Goal: Task Accomplishment & Management: Use online tool/utility

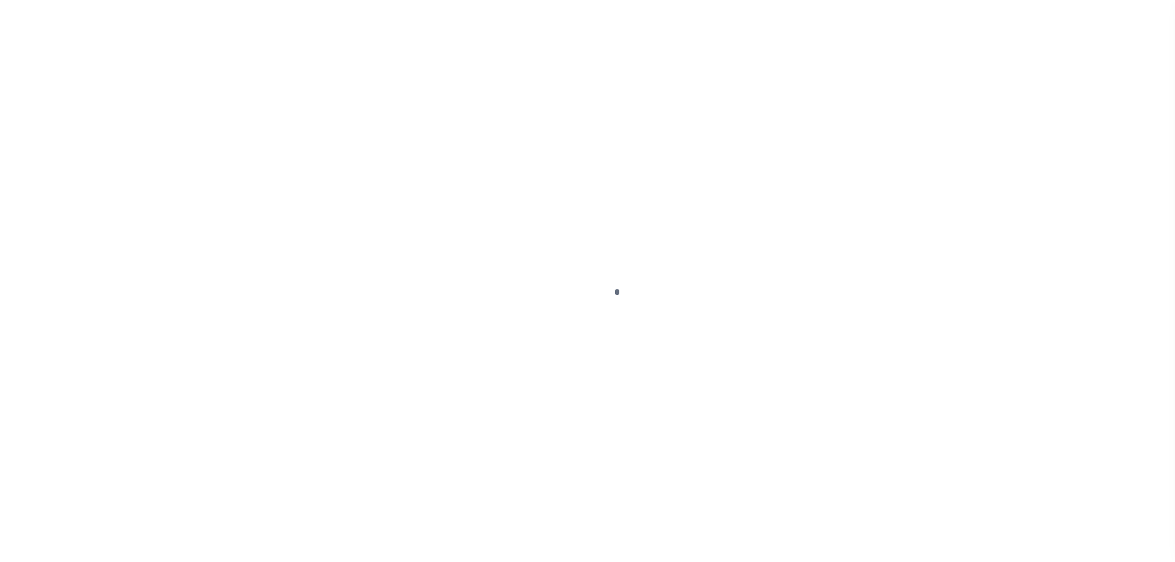
scroll to position [39, 0]
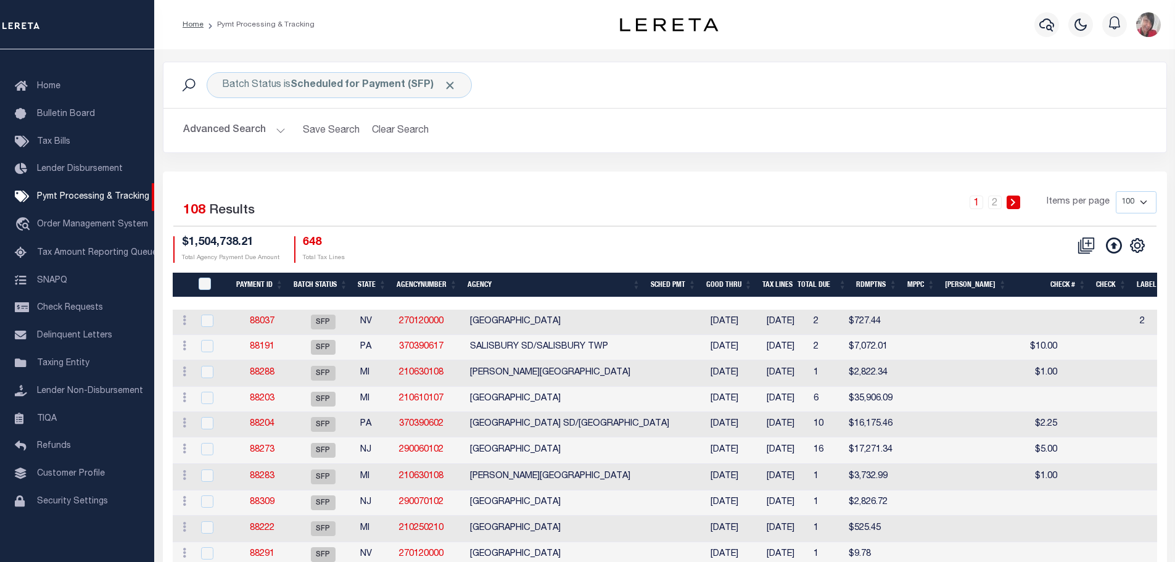
click at [1150, 200] on select "100 200 500 1000" at bounding box center [1136, 202] width 41 height 22
select select "200"
click at [1116, 191] on select "100 200 500 1000" at bounding box center [1136, 202] width 41 height 22
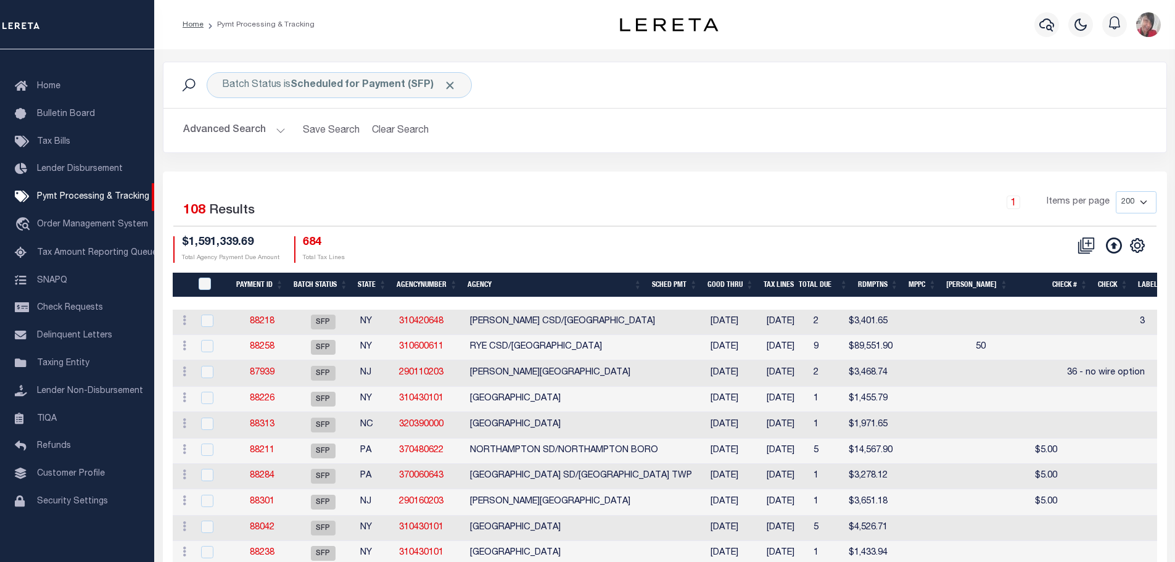
scroll to position [123, 0]
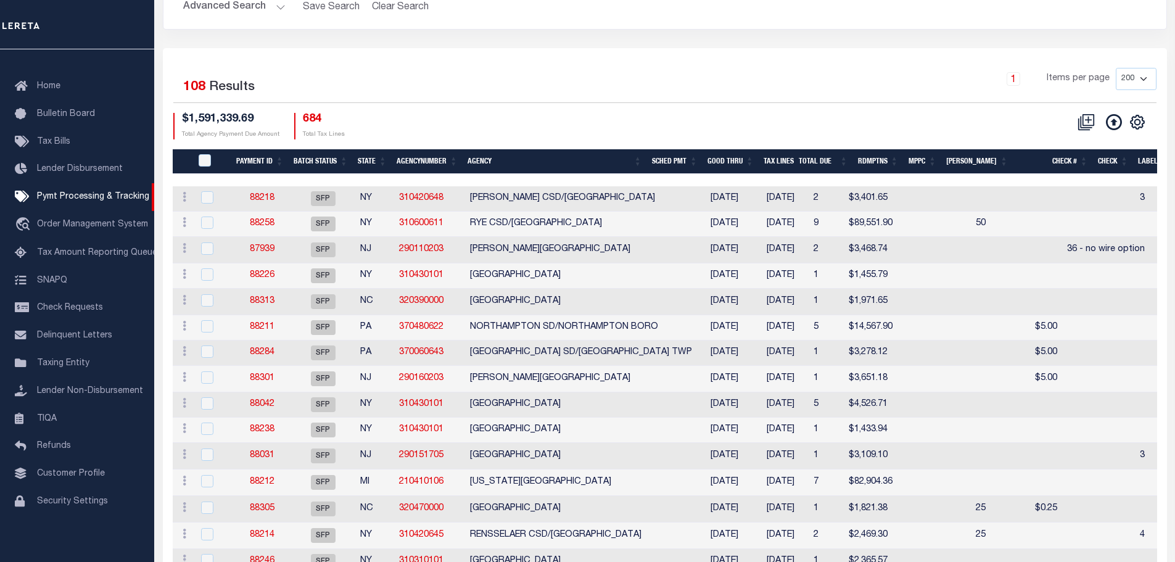
click at [516, 162] on th "Agency" at bounding box center [555, 161] width 184 height 25
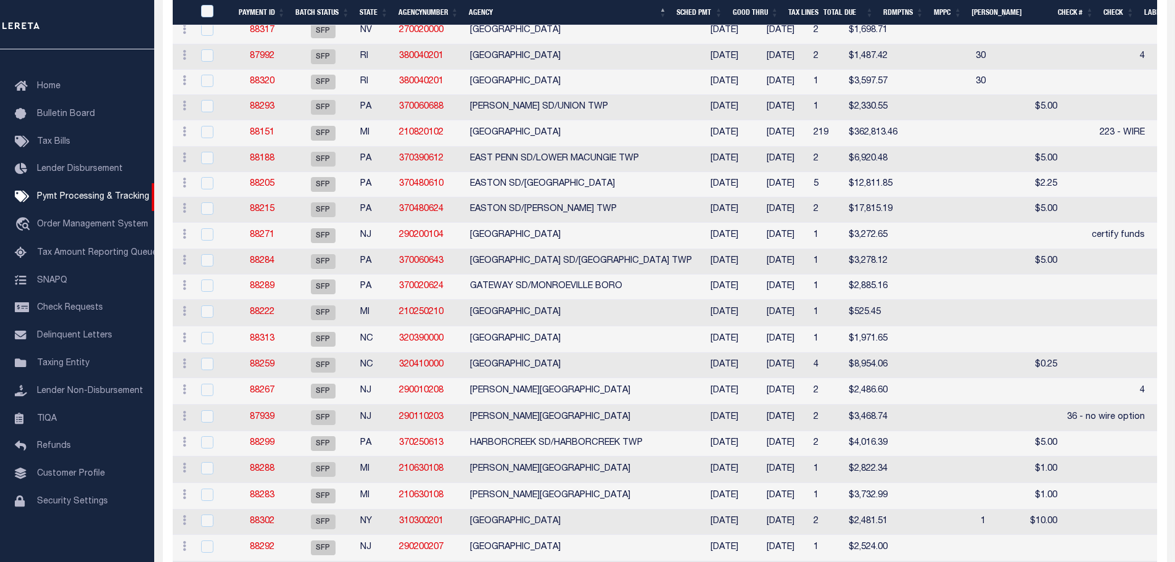
scroll to position [925, 0]
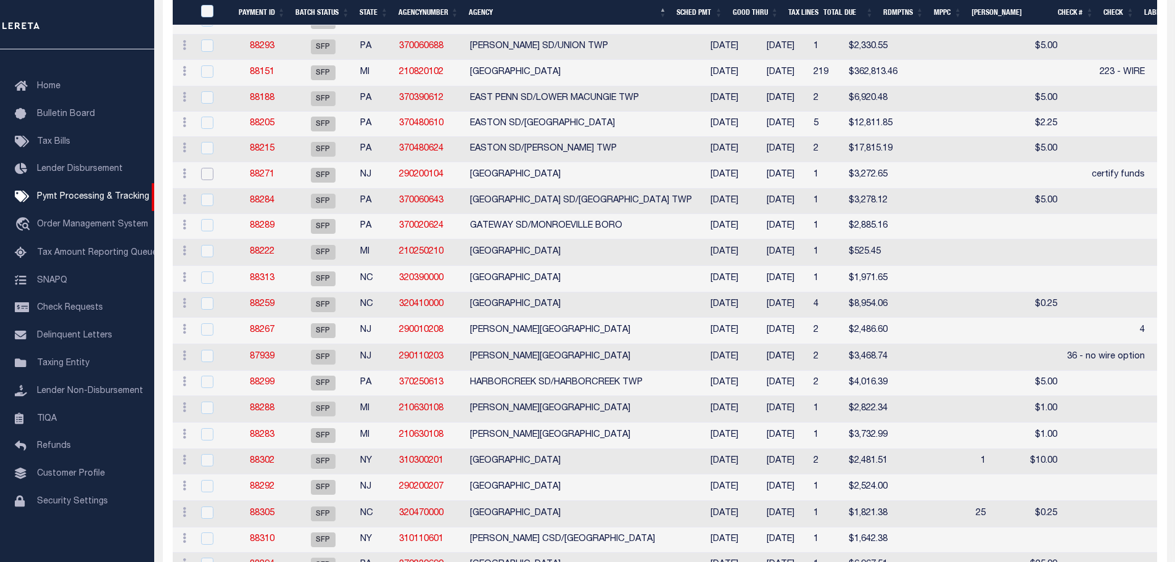
click at [210, 180] on input "checkbox" at bounding box center [207, 174] width 12 height 12
checkbox input "true"
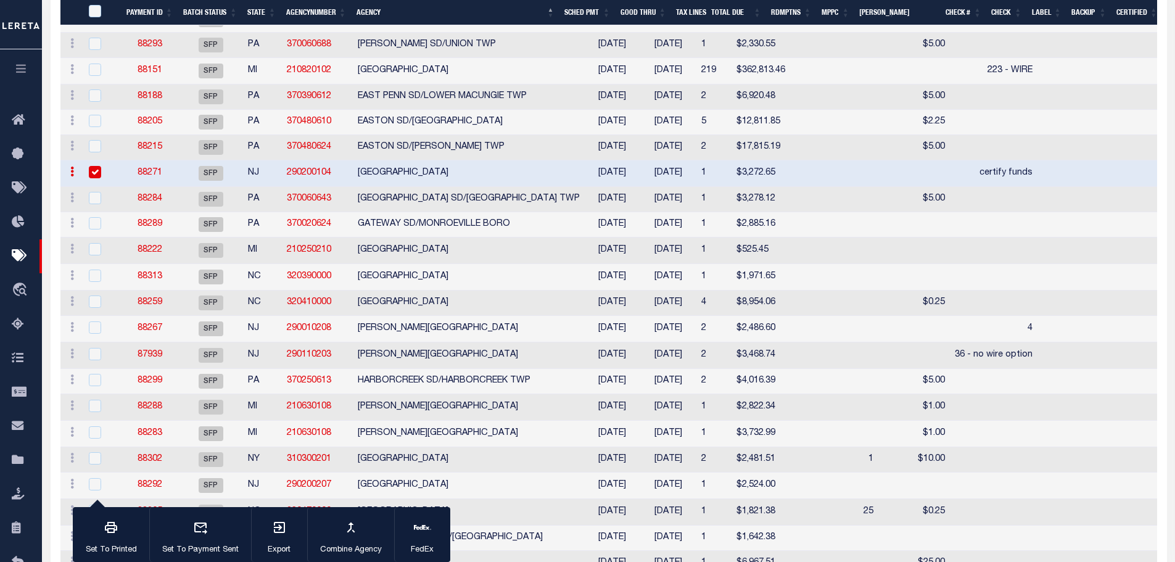
click at [150, 175] on link "88271" at bounding box center [150, 172] width 25 height 9
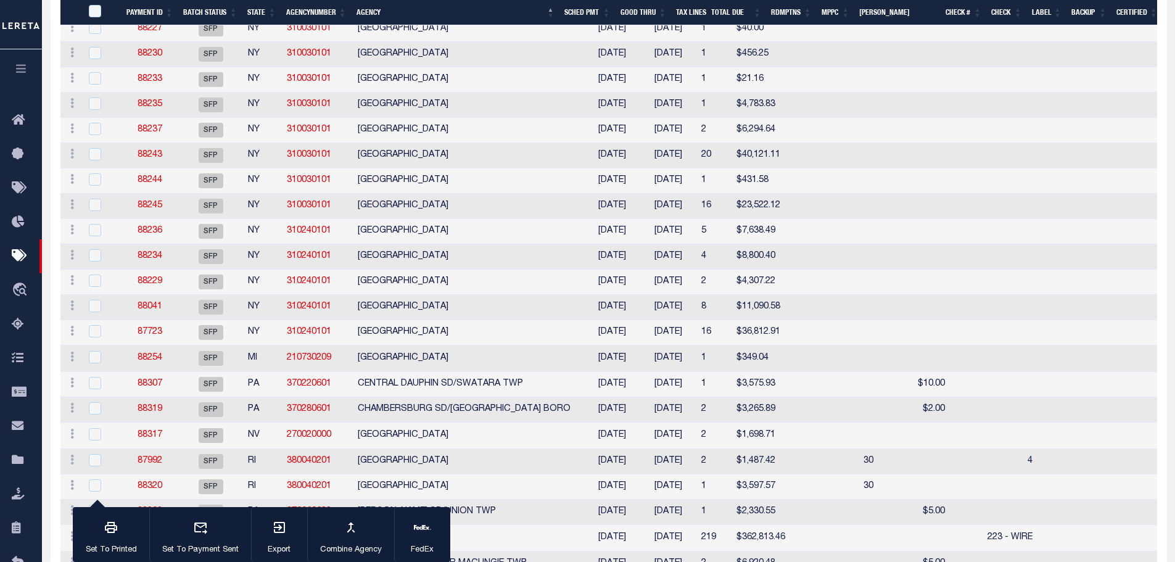
select select "SFP"
type input "07/23/2024"
type input "certify funds"
type input "Audria"
type input "N"
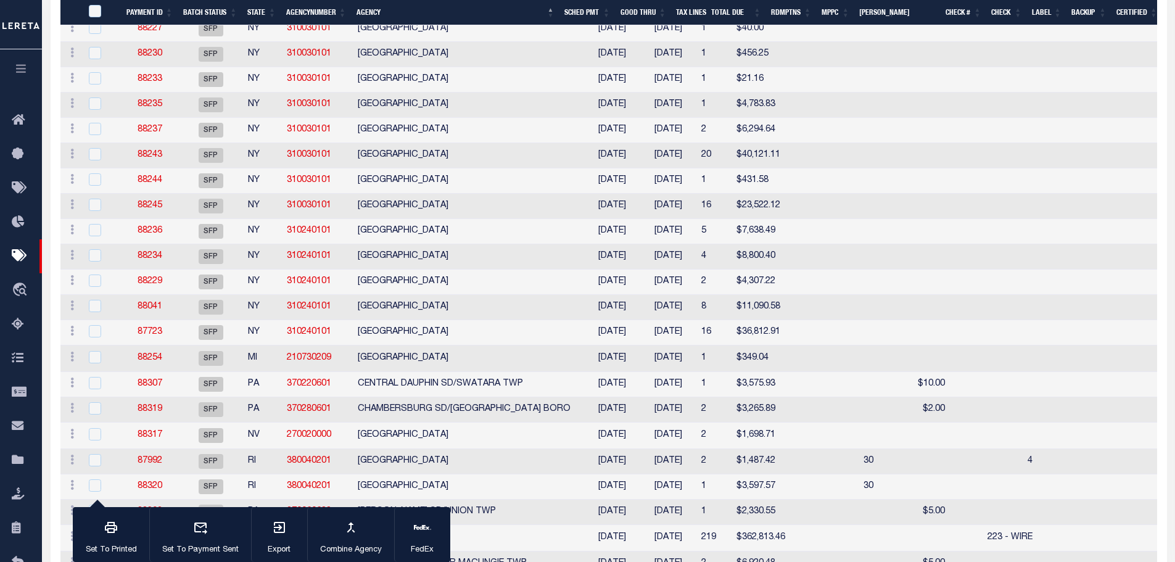
radio input "true"
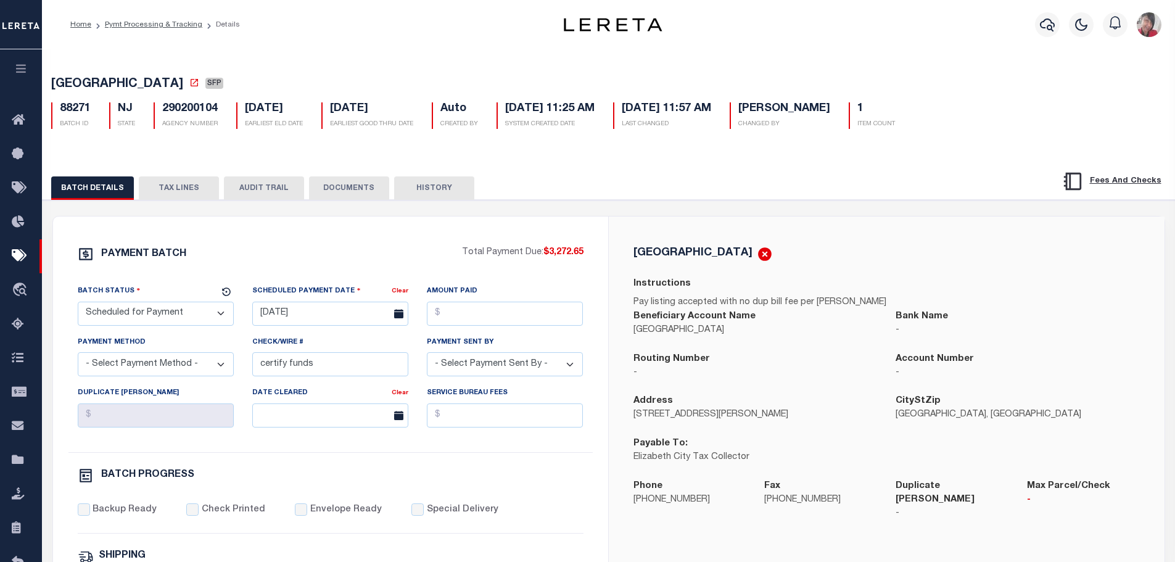
click at [173, 187] on button "TAX LINES" at bounding box center [179, 187] width 80 height 23
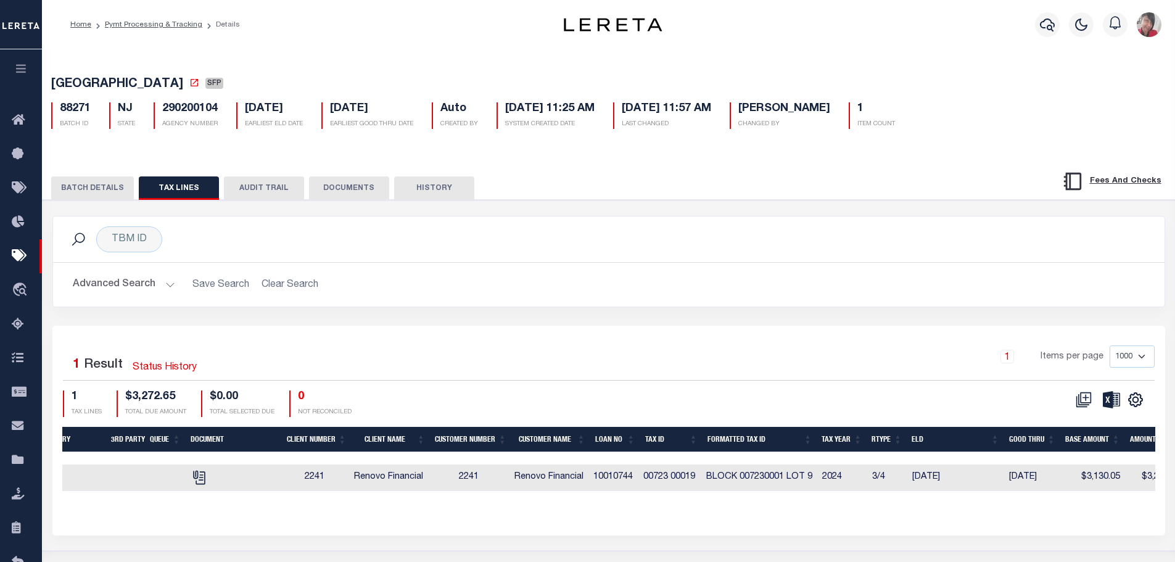
scroll to position [0, 205]
click at [20, 74] on icon "button" at bounding box center [21, 68] width 14 height 11
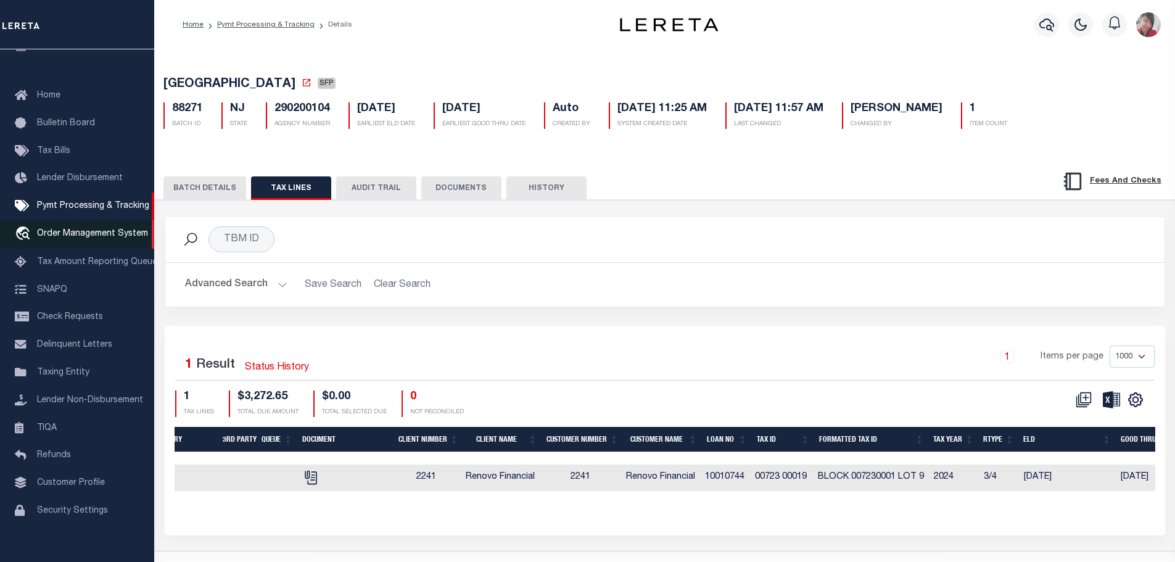
scroll to position [39, 0]
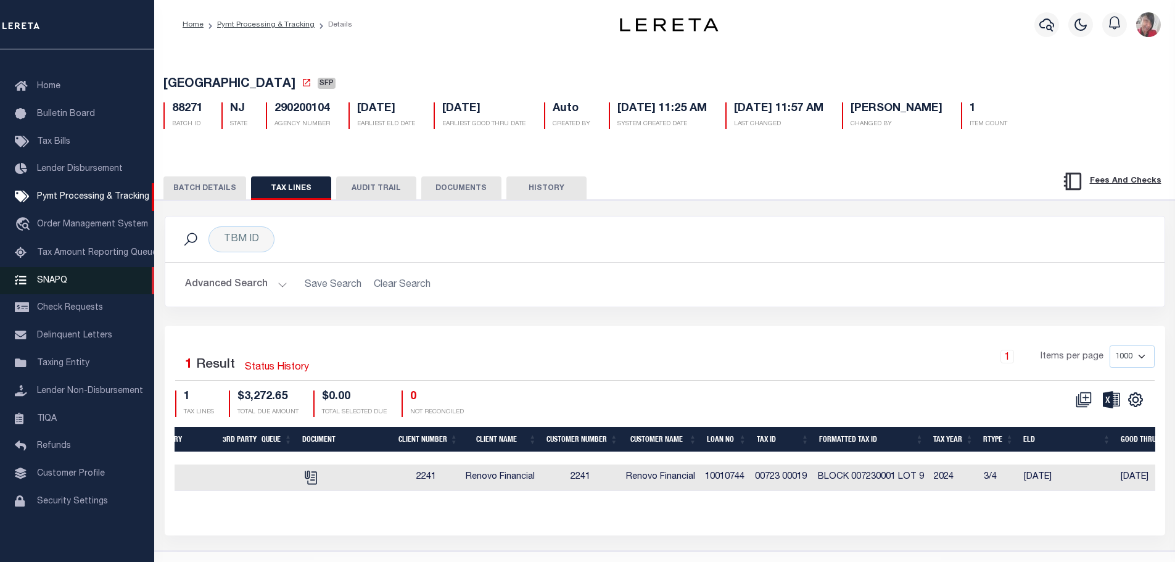
click at [42, 280] on span "SNAPQ" at bounding box center [52, 280] width 30 height 9
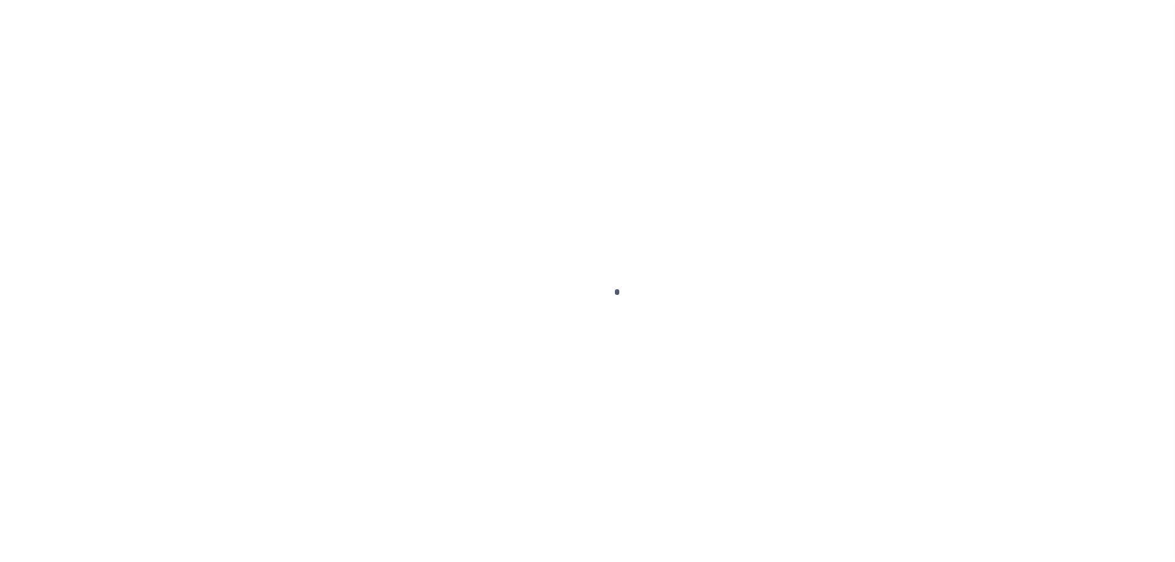
scroll to position [39, 0]
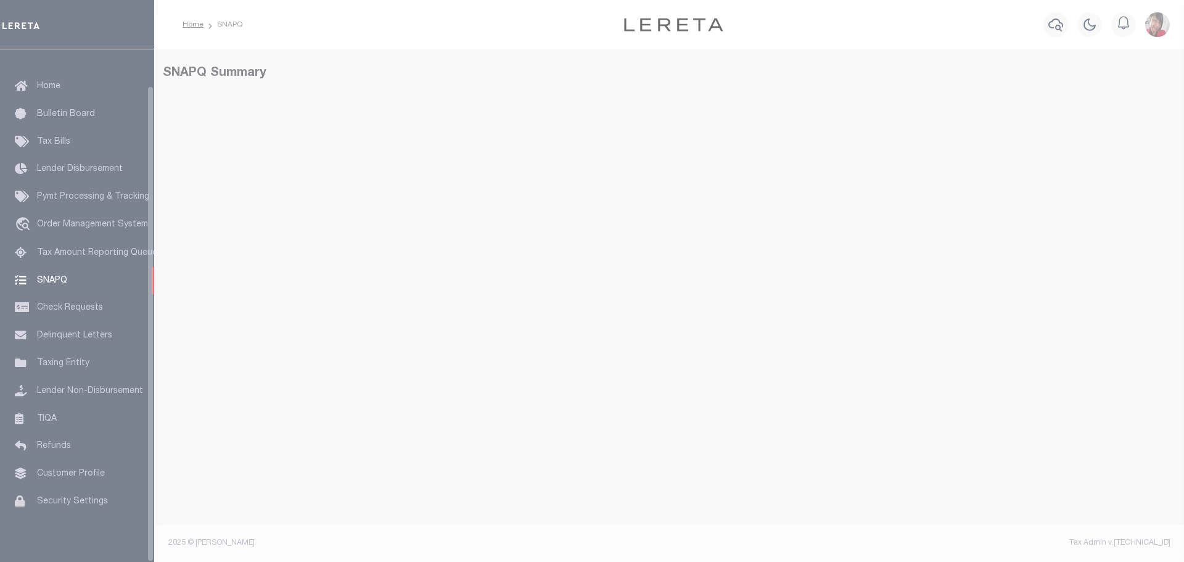
select select "50"
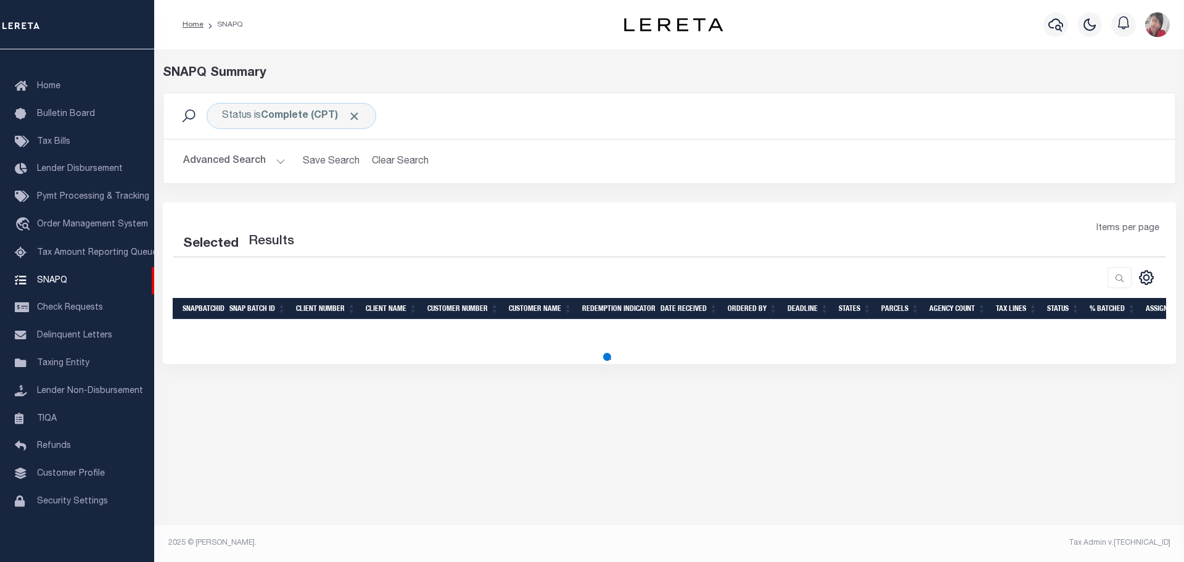
select select "50"
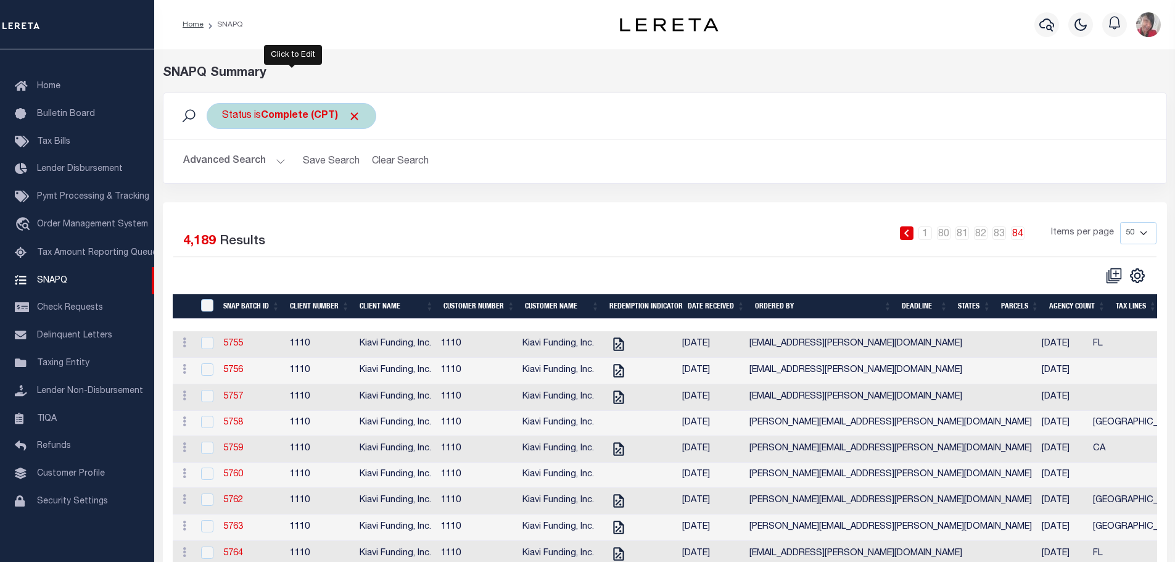
click at [290, 114] on b "Complete (CPT)" at bounding box center [311, 116] width 100 height 10
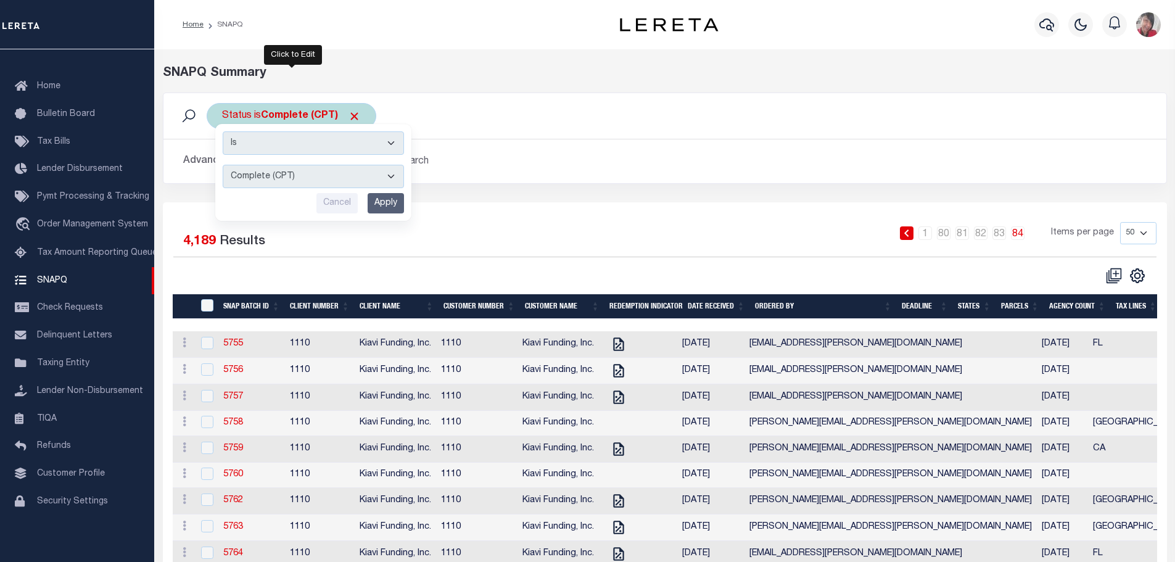
click at [395, 176] on select "Complete (CPT) Order In Progress (OIP)" at bounding box center [313, 176] width 181 height 23
select select "OIP"
click at [223, 165] on select "Complete (CPT) Order In Progress (OIP)" at bounding box center [313, 176] width 181 height 23
click at [380, 203] on input "Apply" at bounding box center [386, 203] width 36 height 20
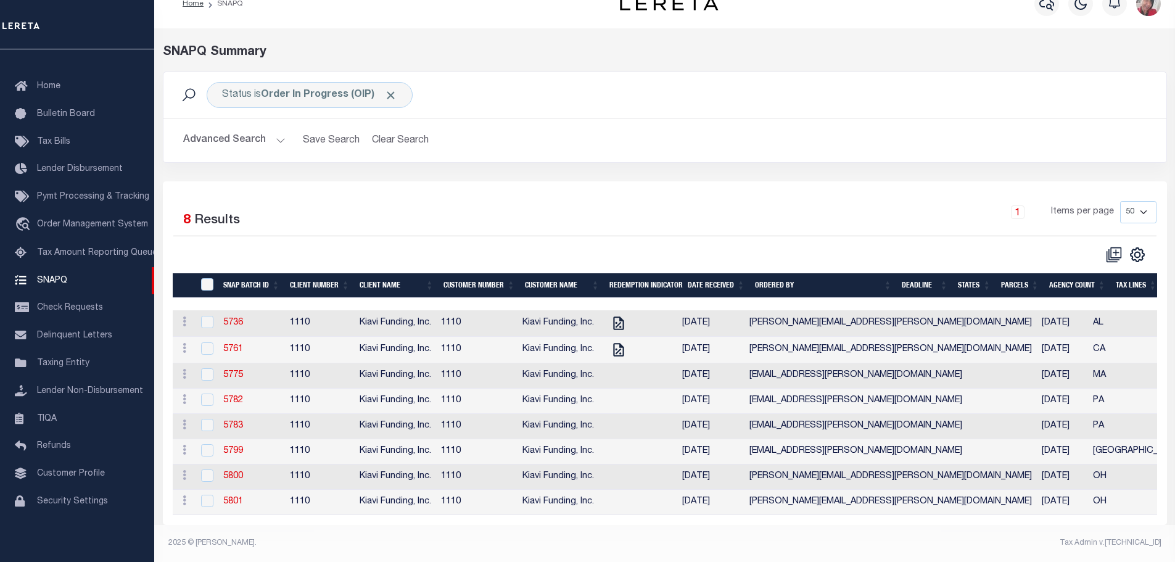
scroll to position [33, 0]
click at [231, 345] on link "5761" at bounding box center [233, 349] width 20 height 9
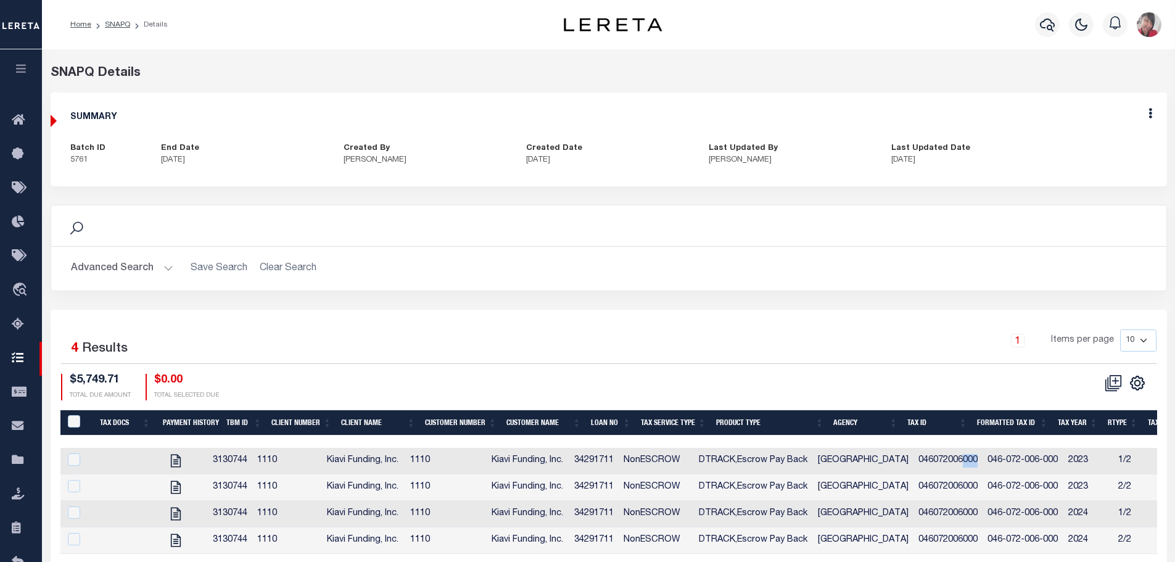
drag, startPoint x: 972, startPoint y: 459, endPoint x: 956, endPoint y: 463, distance: 16.5
click at [956, 463] on td "046072006000" at bounding box center [948, 461] width 70 height 27
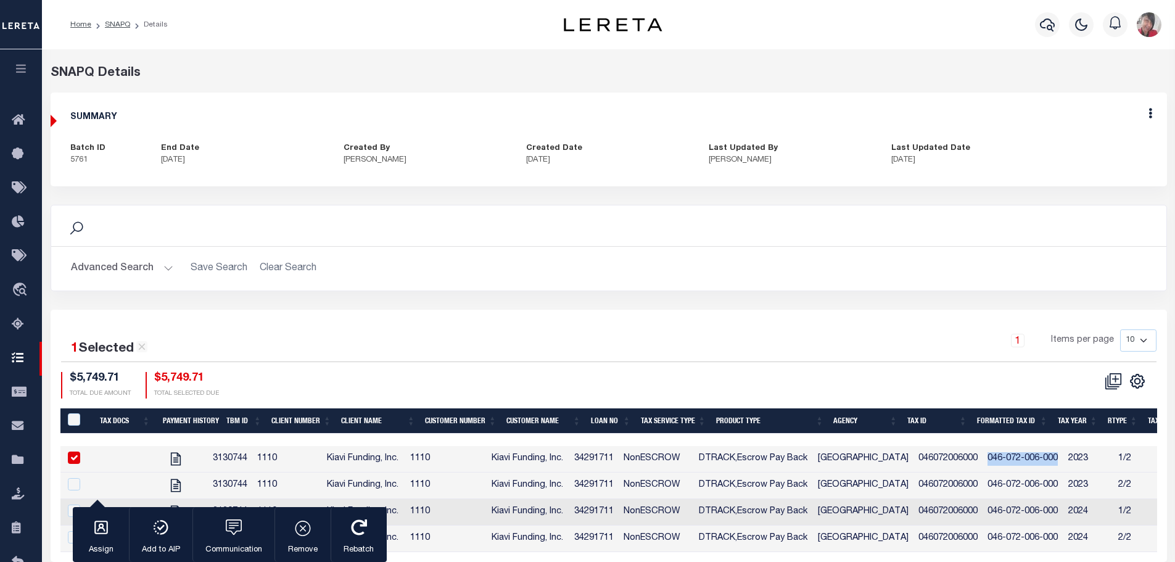
drag, startPoint x: 1051, startPoint y: 461, endPoint x: 982, endPoint y: 454, distance: 68.8
click at [982, 454] on td "046-072-006-000" at bounding box center [1022, 459] width 80 height 27
copy td "046-072-006-000"
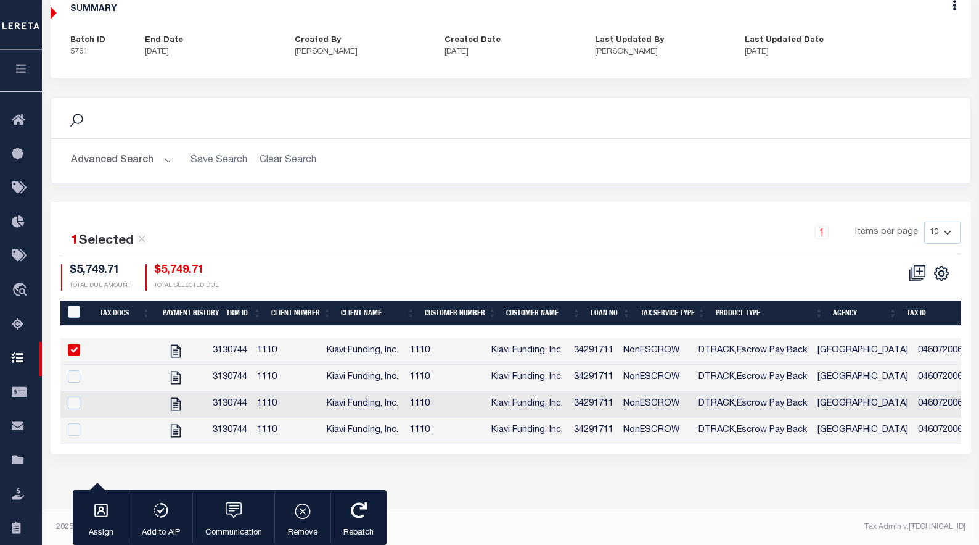
scroll to position [109, 0]
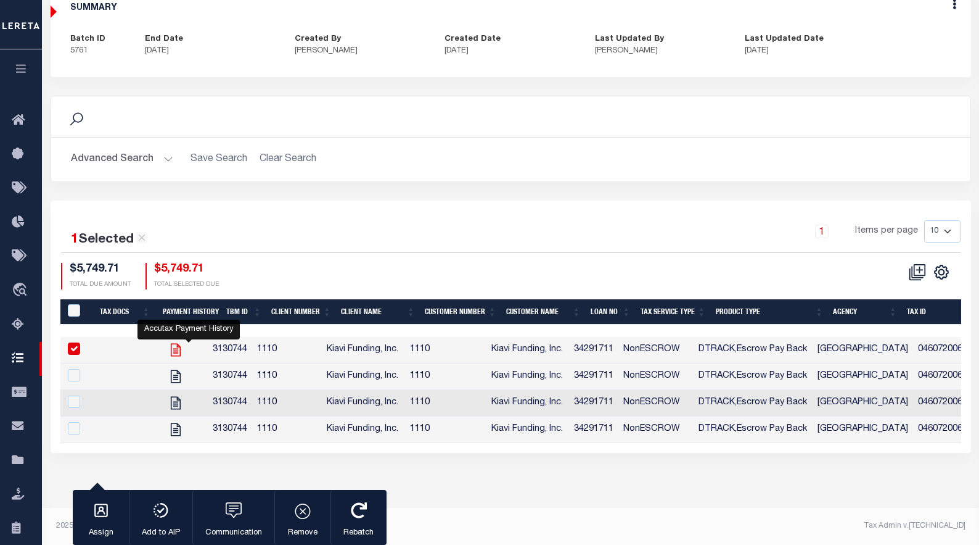
click at [184, 355] on icon "" at bounding box center [176, 350] width 16 height 16
checkbox input "false"
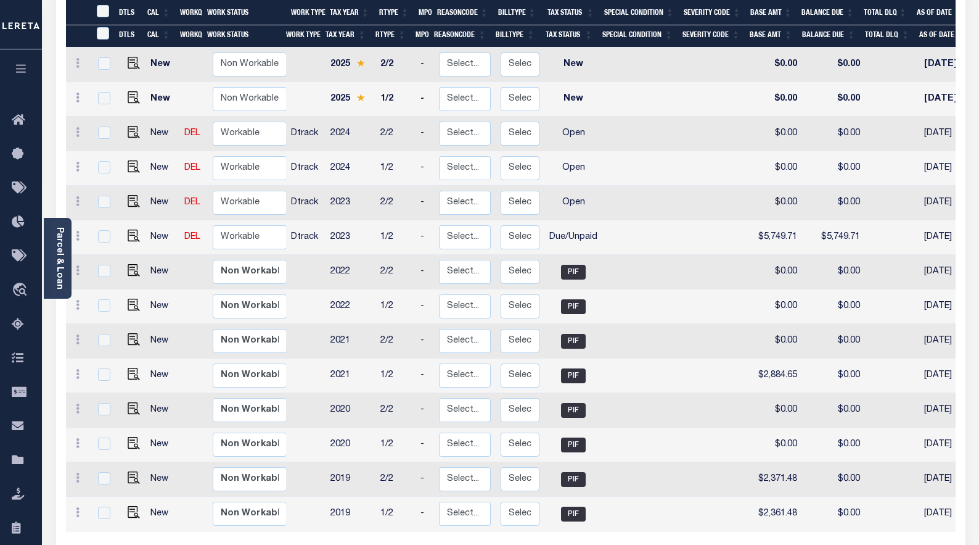
scroll to position [305, 0]
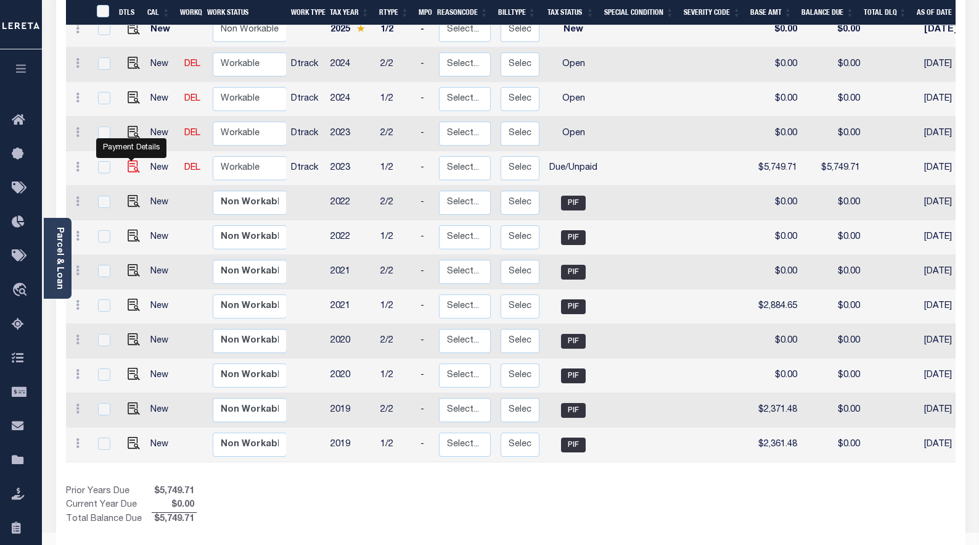
click at [134, 160] on img "" at bounding box center [134, 166] width 12 height 12
checkbox input "true"
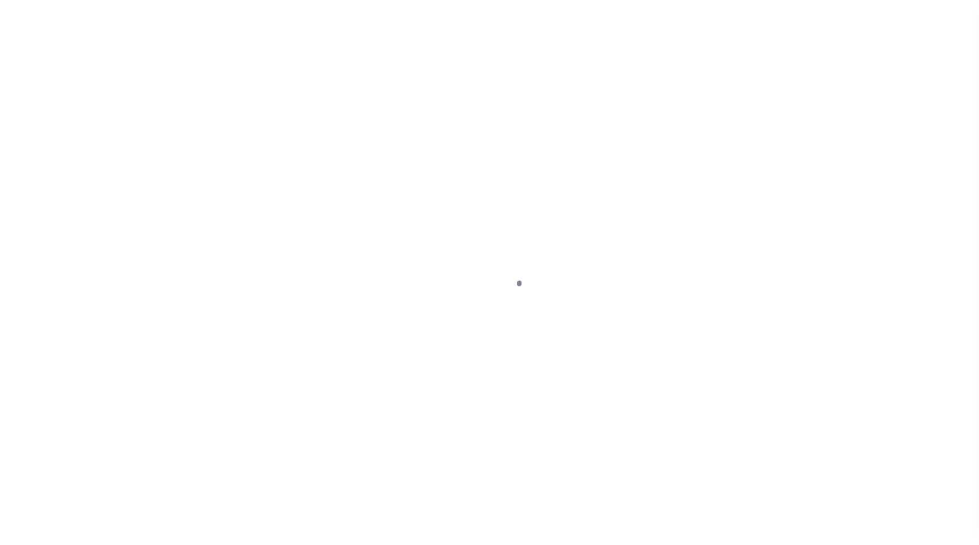
select select "DUE"
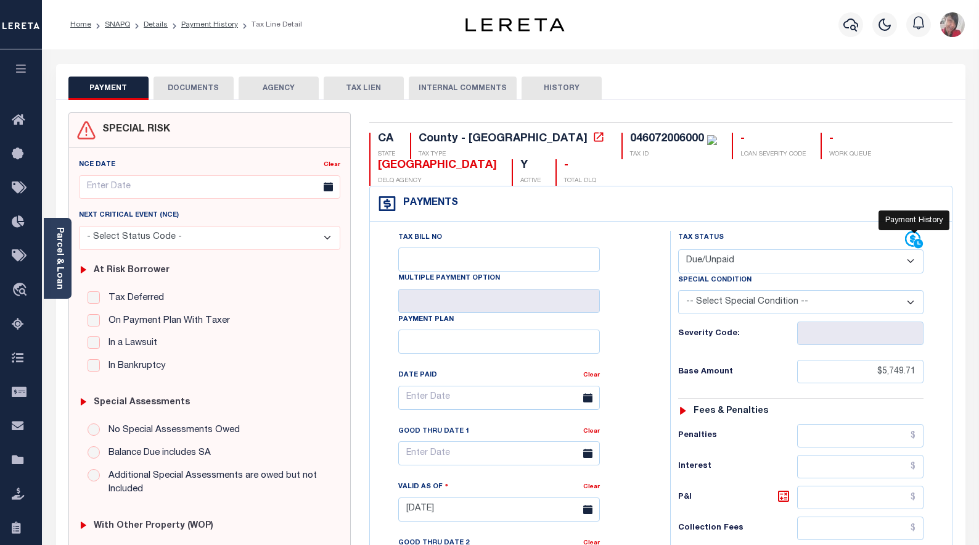
click at [918, 241] on icon at bounding box center [918, 243] width 9 height 9
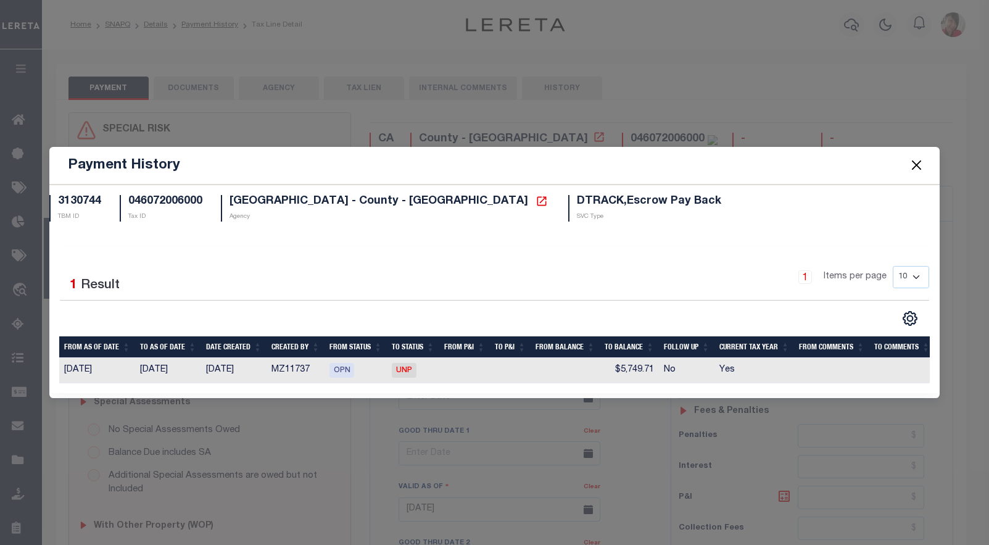
click at [919, 165] on button "Close" at bounding box center [916, 165] width 16 height 16
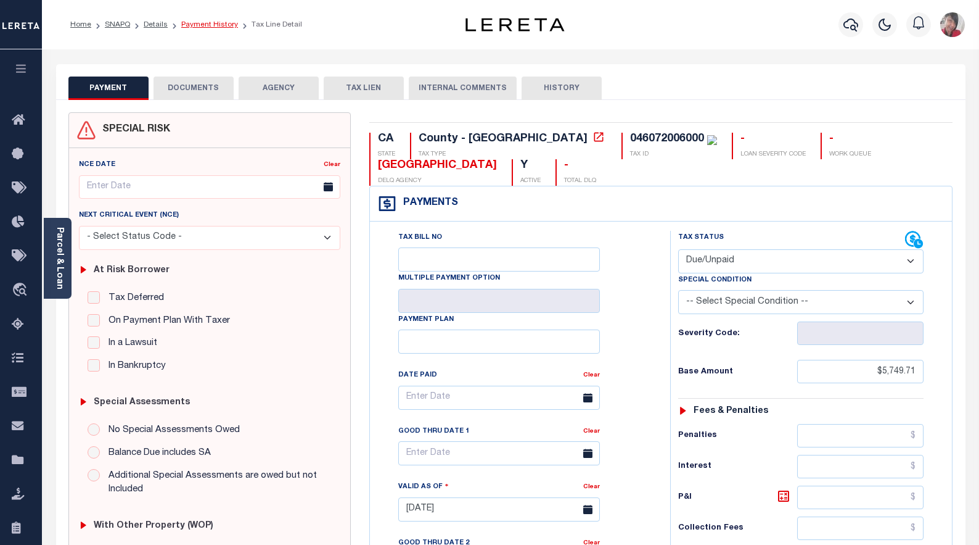
click at [208, 27] on link "Payment History" at bounding box center [209, 24] width 57 height 7
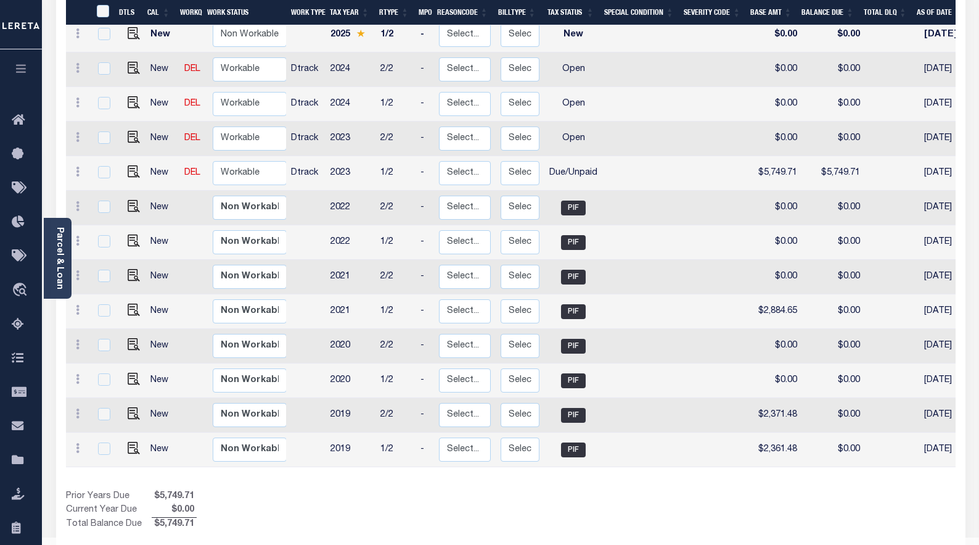
scroll to position [305, 0]
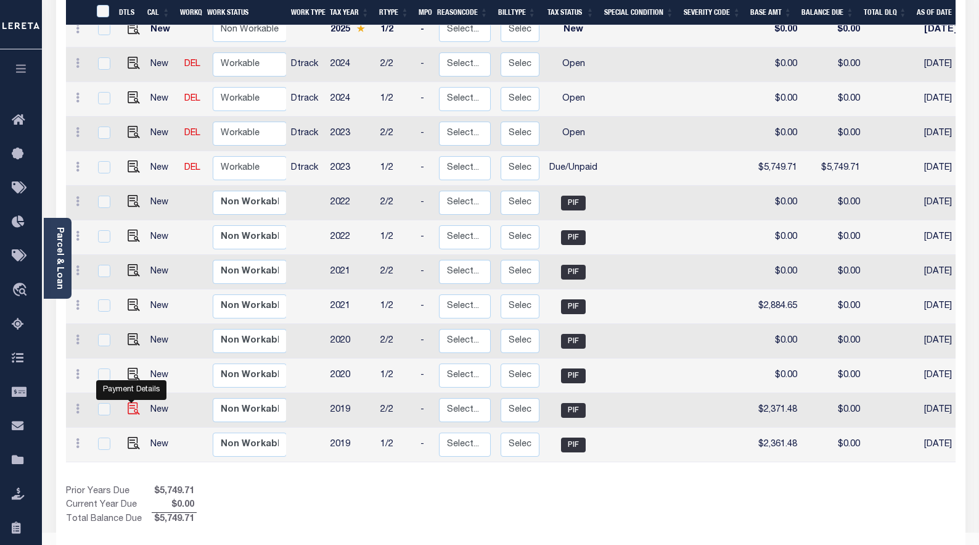
click at [131, 402] on img "" at bounding box center [134, 408] width 12 height 12
checkbox input "true"
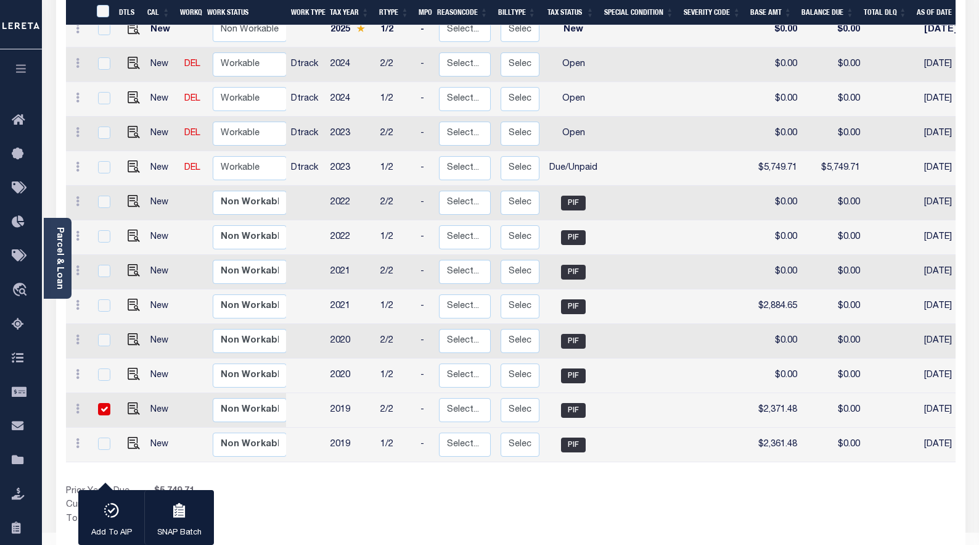
click at [102, 403] on input "checkbox" at bounding box center [104, 409] width 12 height 12
checkbox input "false"
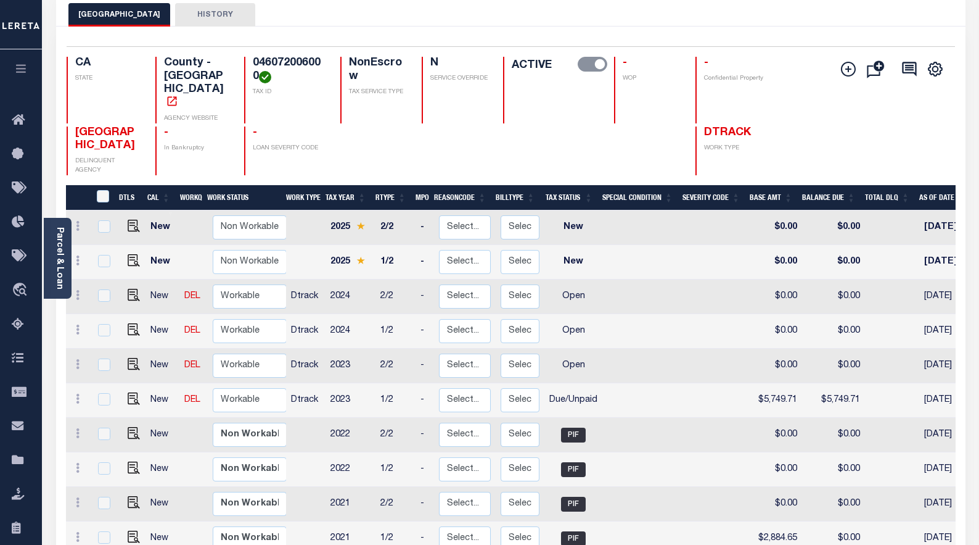
scroll to position [59, 0]
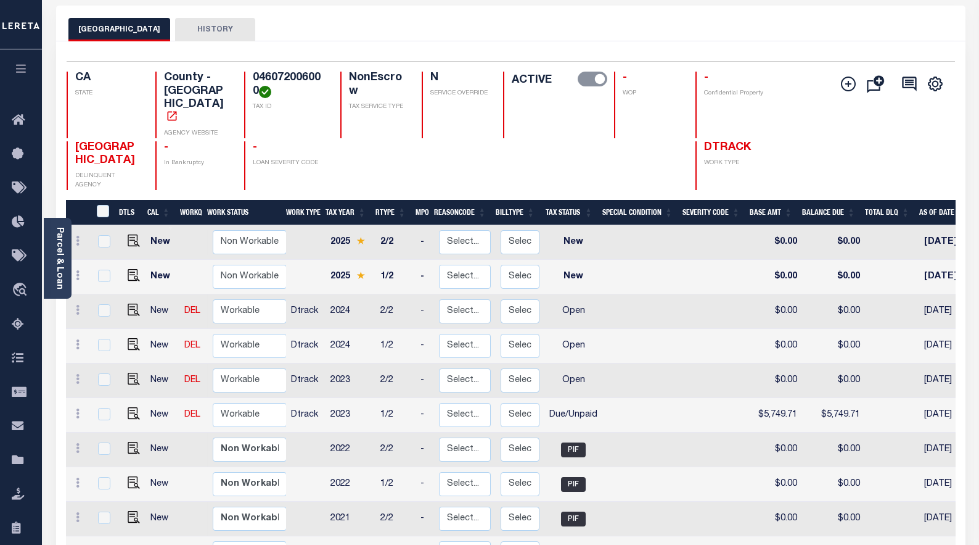
click at [26, 72] on icon "button" at bounding box center [21, 68] width 14 height 11
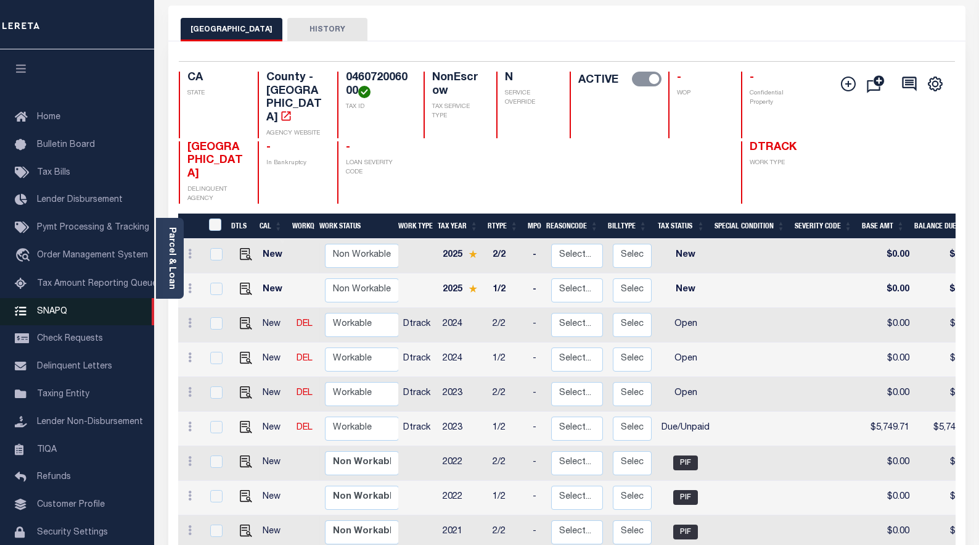
click at [58, 313] on span "SNAPQ" at bounding box center [52, 310] width 30 height 9
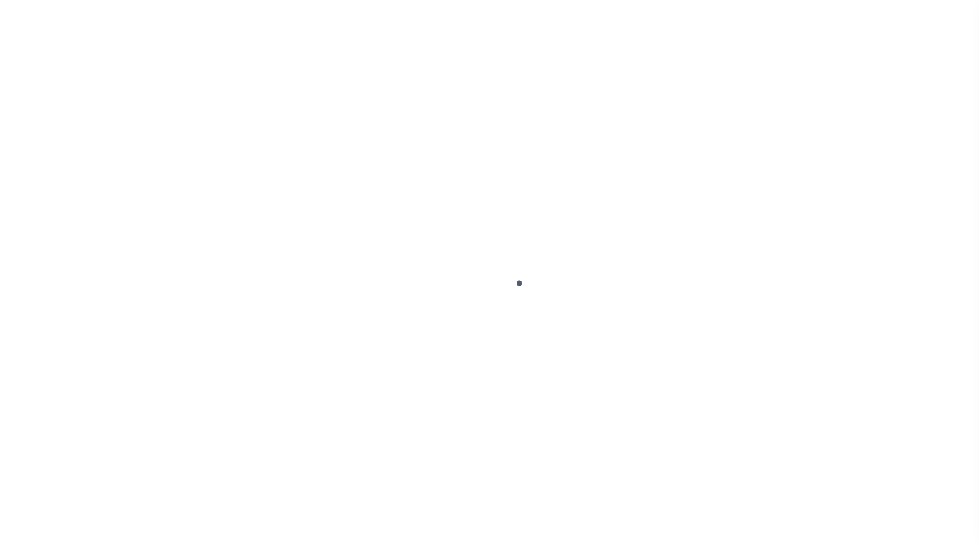
select select "PIF"
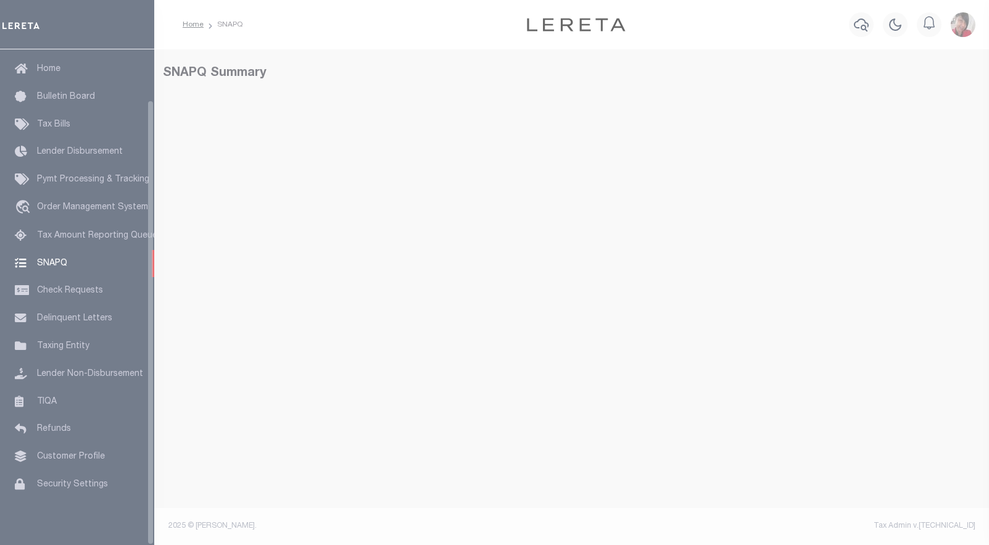
select select "50"
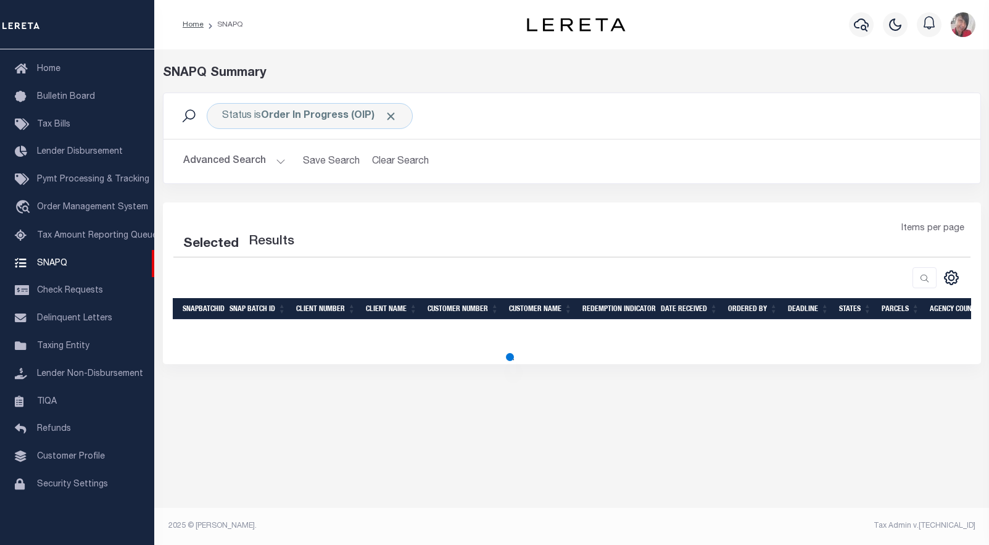
select select "50"
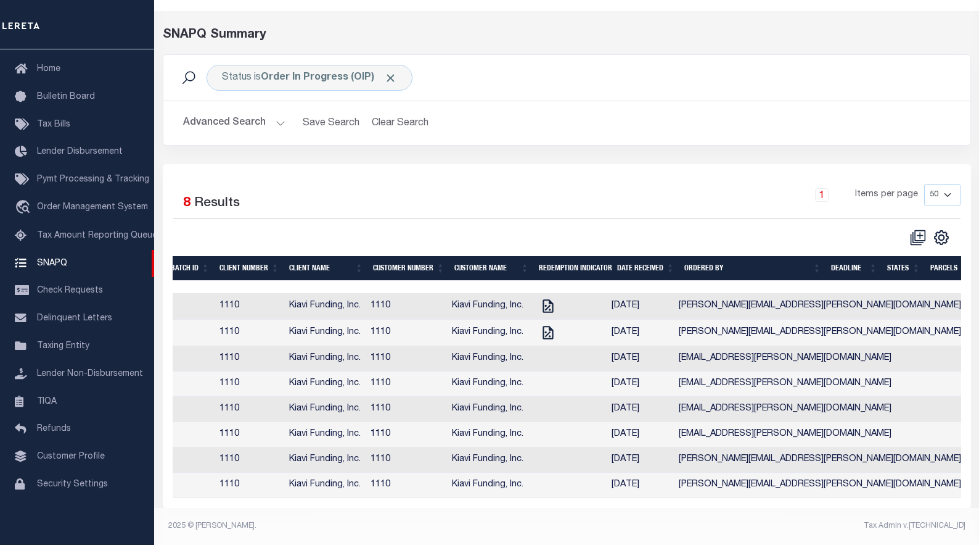
scroll to position [0, 0]
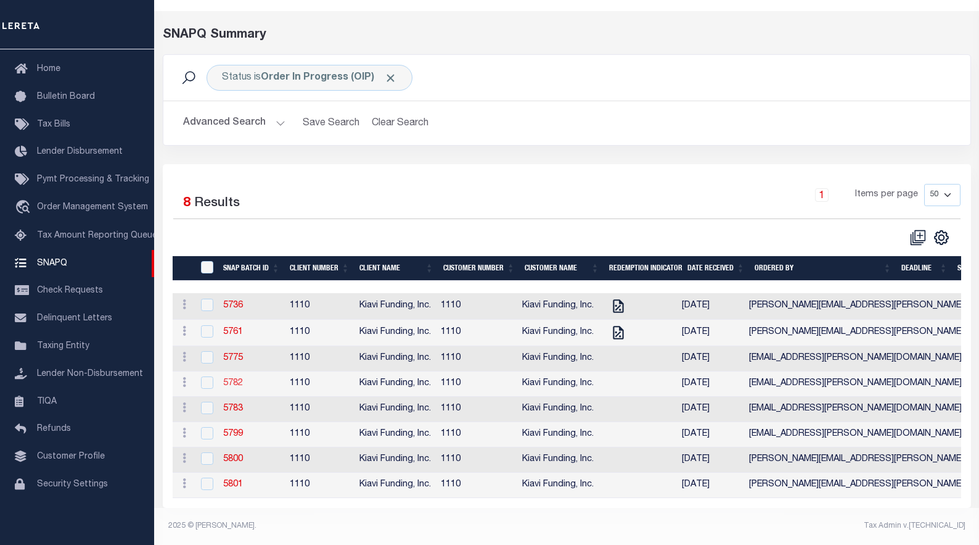
click at [236, 379] on link "5782" at bounding box center [233, 383] width 20 height 9
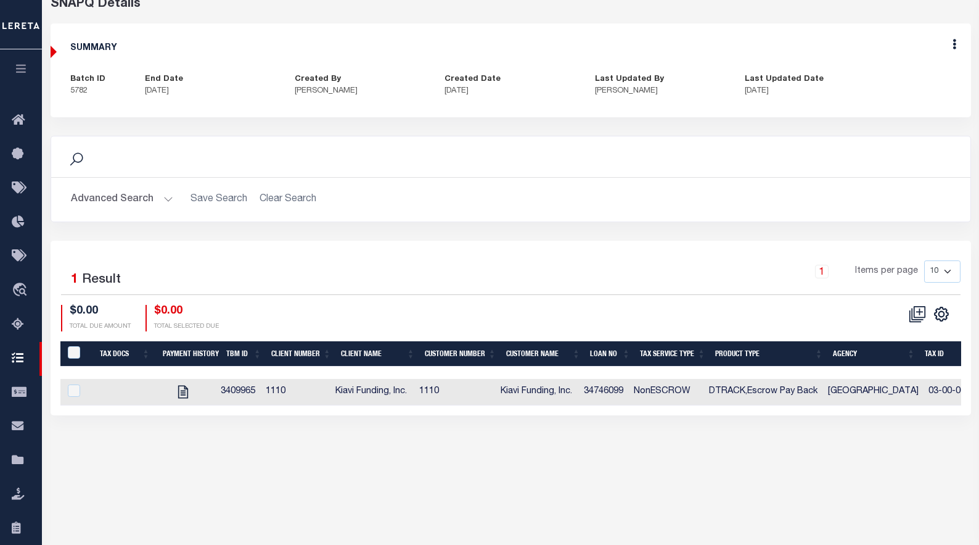
scroll to position [109, 0]
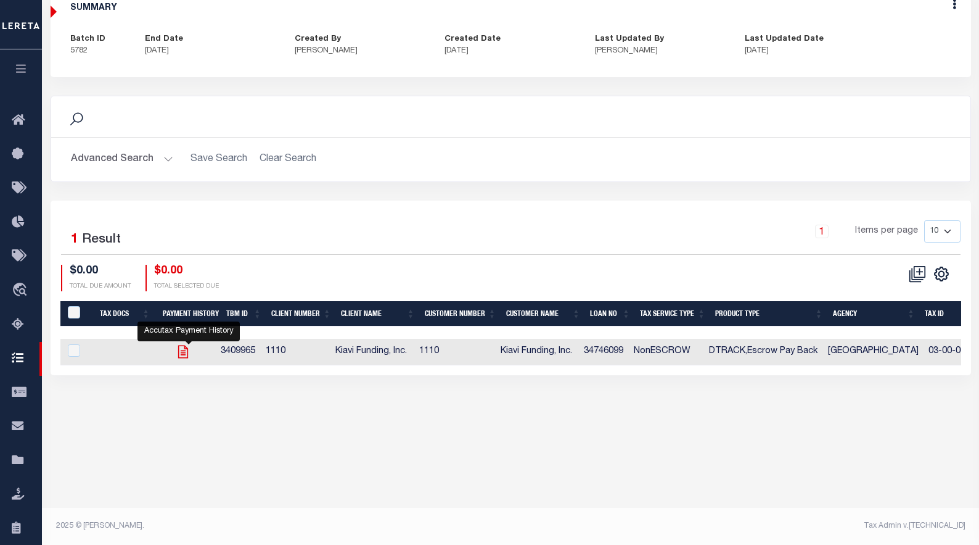
click at [191, 353] on icon "" at bounding box center [183, 351] width 16 height 16
checkbox input "true"
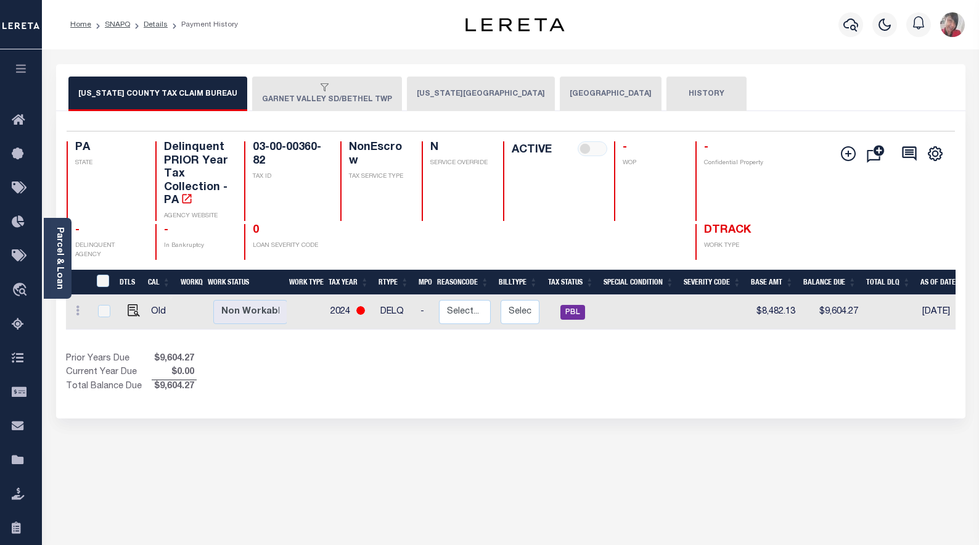
click at [351, 99] on button "GARNET VALLEY SD/BETHEL TWP" at bounding box center [327, 93] width 150 height 35
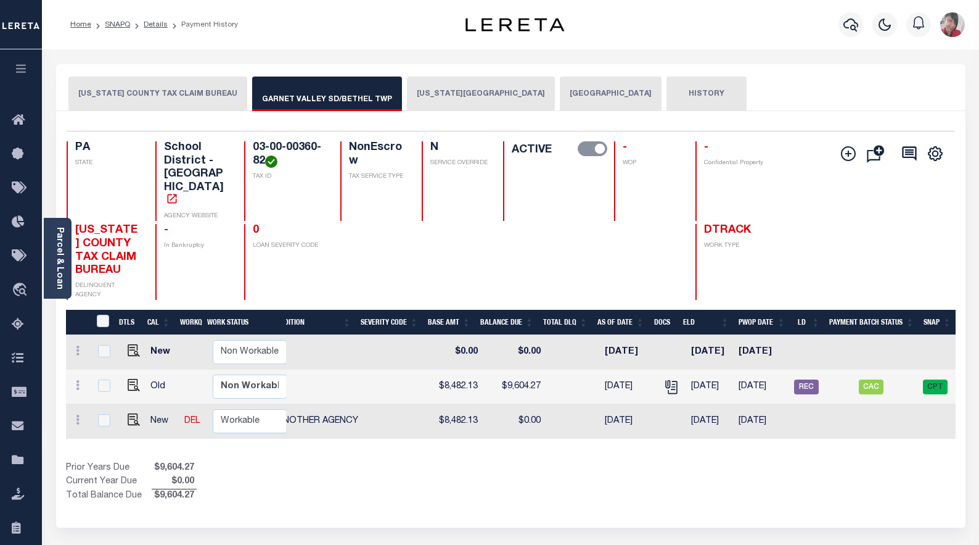
click at [452, 100] on button "[US_STATE][GEOGRAPHIC_DATA]" at bounding box center [481, 93] width 148 height 35
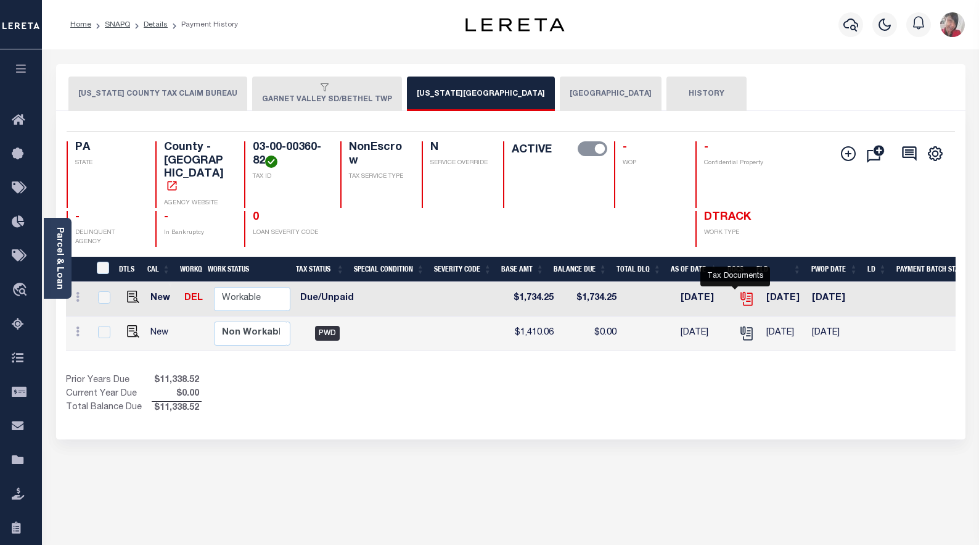
click at [739, 290] on icon "" at bounding box center [747, 298] width 16 height 16
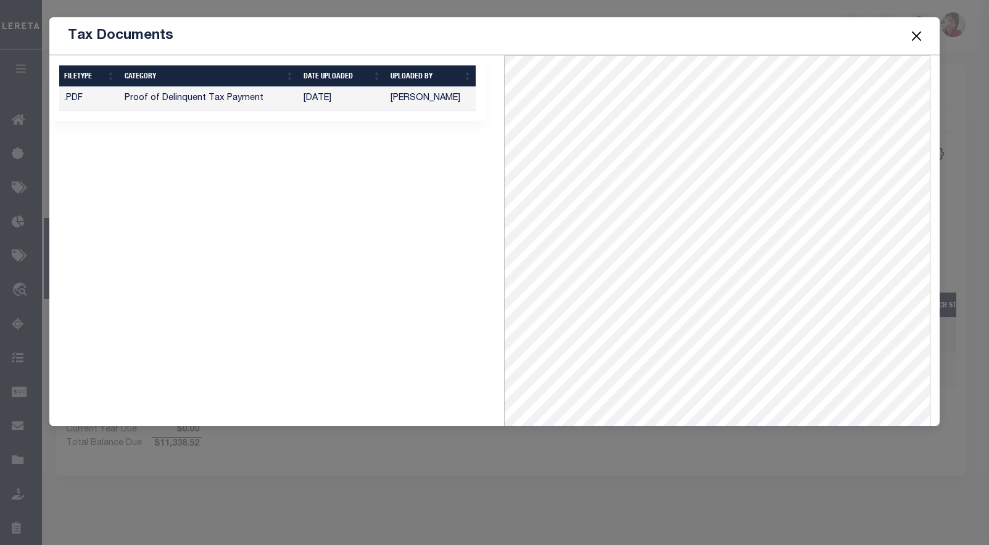
click at [916, 33] on button "Close" at bounding box center [916, 36] width 16 height 16
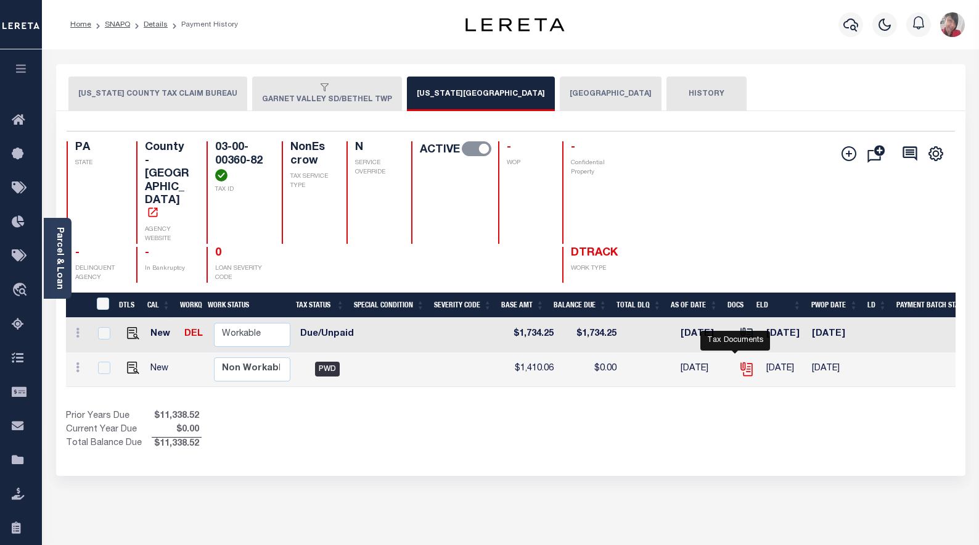
click at [739, 361] on icon "" at bounding box center [747, 369] width 16 height 16
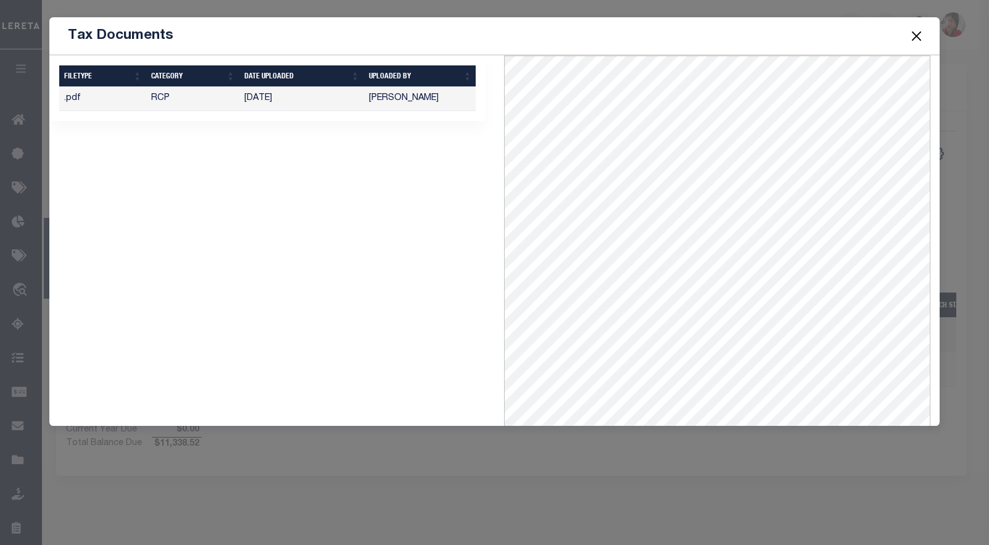
click at [916, 36] on button "Close" at bounding box center [916, 36] width 16 height 16
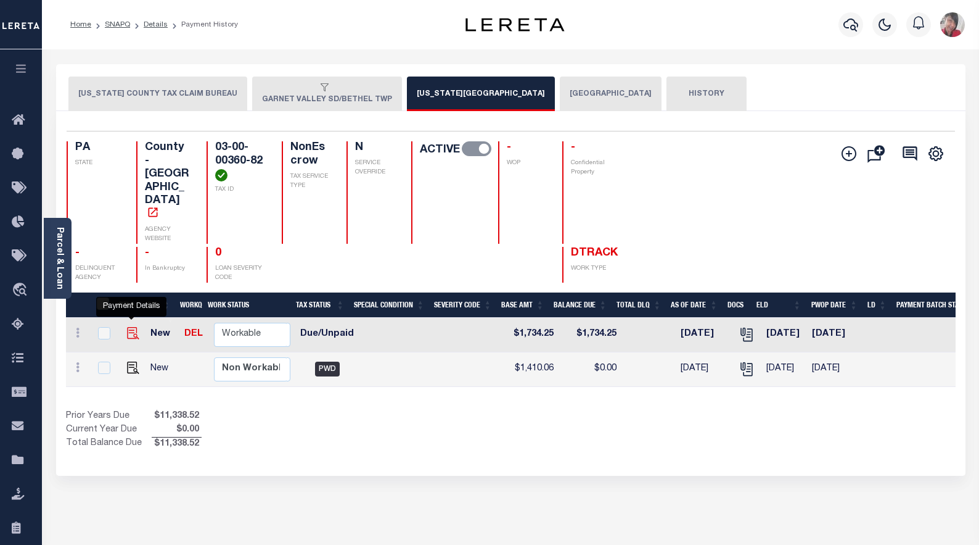
click at [131, 327] on img "" at bounding box center [133, 333] width 12 height 12
checkbox input "true"
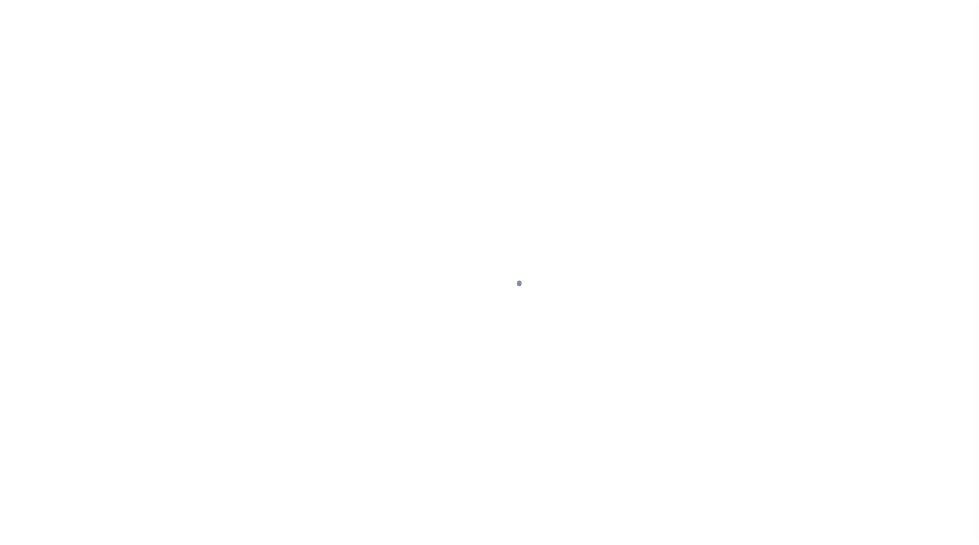
select select "DUE"
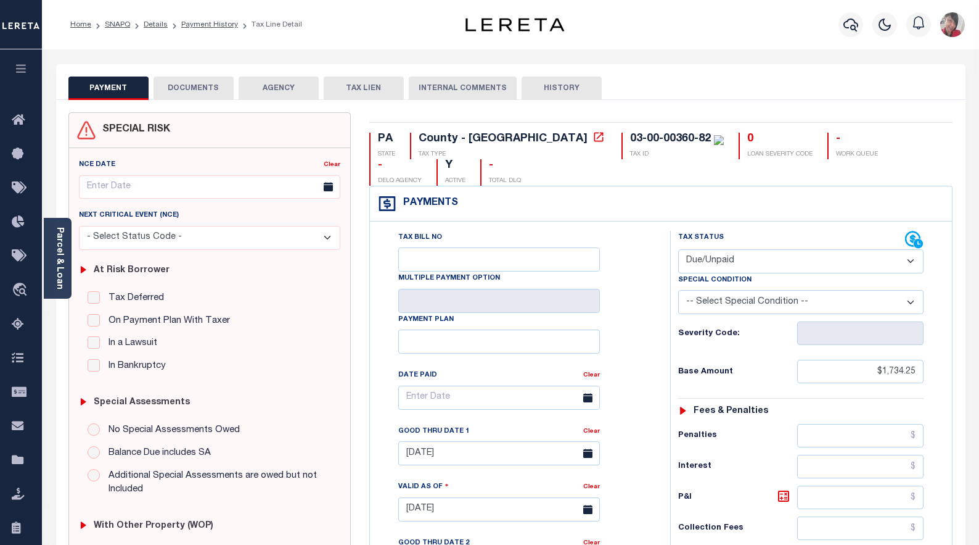
click at [189, 93] on button "DOCUMENTS" at bounding box center [194, 87] width 80 height 23
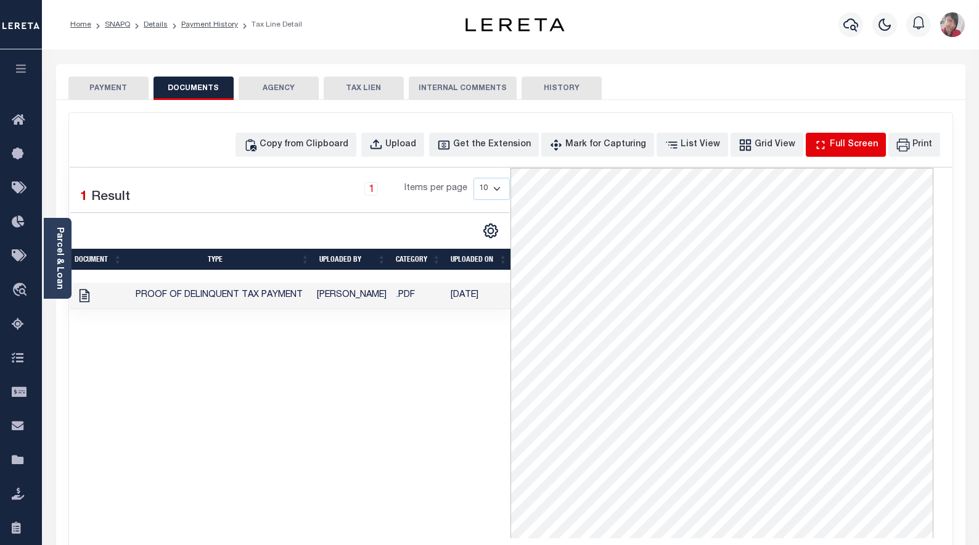
click at [853, 145] on div "Full Screen" at bounding box center [854, 145] width 48 height 14
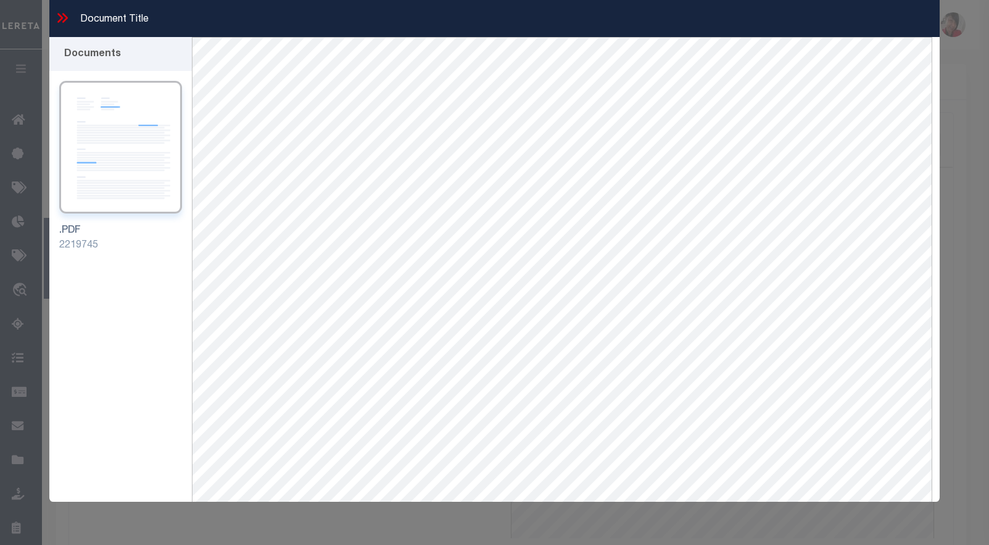
click at [65, 14] on icon at bounding box center [62, 18] width 16 height 16
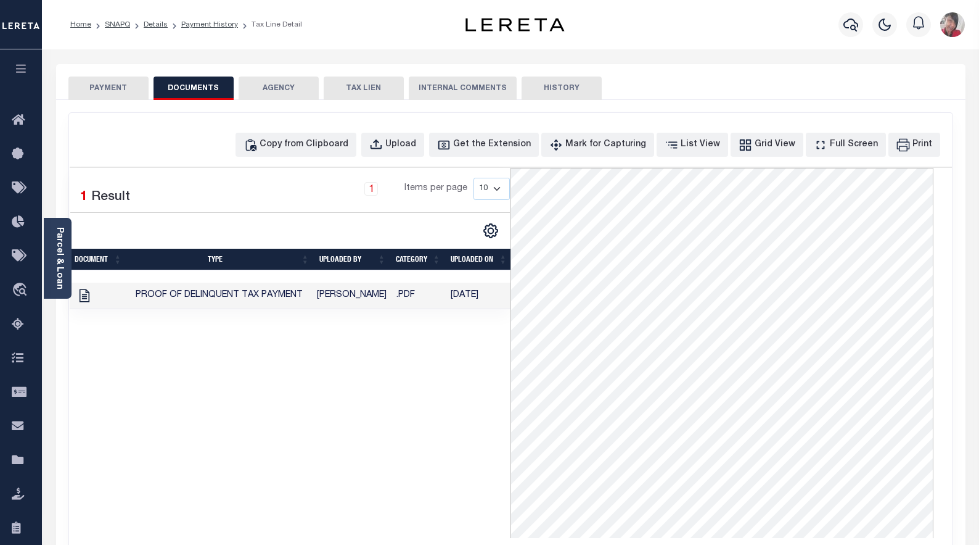
click at [23, 72] on icon "button" at bounding box center [21, 68] width 14 height 11
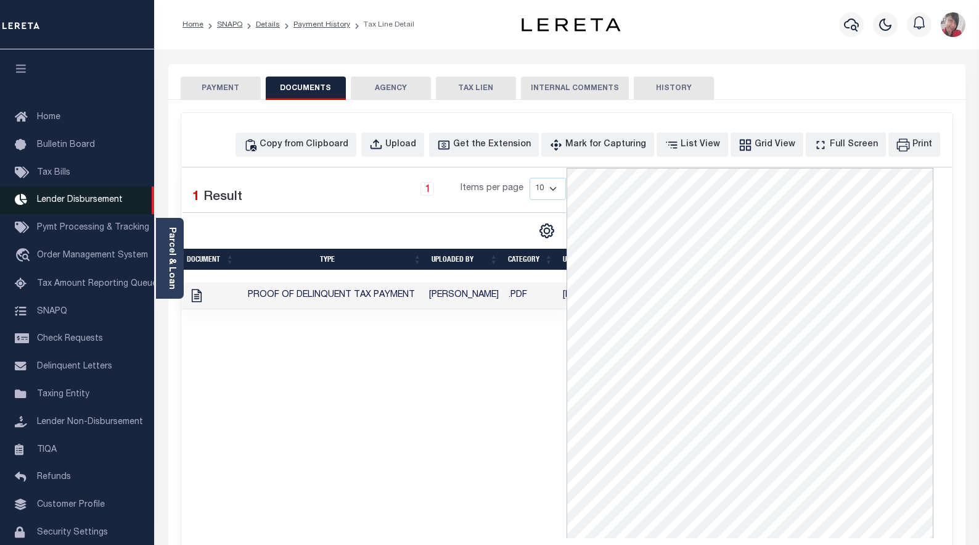
click at [73, 202] on span "Lender Disbursement" at bounding box center [80, 199] width 86 height 9
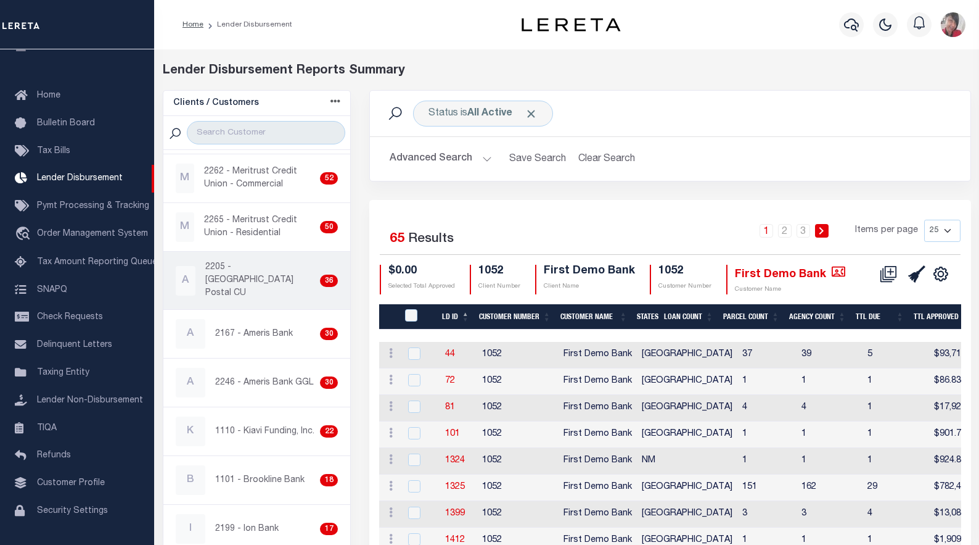
scroll to position [308, 0]
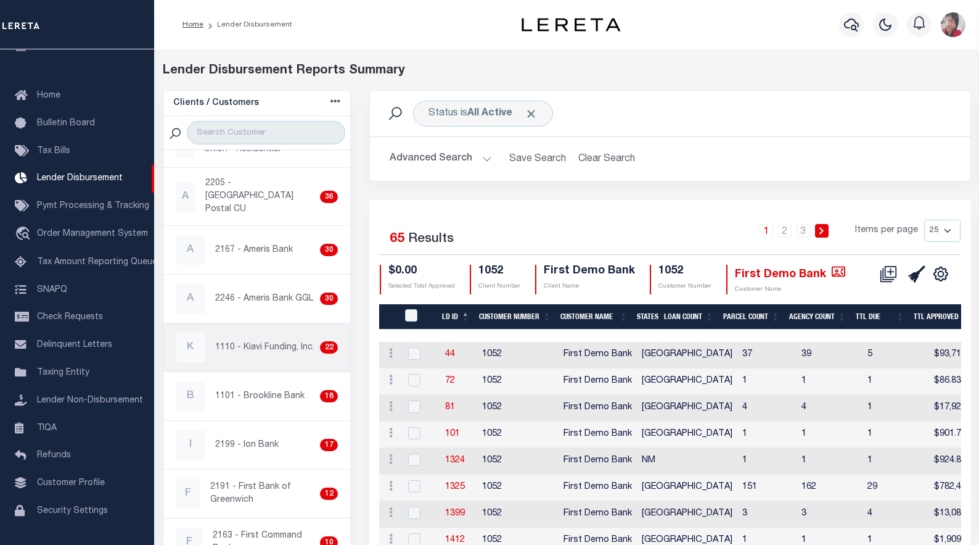
click at [259, 341] on p "1110 - Kiavi Funding, Inc." at bounding box center [264, 347] width 99 height 13
checkbox input "true"
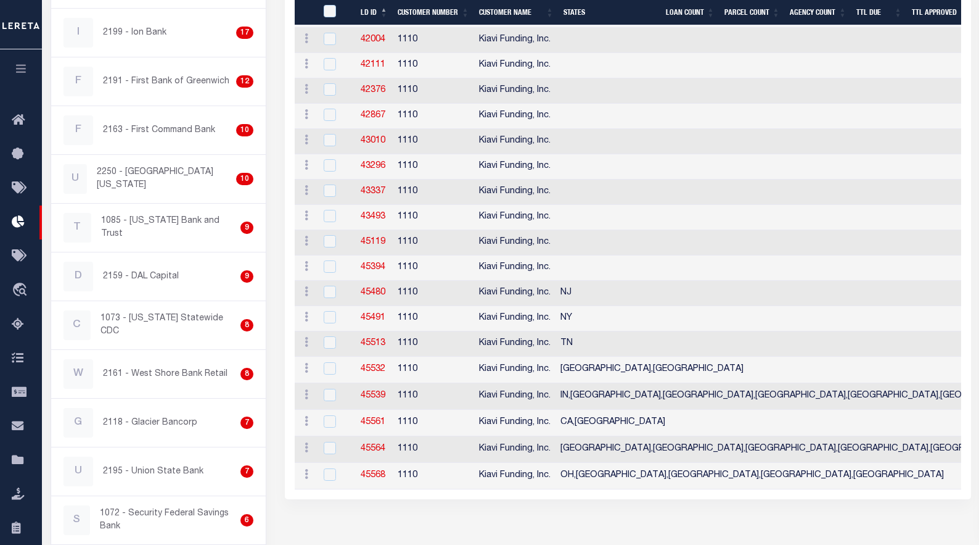
scroll to position [465, 0]
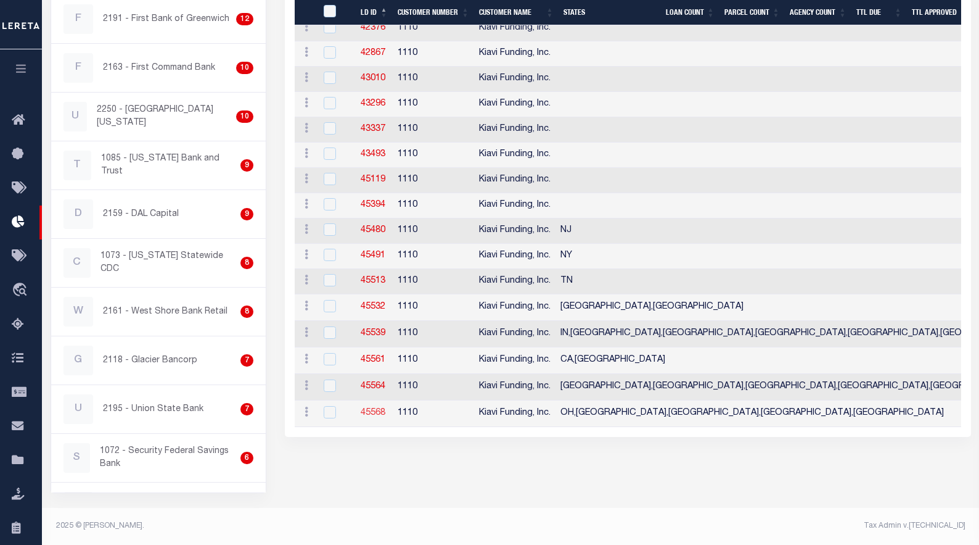
click at [379, 416] on link "45568" at bounding box center [373, 412] width 25 height 9
checkbox input "true"
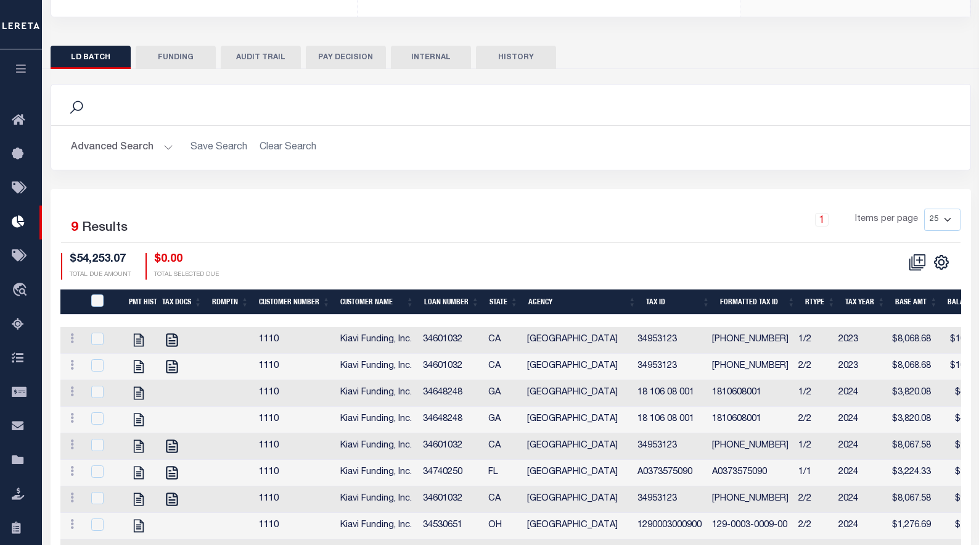
scroll to position [328, 0]
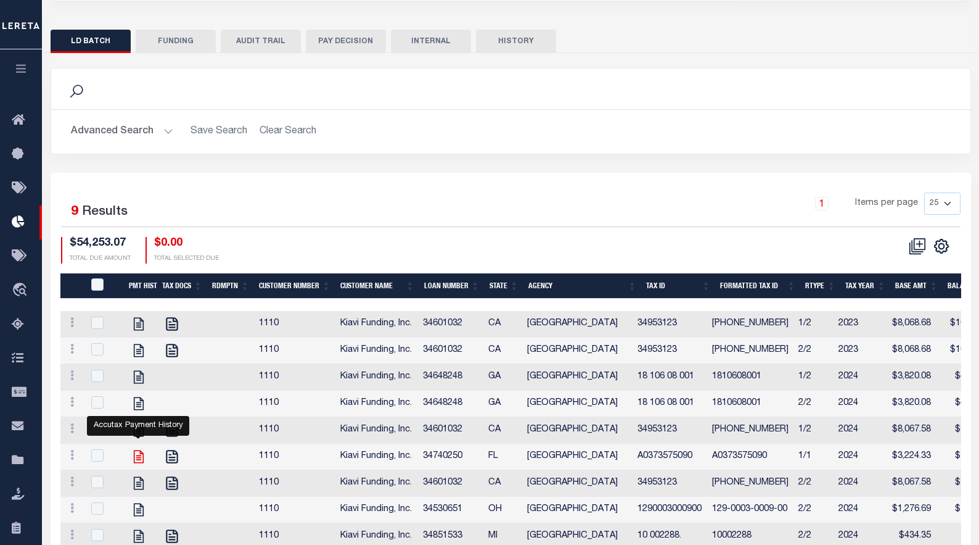
click at [139, 450] on icon "" at bounding box center [138, 456] width 10 height 13
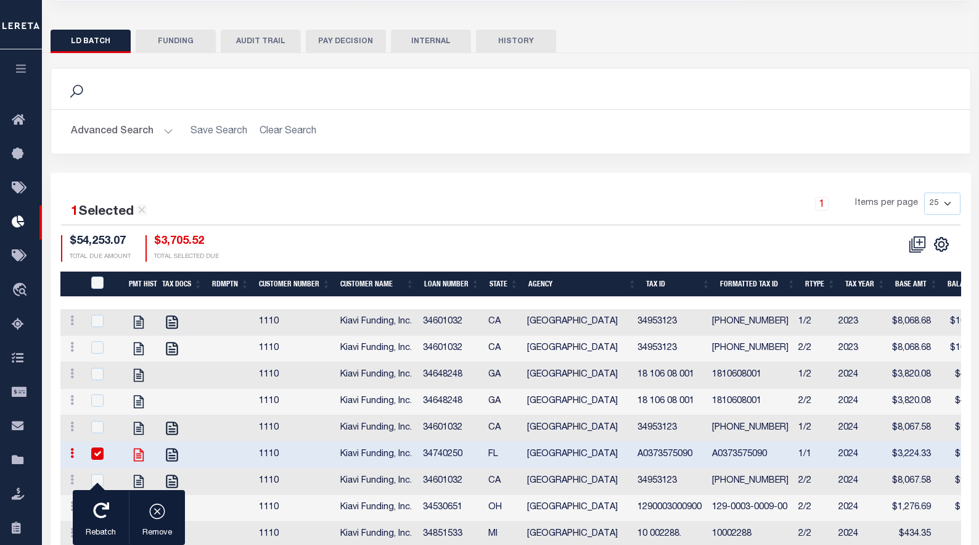
scroll to position [326, 0]
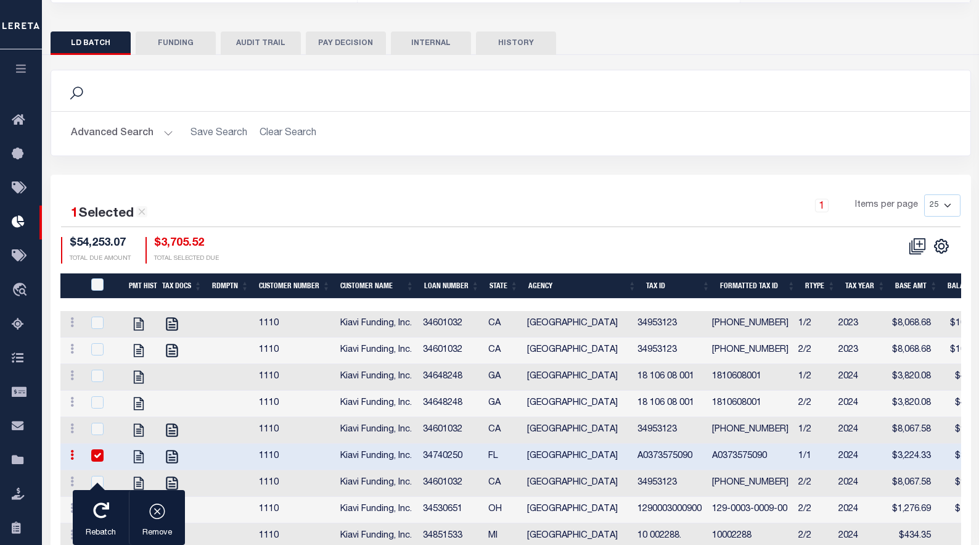
click at [94, 449] on input "checkbox" at bounding box center [97, 455] width 12 height 12
checkbox input "false"
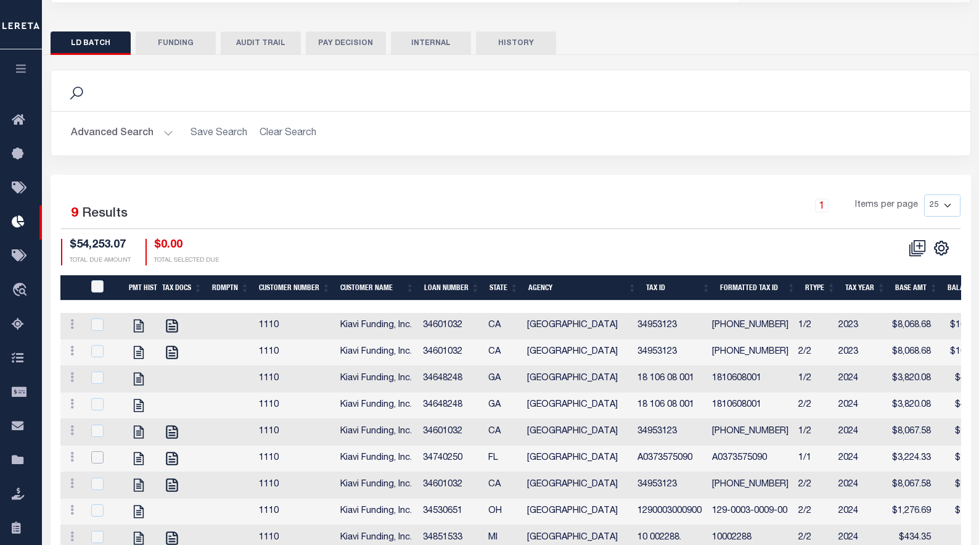
checkbox input "true"
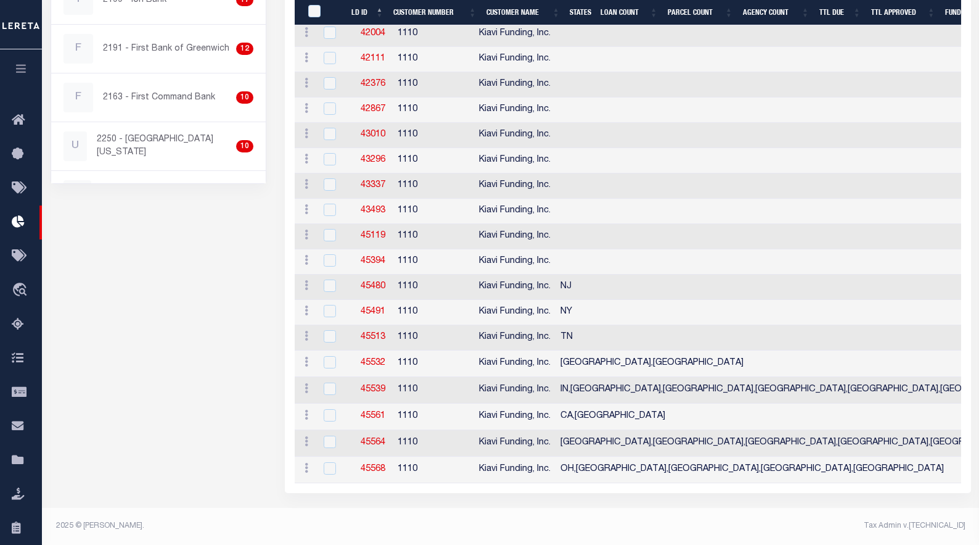
scroll to position [440, 0]
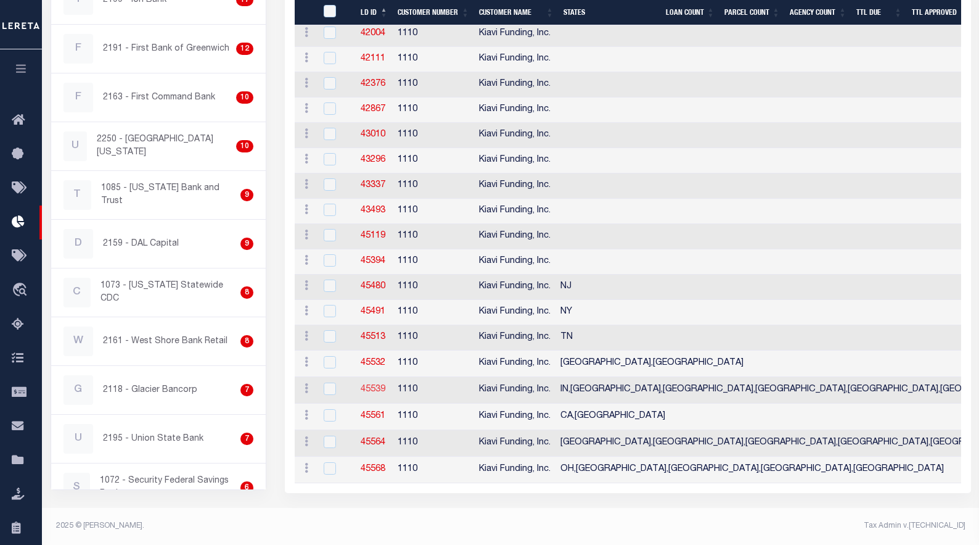
click at [365, 385] on link "45539" at bounding box center [373, 389] width 25 height 9
checkbox input "true"
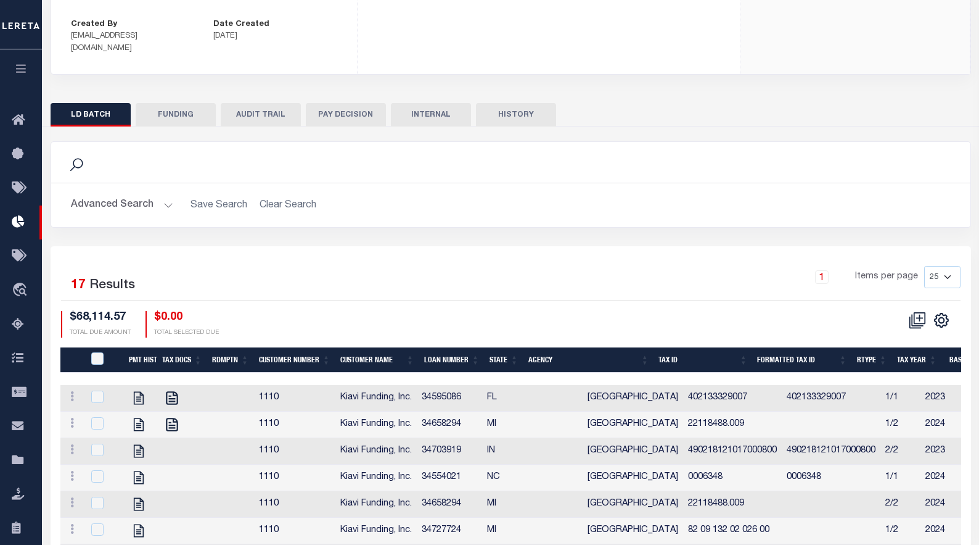
scroll to position [308, 0]
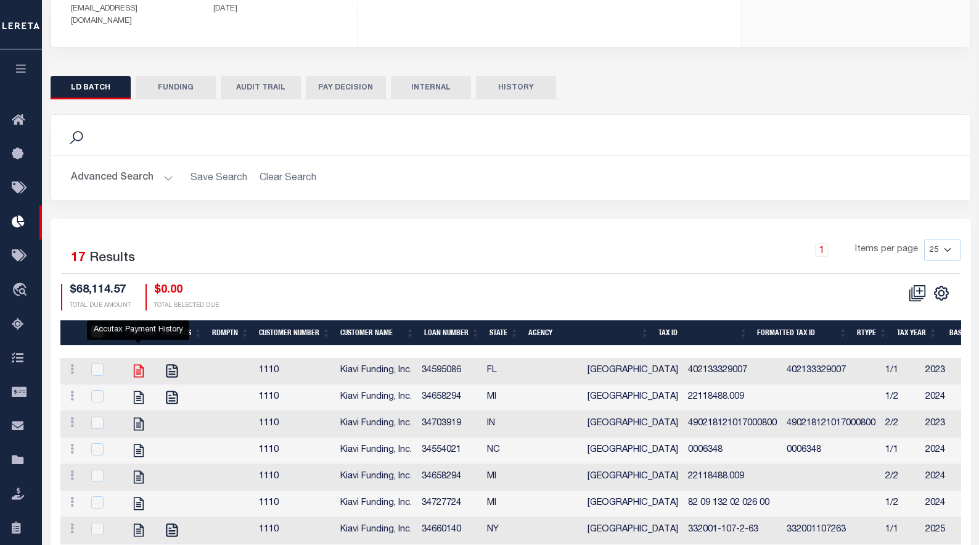
click at [139, 363] on icon "" at bounding box center [139, 371] width 16 height 16
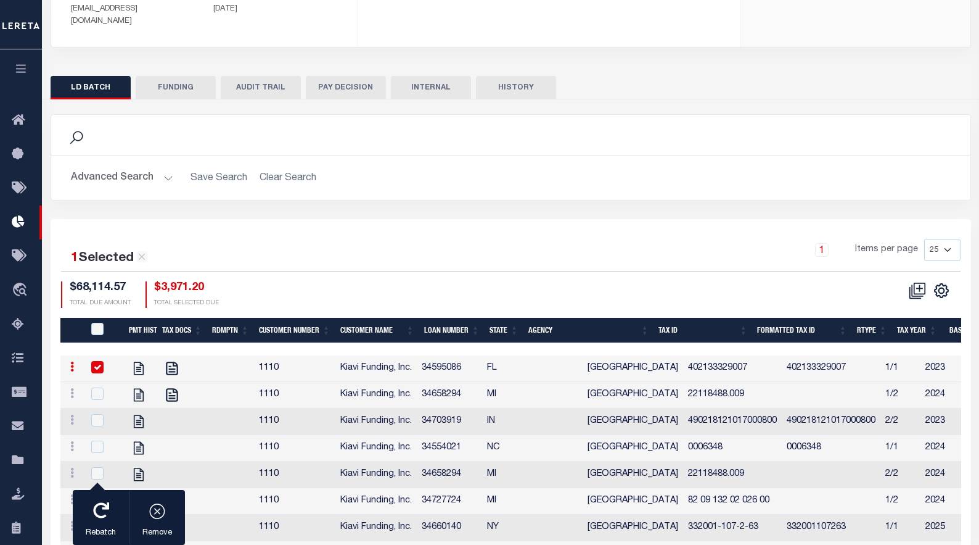
drag, startPoint x: 101, startPoint y: 274, endPoint x: 103, endPoint y: 290, distance: 16.1
click at [101, 361] on input "checkbox" at bounding box center [97, 367] width 12 height 12
checkbox input "false"
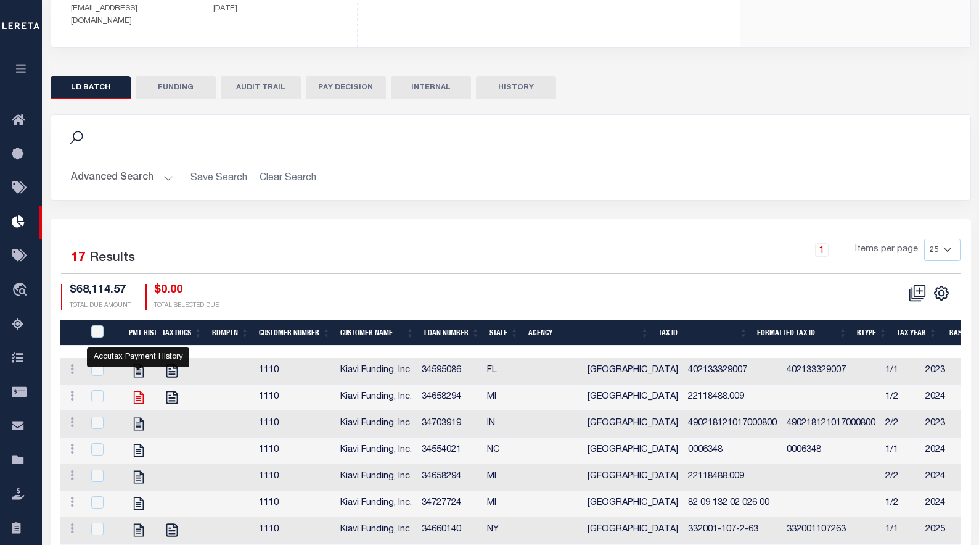
click at [139, 390] on icon "" at bounding box center [138, 396] width 10 height 13
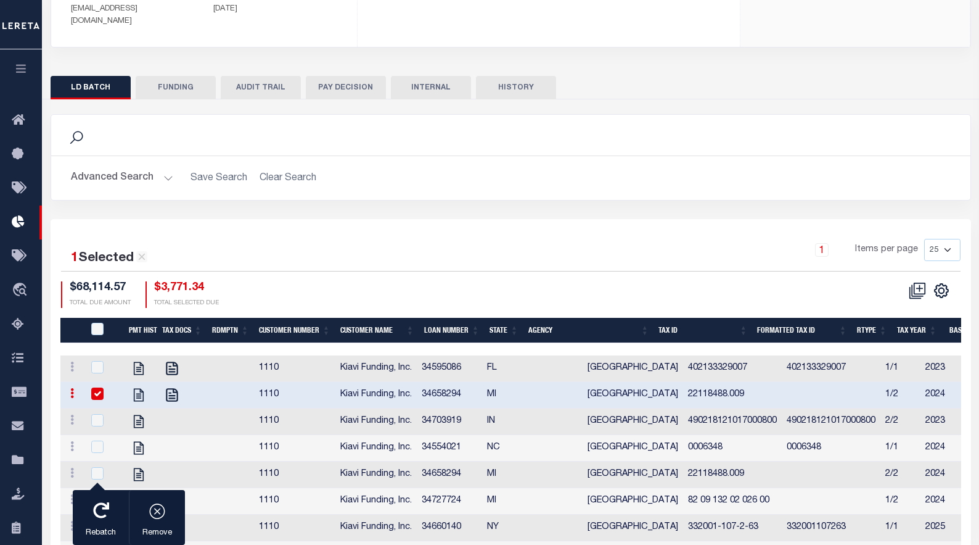
click at [98, 387] on input "checkbox" at bounding box center [97, 393] width 12 height 12
checkbox input "false"
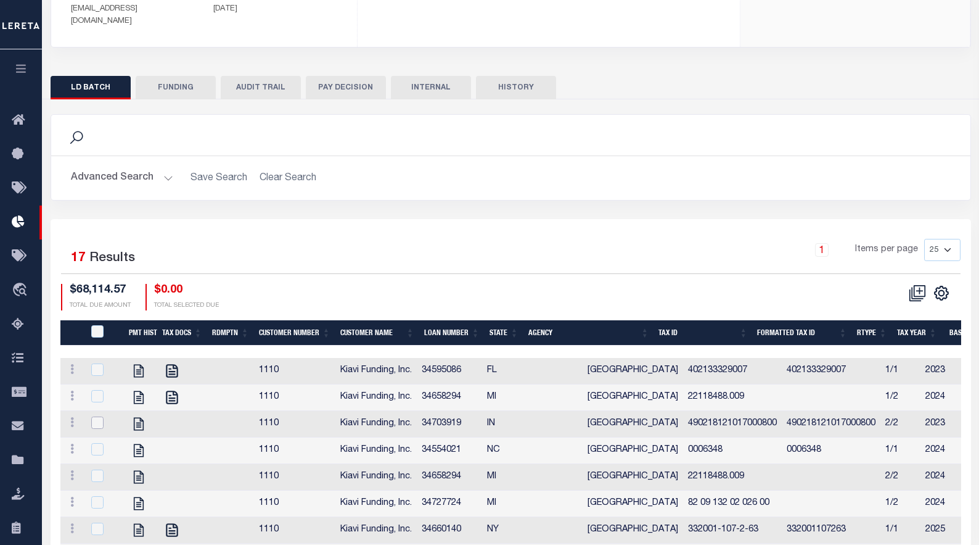
click at [99, 416] on input "checkbox" at bounding box center [97, 422] width 12 height 12
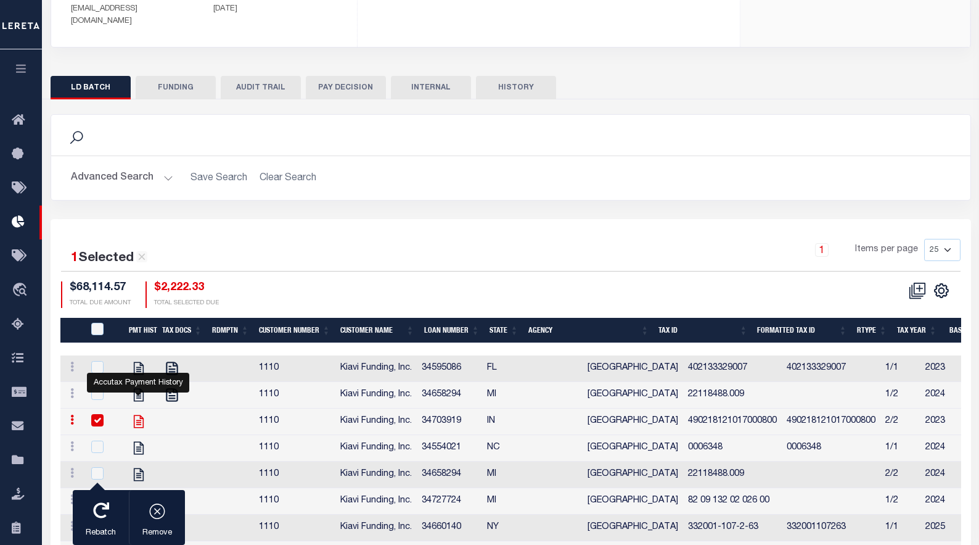
click at [141, 413] on icon "" at bounding box center [139, 421] width 16 height 16
checkbox input "false"
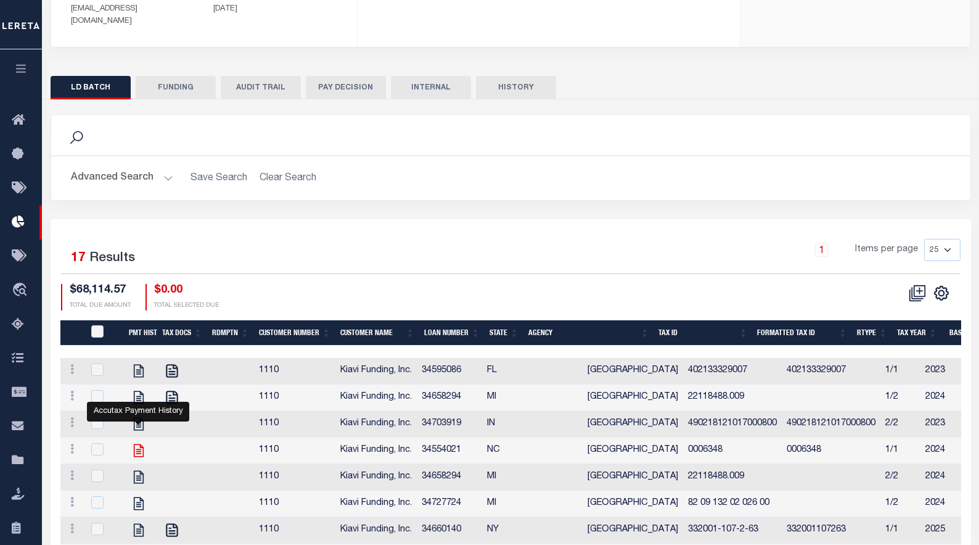
click at [136, 442] on icon "" at bounding box center [139, 450] width 16 height 16
checkbox input "true"
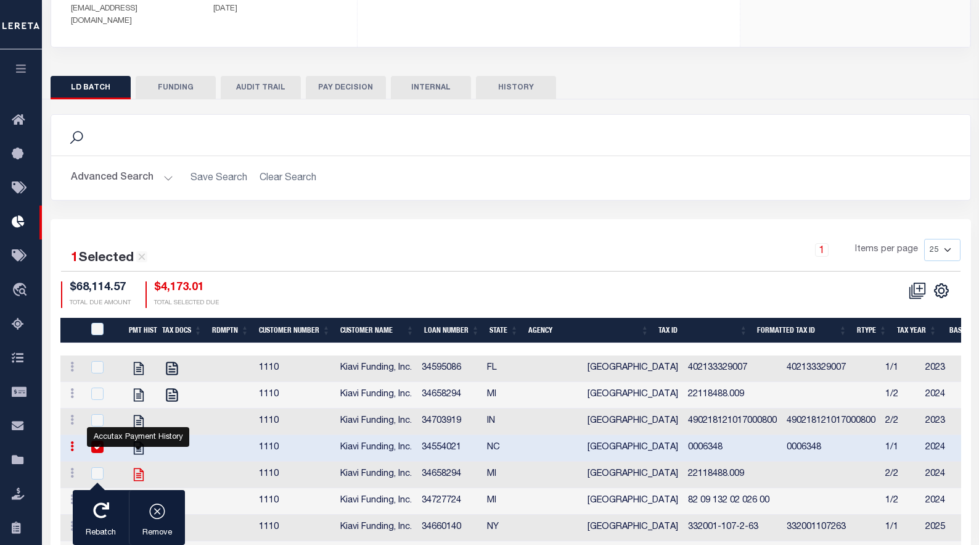
click at [135, 466] on icon "" at bounding box center [139, 474] width 16 height 16
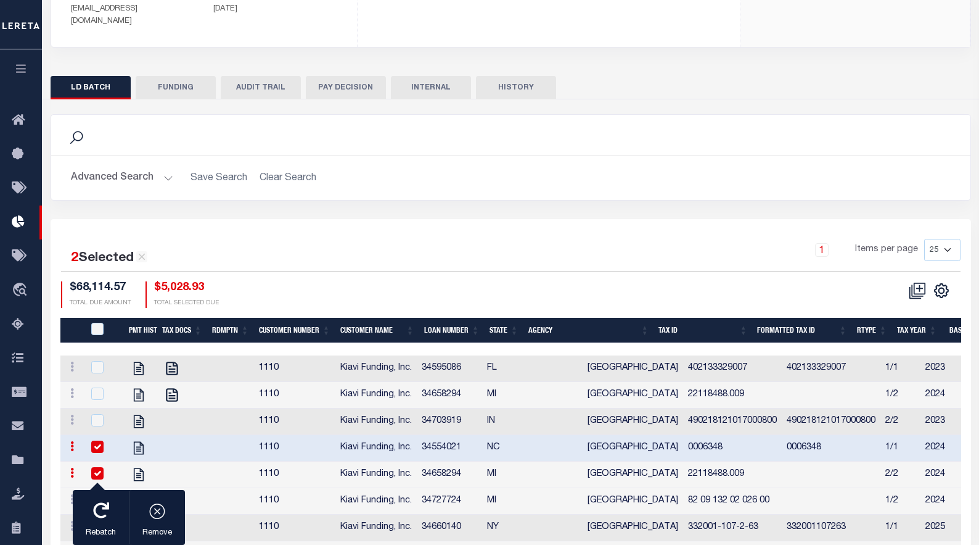
click at [102, 467] on input "checkbox" at bounding box center [97, 473] width 12 height 12
checkbox input "false"
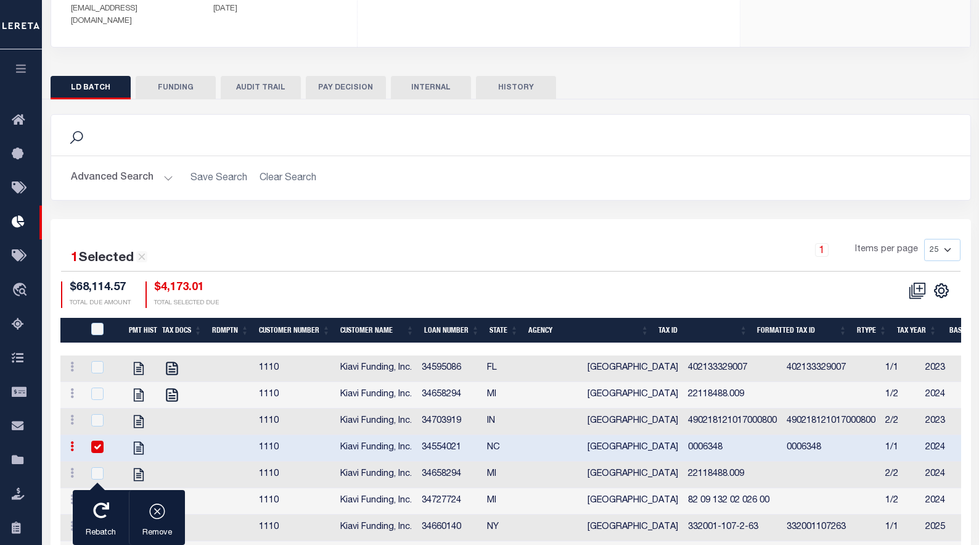
click at [99, 440] on input "checkbox" at bounding box center [97, 446] width 12 height 12
checkbox input "false"
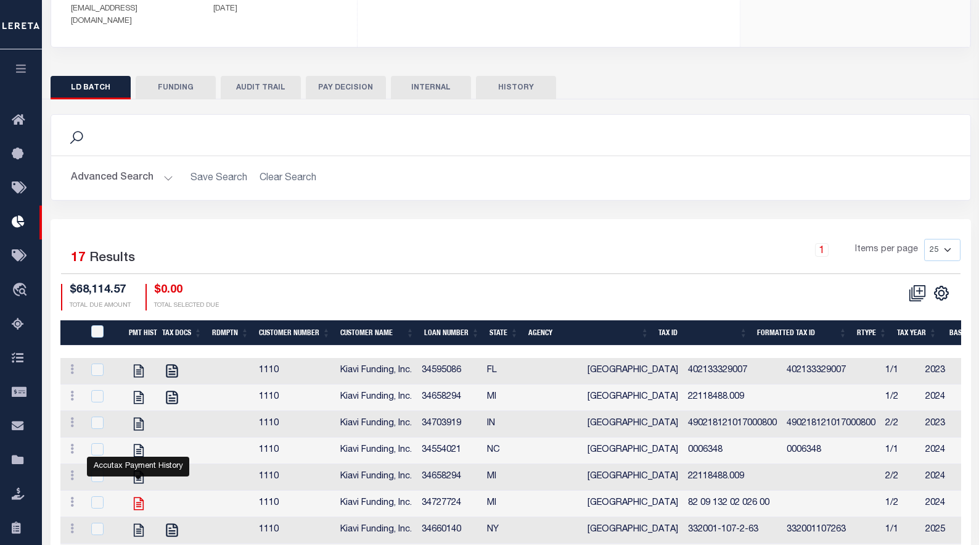
click at [141, 495] on icon "" at bounding box center [139, 503] width 16 height 16
checkbox input "true"
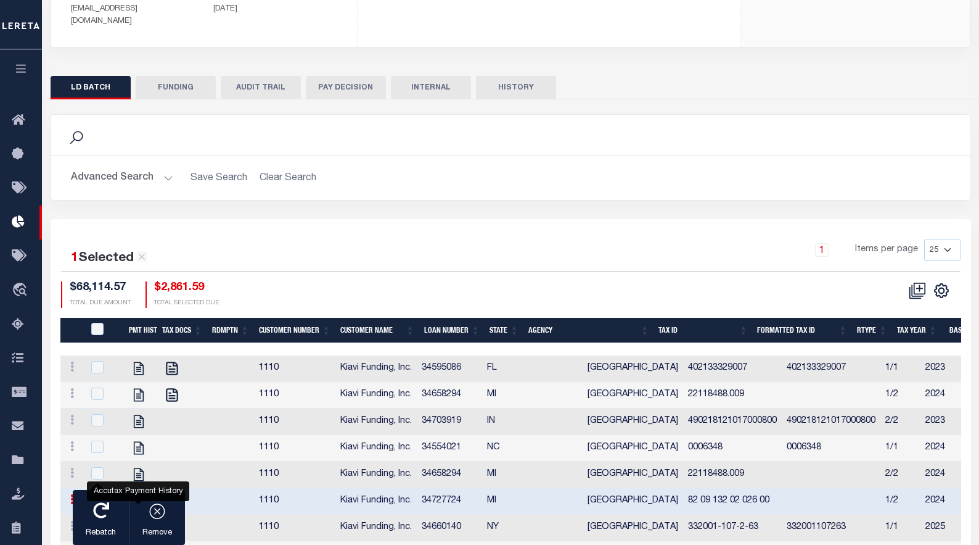
click at [141, 519] on icon "" at bounding box center [139, 527] width 16 height 16
checkbox input "true"
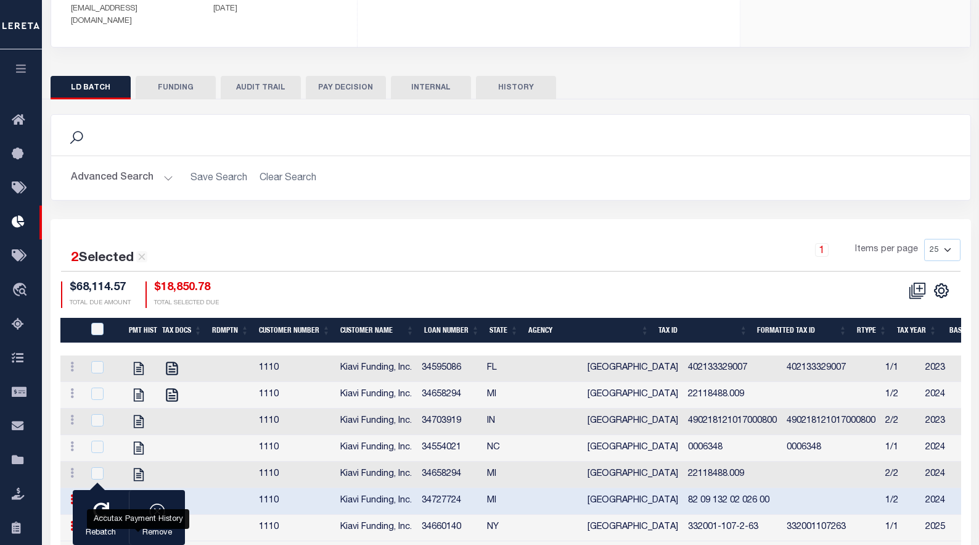
click at [138, 544] on icon "" at bounding box center [139, 554] width 16 height 16
checkbox input "true"
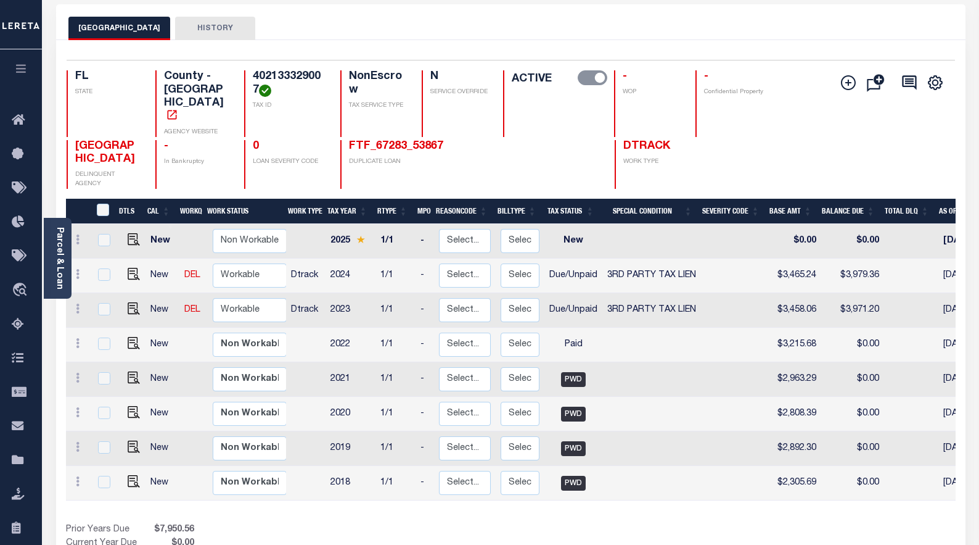
scroll to position [62, 0]
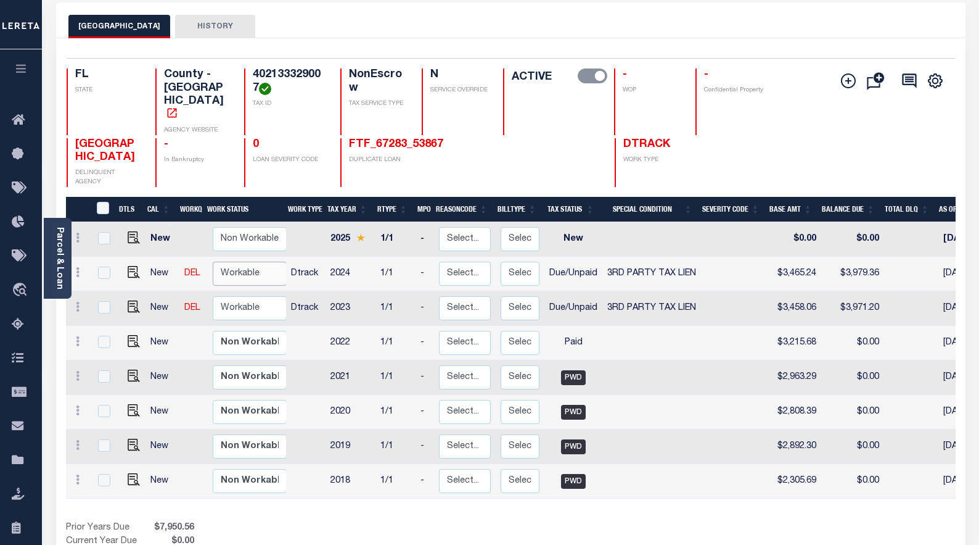
click at [242, 261] on select "Non Workable Workable" at bounding box center [250, 273] width 74 height 24
checkbox input "true"
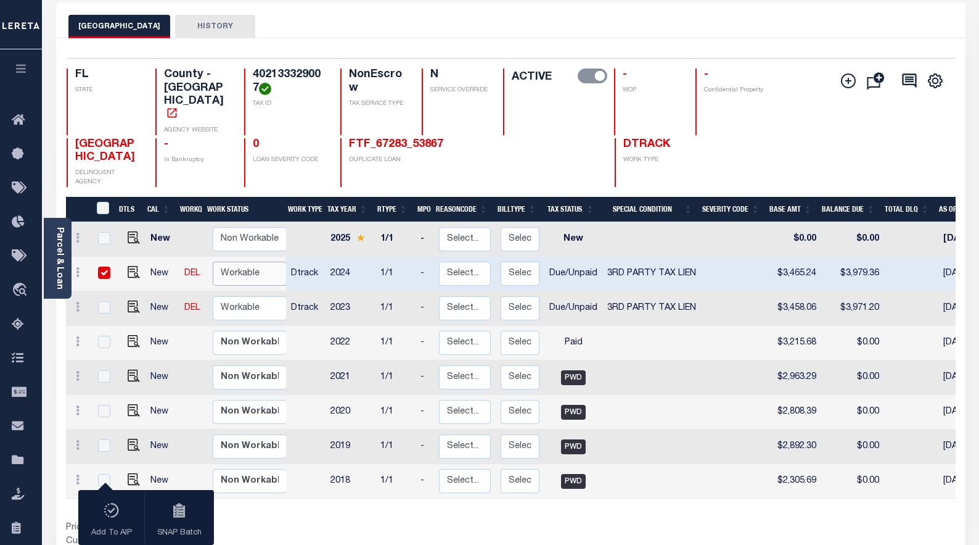
select select "true"
click at [213, 261] on select "Non Workable Workable" at bounding box center [250, 273] width 74 height 24
checkbox input "false"
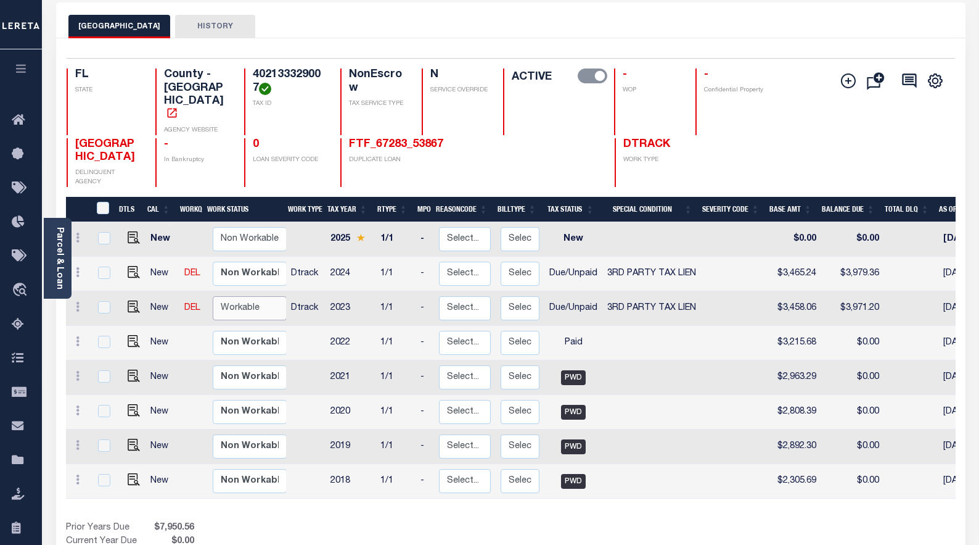
click at [232, 296] on select "Non Workable Workable" at bounding box center [250, 308] width 74 height 24
checkbox input "true"
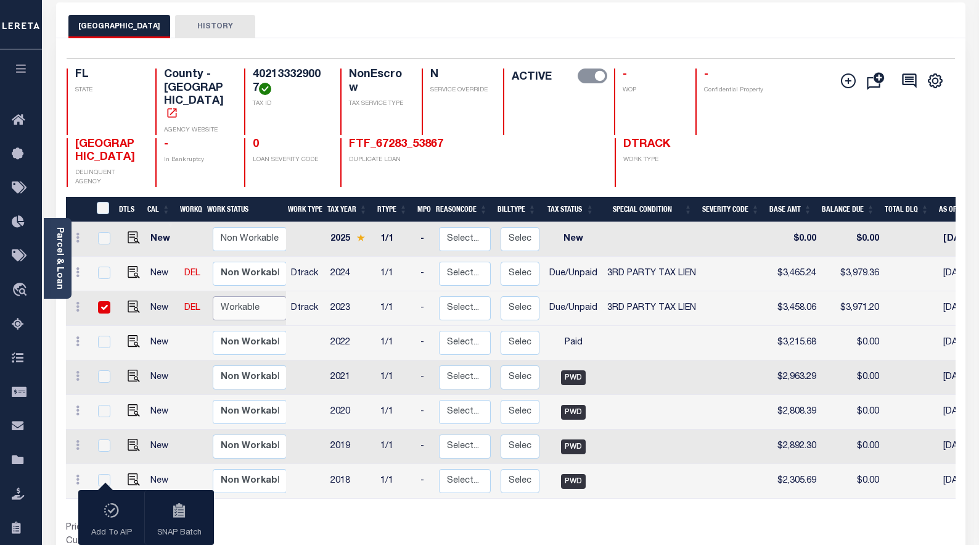
select select "true"
click at [213, 296] on select "Non Workable Workable" at bounding box center [250, 308] width 74 height 24
checkbox input "false"
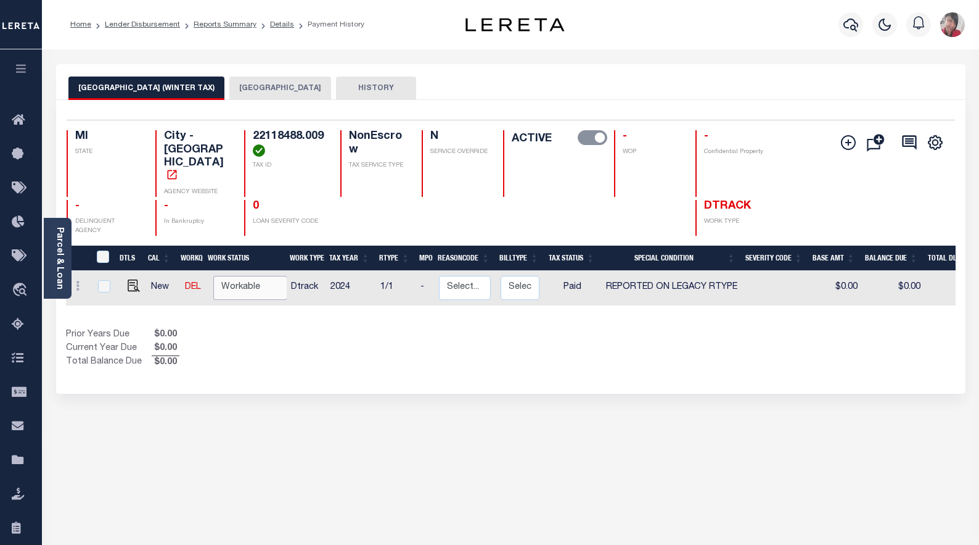
click at [231, 276] on select "Non Workable Workable" at bounding box center [250, 288] width 74 height 24
checkbox input "true"
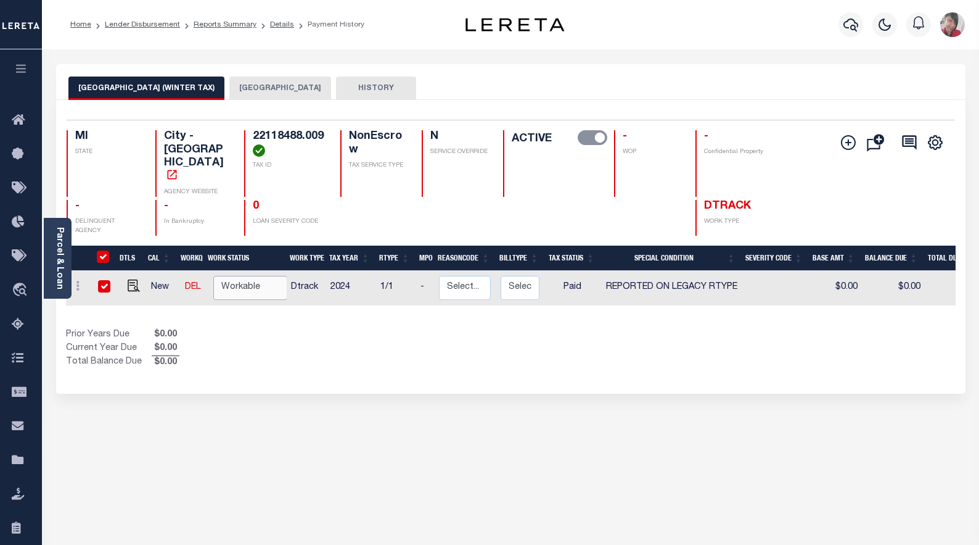
checkbox input "true"
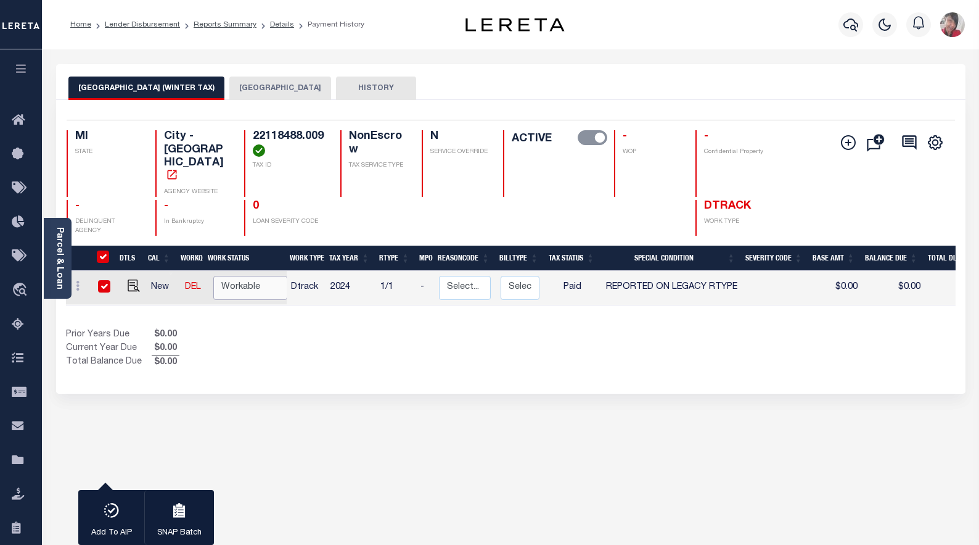
select select "true"
click at [213, 276] on select "Non Workable Workable" at bounding box center [250, 288] width 74 height 24
checkbox input "false"
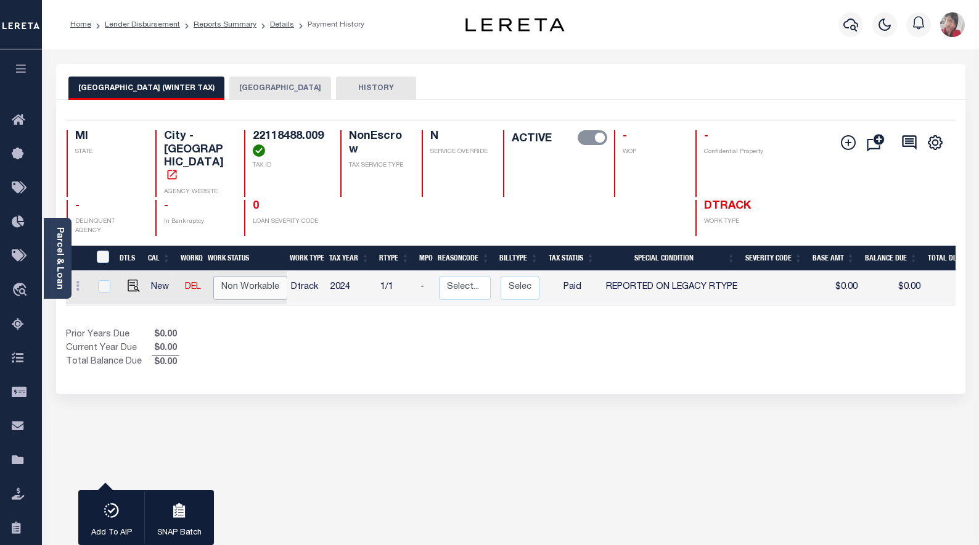
checkbox input "false"
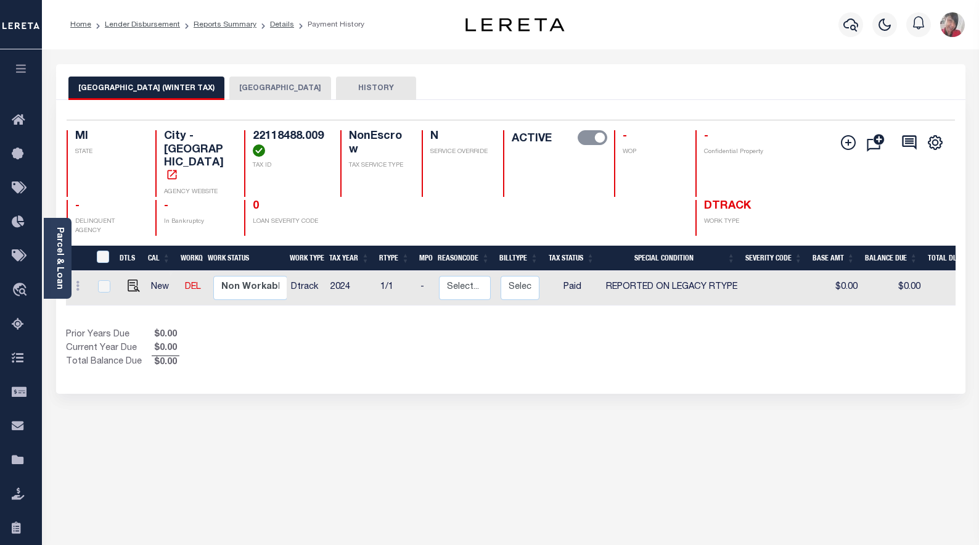
click at [235, 83] on button "DETROIT CITY" at bounding box center [280, 87] width 102 height 23
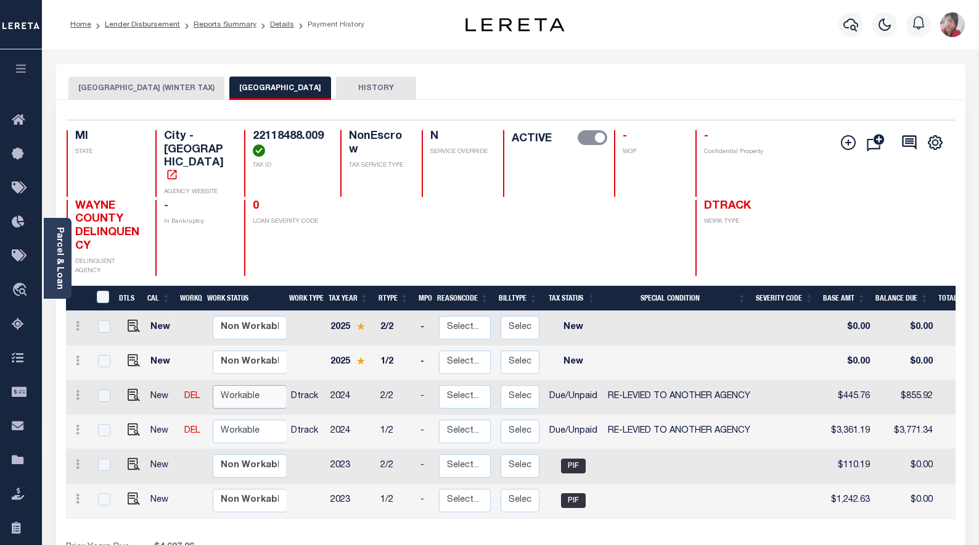
click at [239, 385] on select "Non Workable Workable" at bounding box center [250, 397] width 74 height 24
checkbox input "true"
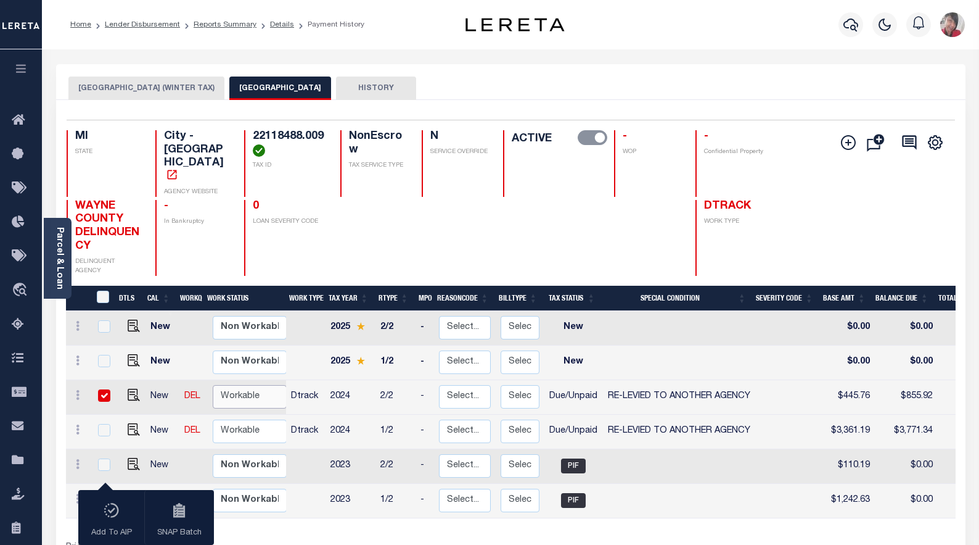
select select "true"
click at [213, 385] on select "Non Workable Workable" at bounding box center [250, 397] width 74 height 24
checkbox input "false"
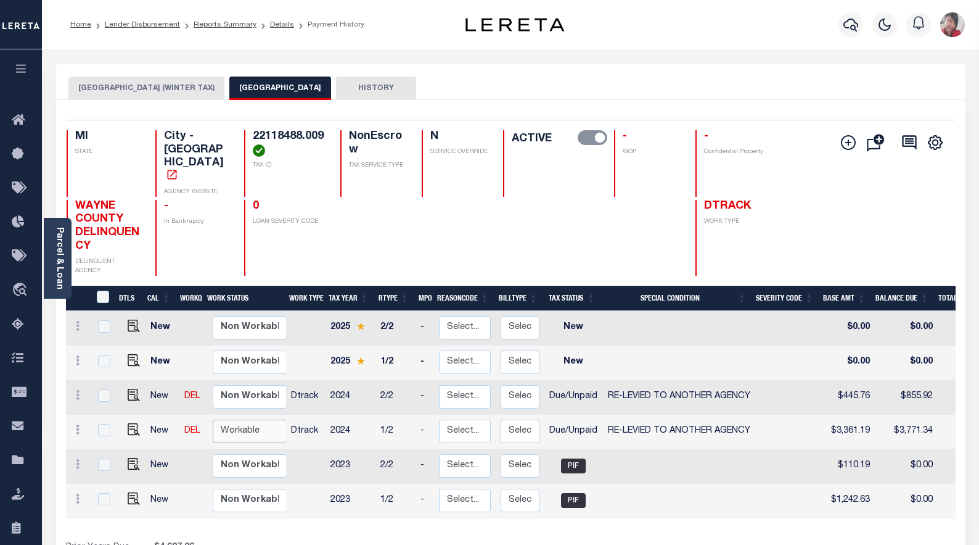
click at [236, 419] on select "Non Workable Workable" at bounding box center [250, 431] width 74 height 24
checkbox input "true"
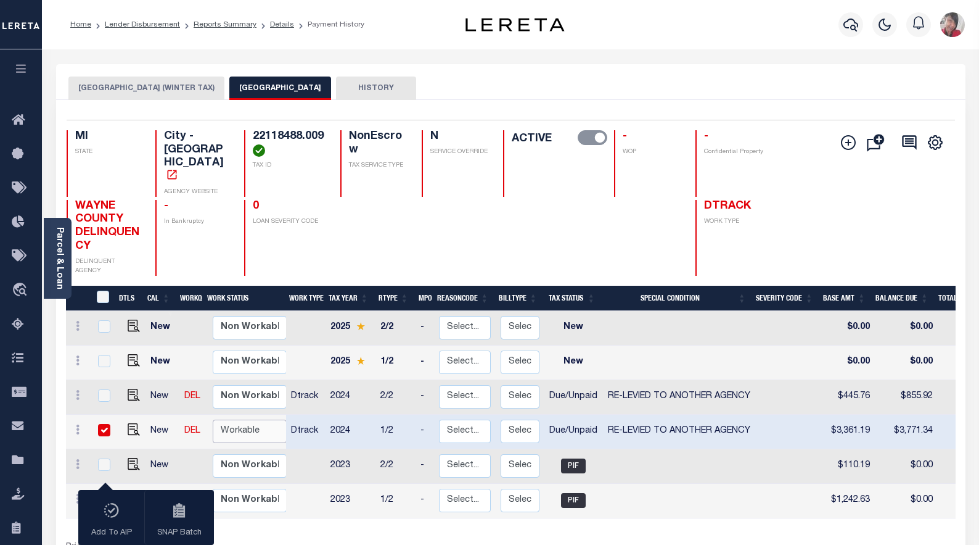
select select "true"
click at [213, 419] on select "Non Workable Workable" at bounding box center [250, 431] width 74 height 24
checkbox input "false"
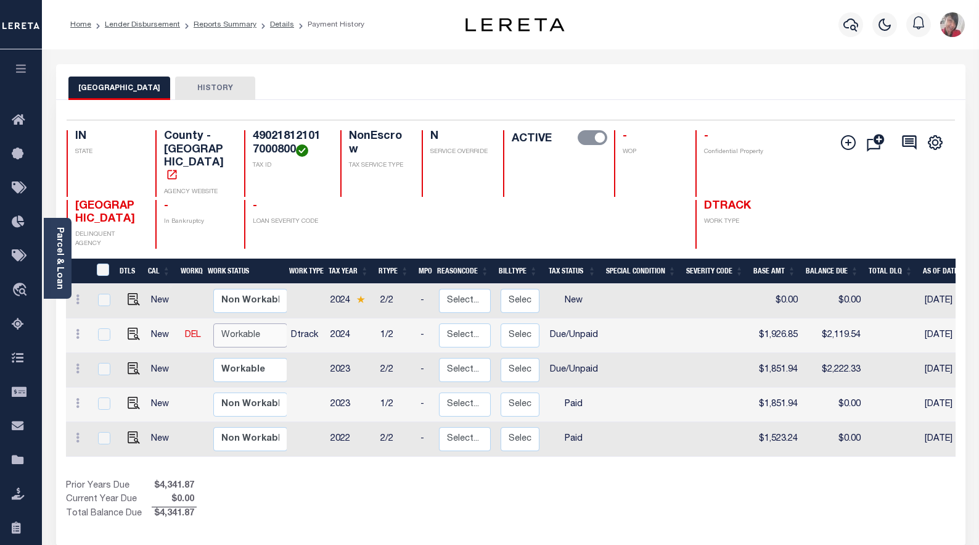
click at [234, 323] on select "Non Workable Workable" at bounding box center [250, 335] width 74 height 24
checkbox input "true"
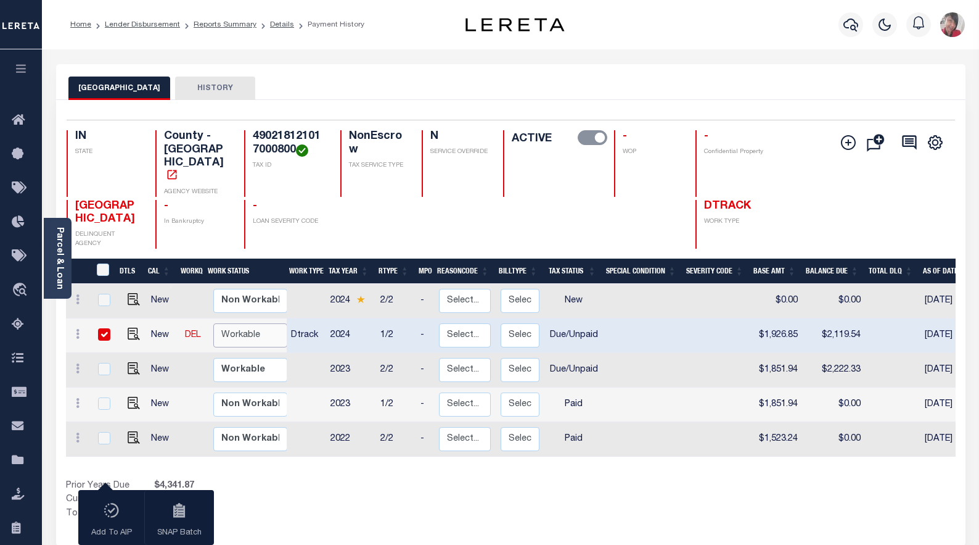
select select "true"
click at [213, 323] on select "Non Workable Workable" at bounding box center [250, 335] width 74 height 24
checkbox input "false"
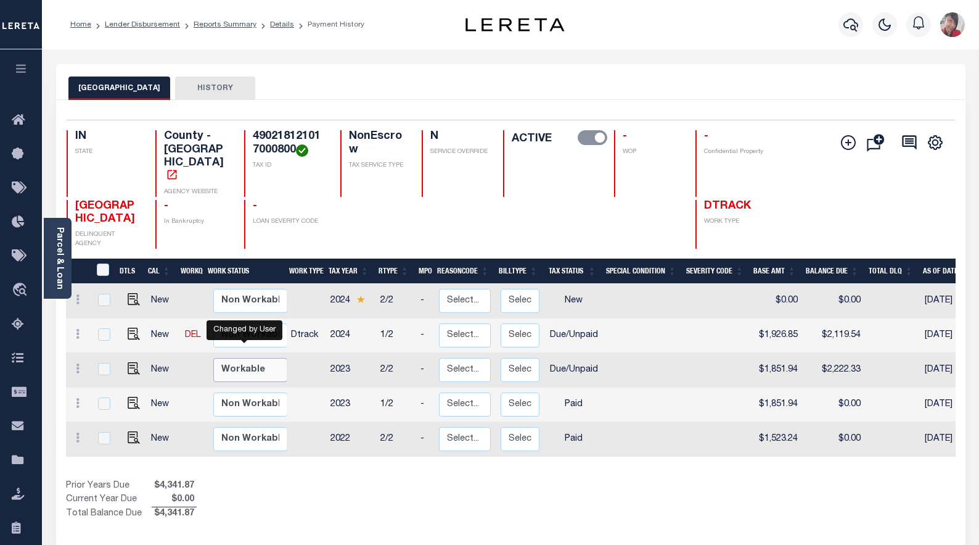
click at [254, 358] on select "Non Workable Workable" at bounding box center [250, 370] width 74 height 24
checkbox input "true"
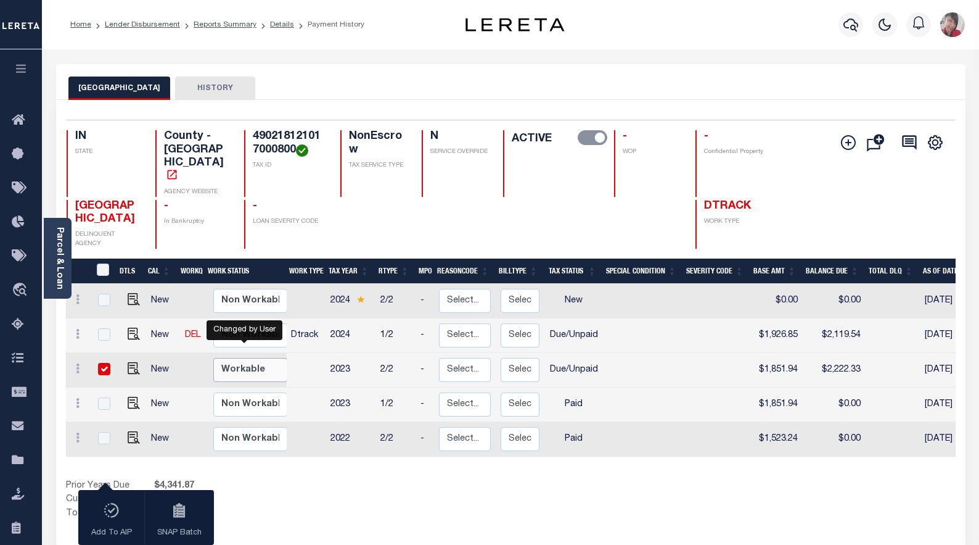
select select "true"
click at [213, 358] on select "Non Workable Workable" at bounding box center [250, 370] width 74 height 24
checkbox input "false"
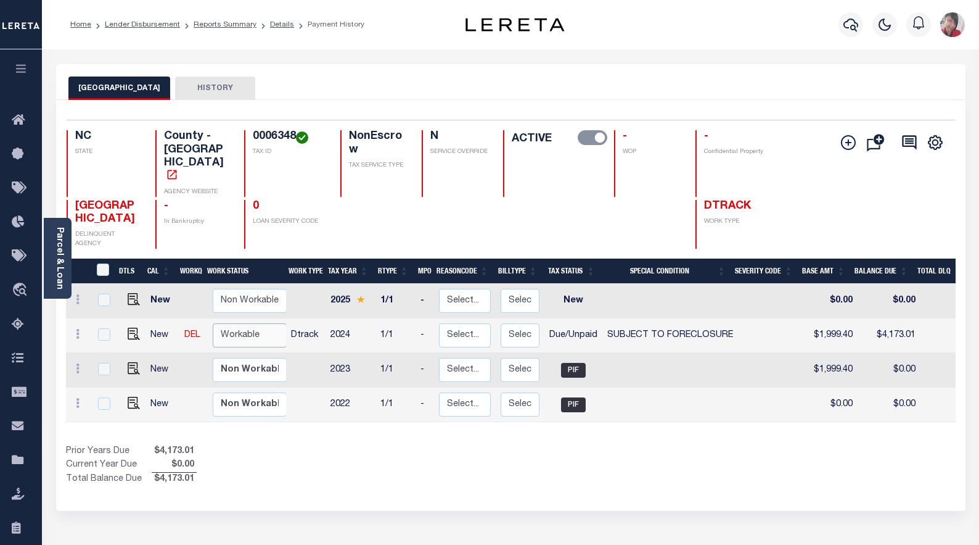
click at [244, 323] on select "Non Workable Workable" at bounding box center [250, 335] width 74 height 24
checkbox input "true"
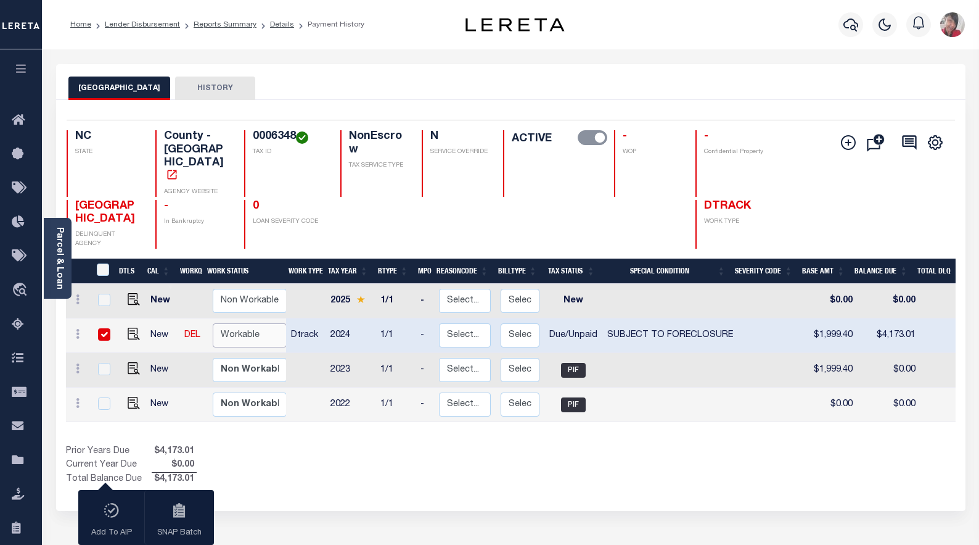
select select "true"
click at [213, 323] on select "Non Workable Workable" at bounding box center [250, 335] width 74 height 24
checkbox input "false"
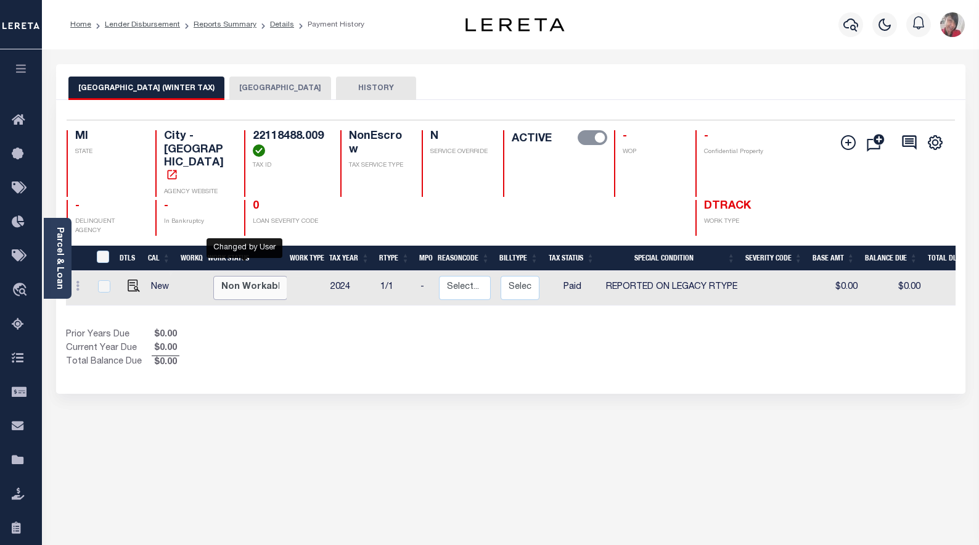
click at [239, 276] on select "Non Workable Workable" at bounding box center [250, 288] width 74 height 24
checkbox input "true"
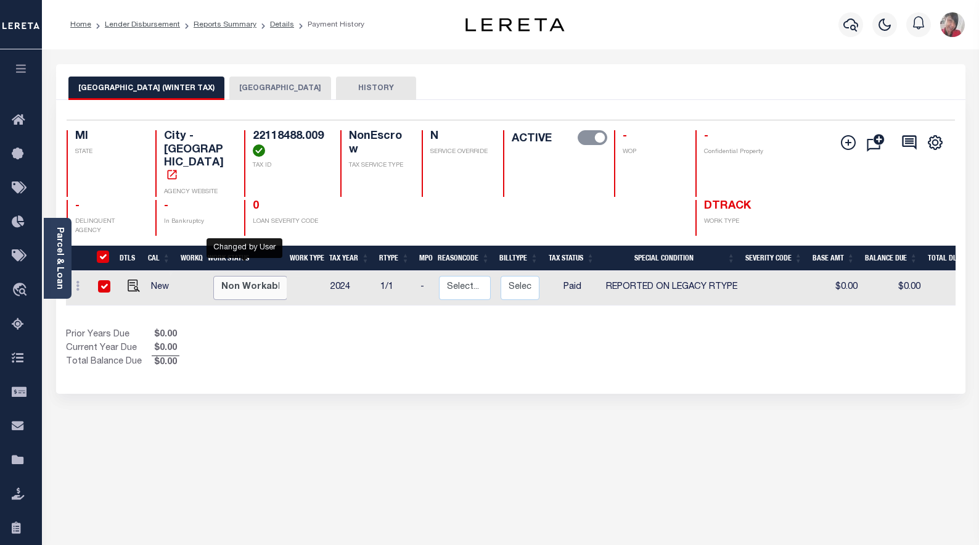
checkbox input "true"
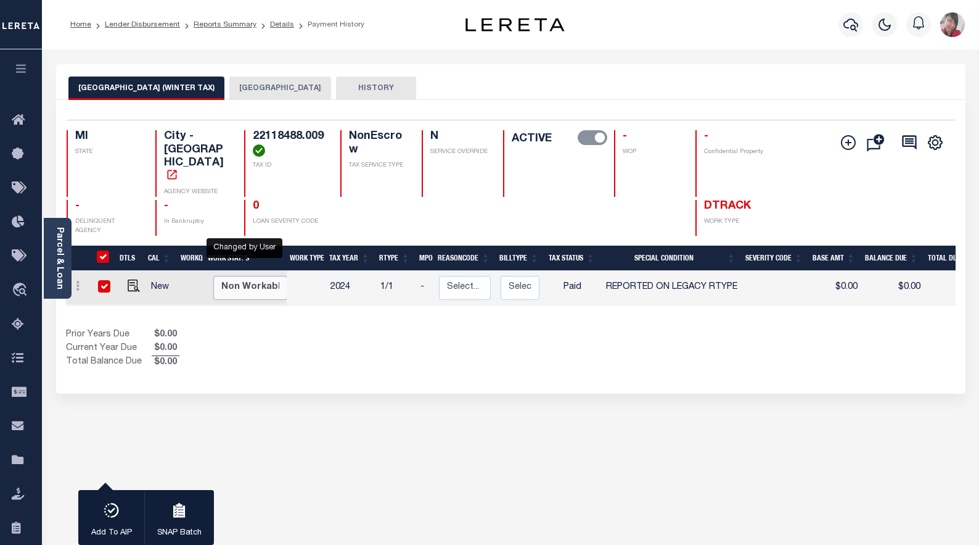
click at [213, 276] on select "Non Workable Workable" at bounding box center [250, 288] width 74 height 24
checkbox input "false"
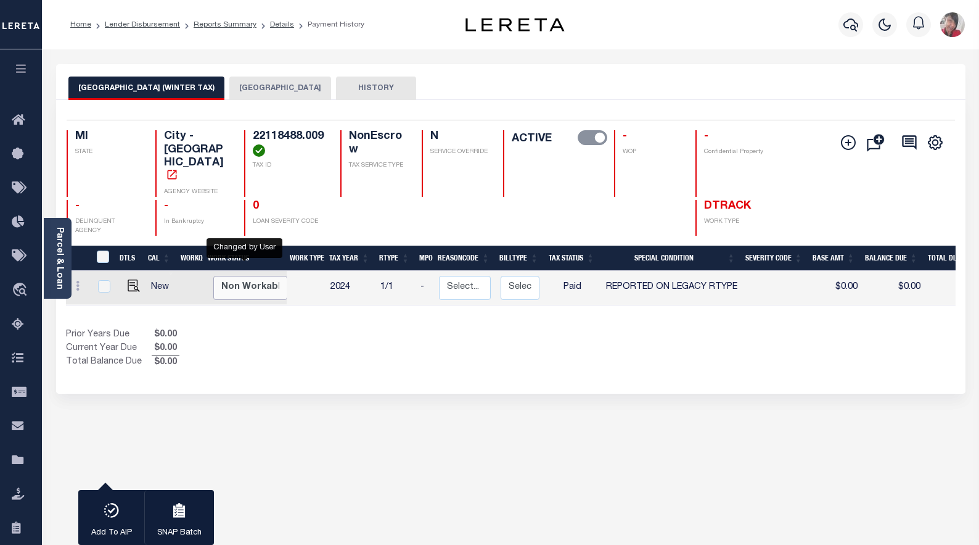
checkbox input "false"
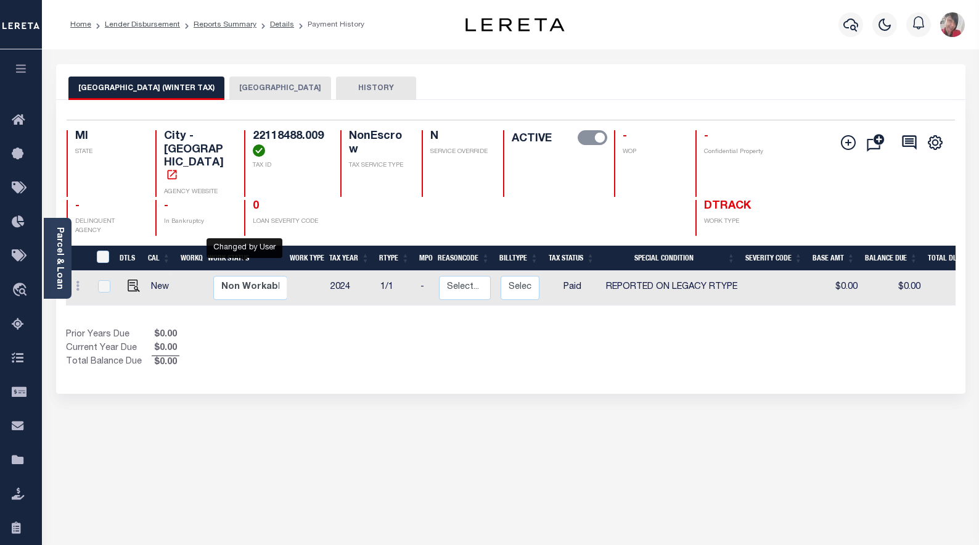
click at [246, 81] on button "[GEOGRAPHIC_DATA]" at bounding box center [280, 87] width 102 height 23
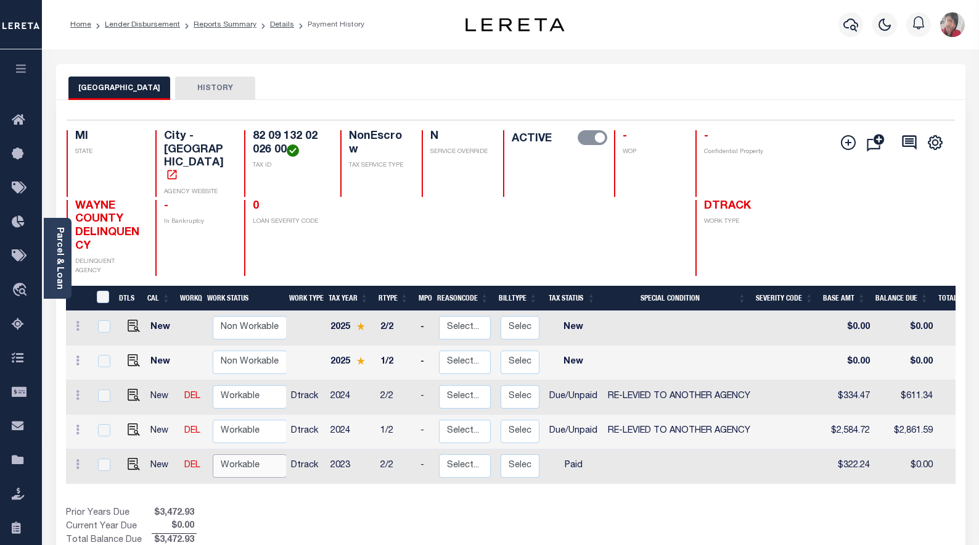
click at [228, 454] on select "Non Workable Workable" at bounding box center [250, 466] width 74 height 24
checkbox input "true"
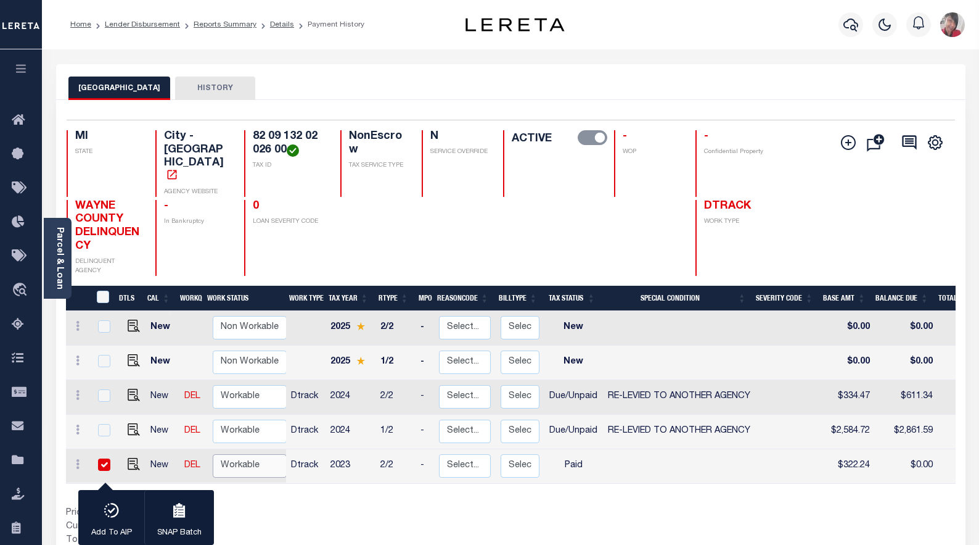
select select "true"
click at [213, 454] on select "Non Workable Workable" at bounding box center [250, 466] width 74 height 24
checkbox input "false"
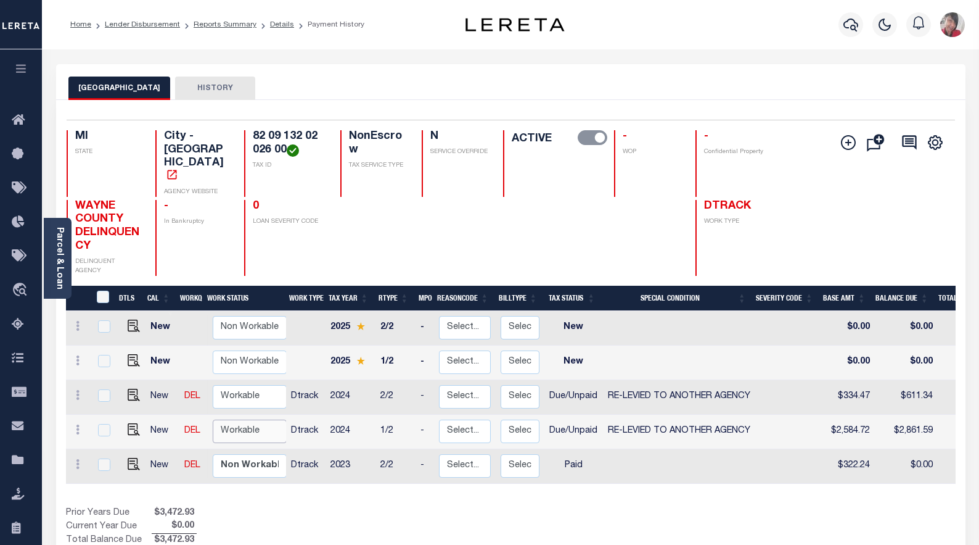
click at [226, 419] on select "Non Workable Workable" at bounding box center [250, 431] width 74 height 24
checkbox input "true"
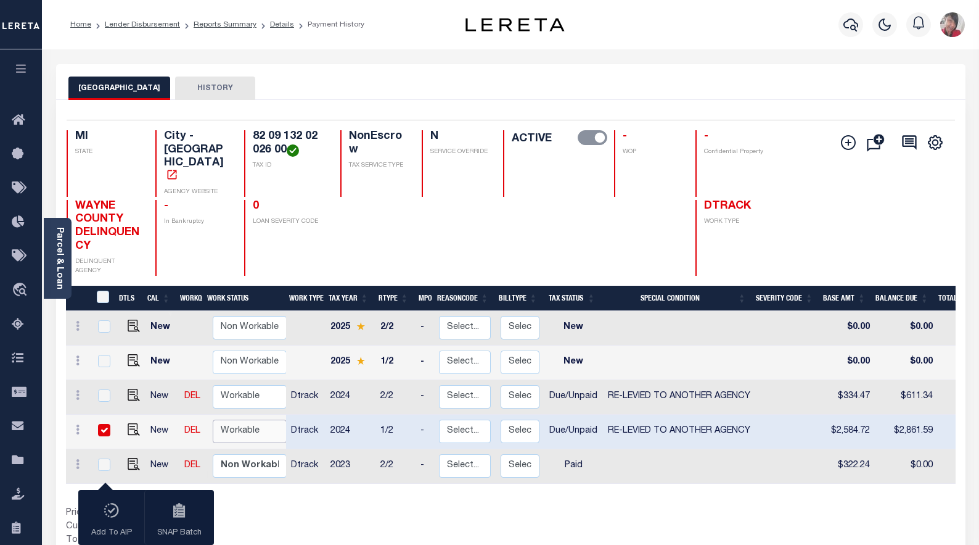
select select "true"
click at [213, 419] on select "Non Workable Workable" at bounding box center [250, 431] width 74 height 24
checkbox input "false"
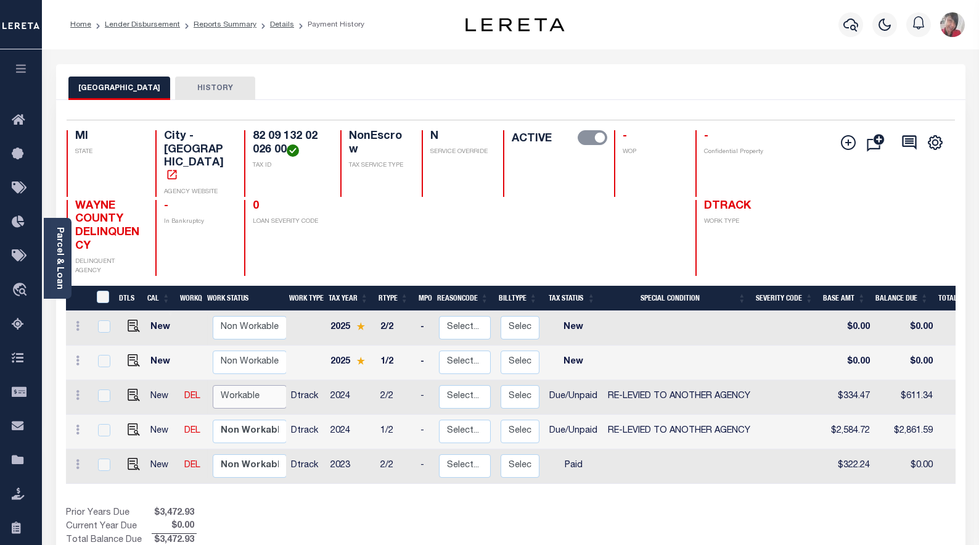
click at [239, 385] on select "Non Workable Workable" at bounding box center [250, 397] width 74 height 24
checkbox input "true"
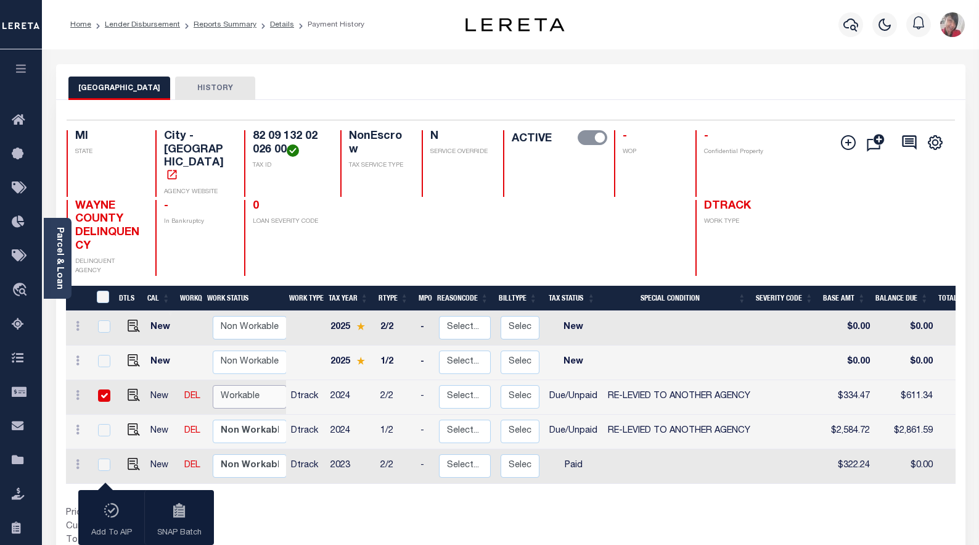
select select "true"
click at [213, 385] on select "Non Workable Workable" at bounding box center [250, 397] width 74 height 24
checkbox input "false"
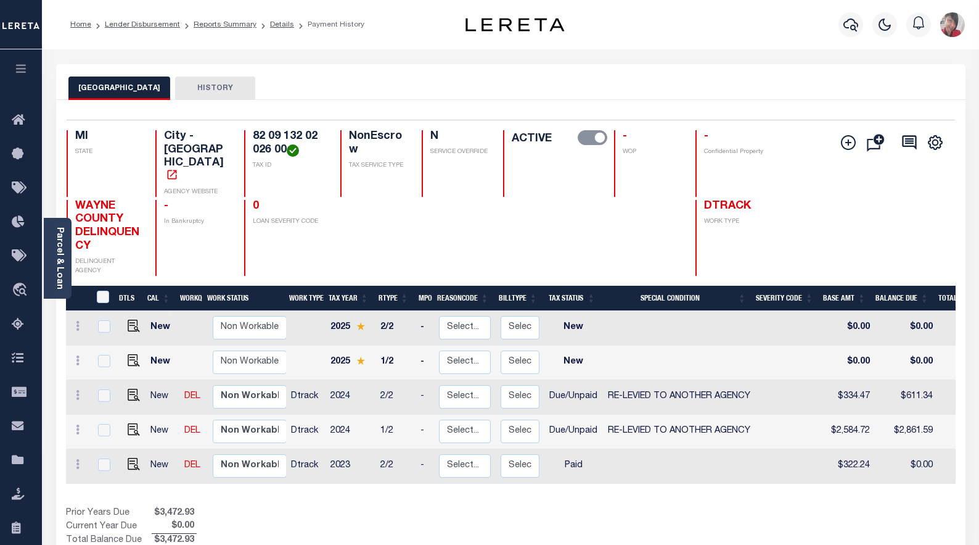
click at [344, 202] on div at bounding box center [373, 238] width 67 height 76
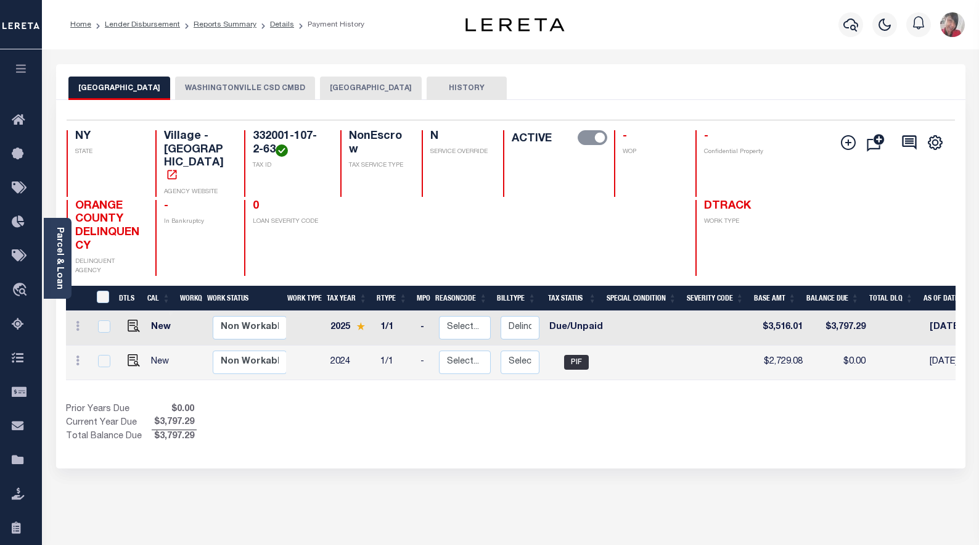
click at [256, 85] on button "WASHINGTONVILLE CSD CMBD" at bounding box center [245, 87] width 140 height 23
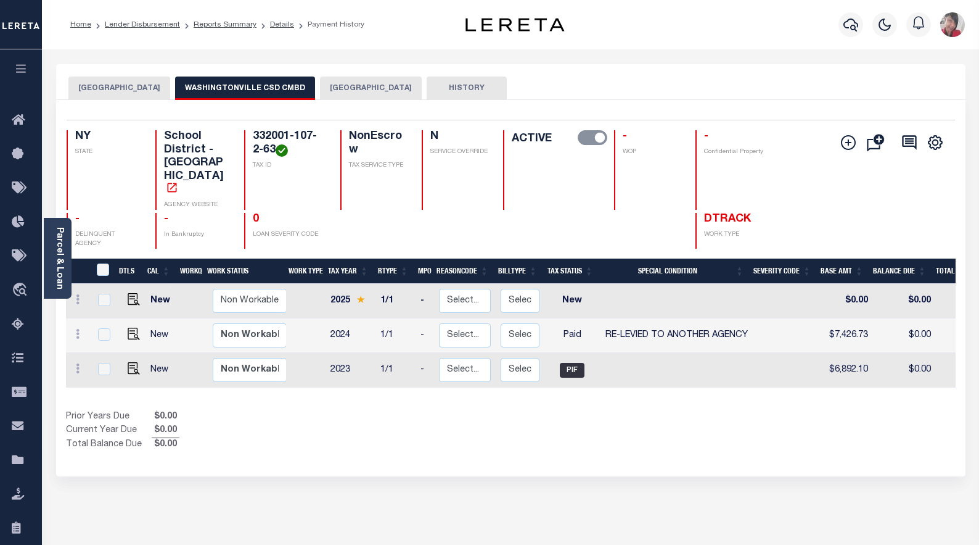
click at [369, 82] on button "BLOOMING GROVE TOWN" at bounding box center [371, 87] width 102 height 23
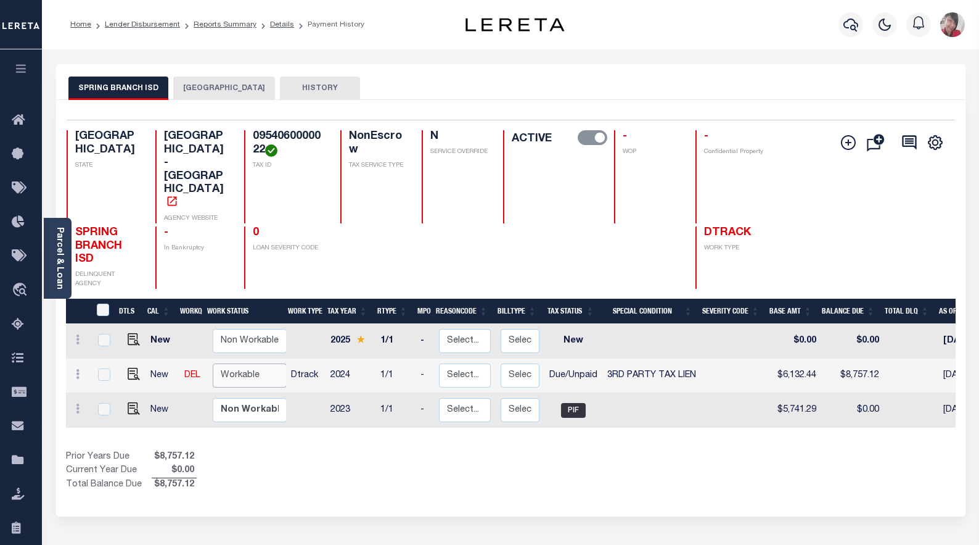
click at [245, 363] on select "Non Workable Workable" at bounding box center [250, 375] width 74 height 24
checkbox input "true"
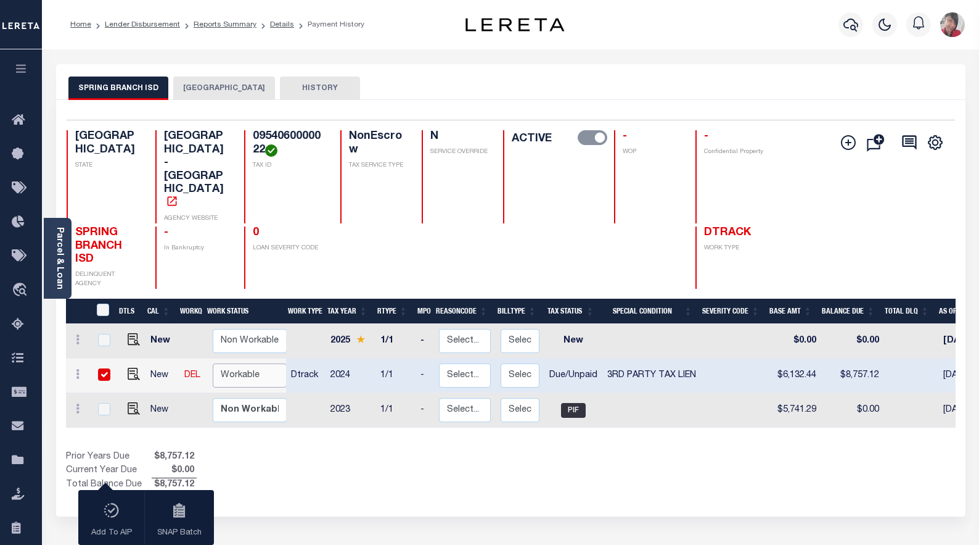
select select "true"
click at [213, 363] on select "Non Workable Workable" at bounding box center [250, 375] width 74 height 24
checkbox input "false"
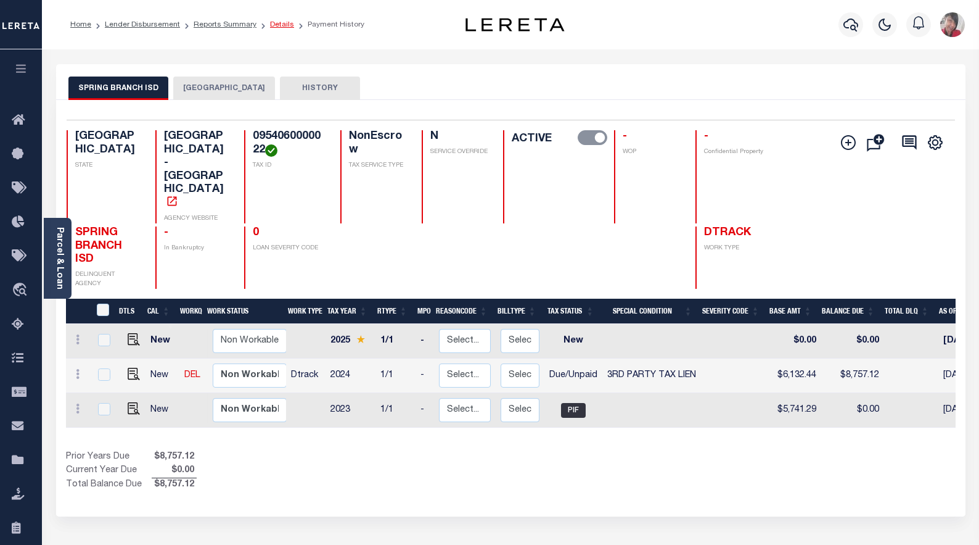
click at [276, 26] on link "Details" at bounding box center [282, 24] width 24 height 7
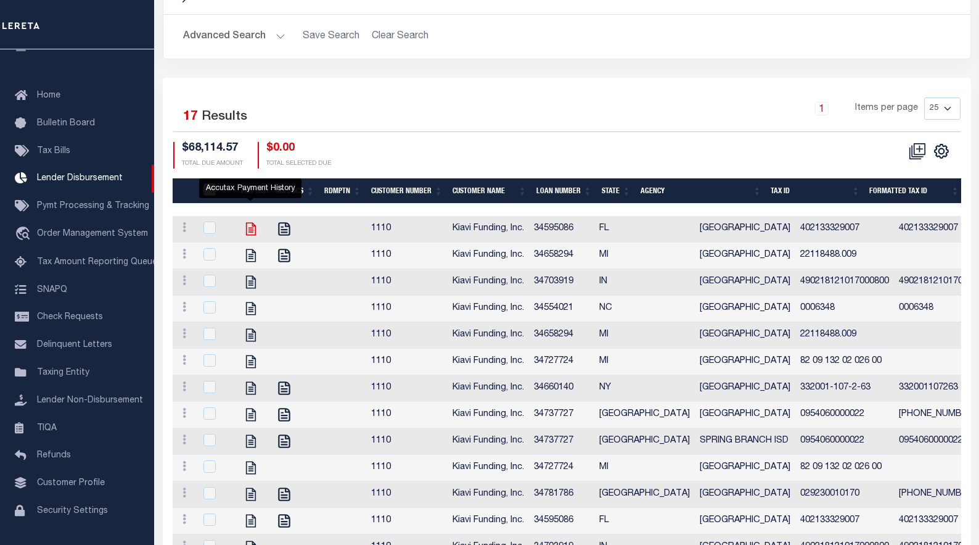
scroll to position [555, 0]
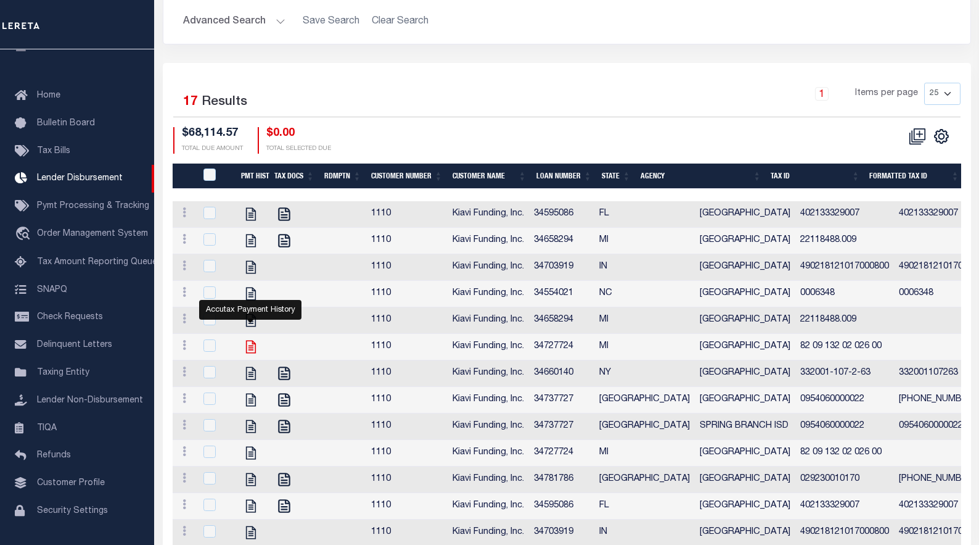
click at [251, 340] on icon "" at bounding box center [250, 346] width 10 height 13
checkbox input "true"
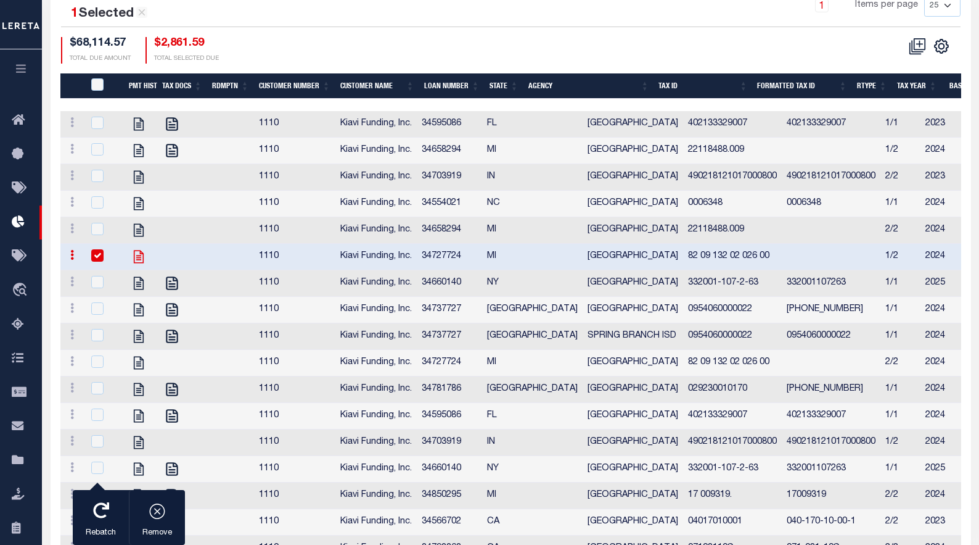
scroll to position [544, 0]
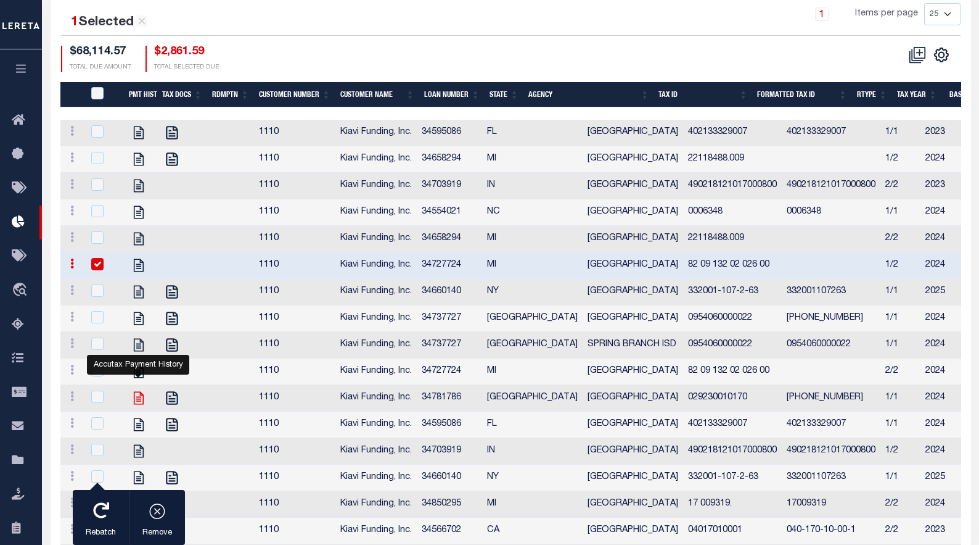
click at [139, 390] on icon "" at bounding box center [139, 398] width 16 height 16
checkbox input "true"
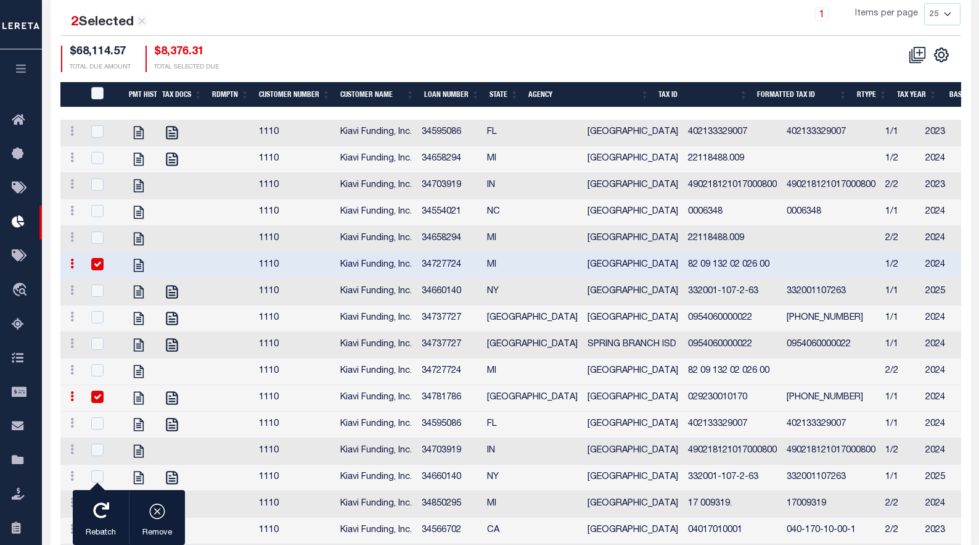
click at [97, 258] on input "checkbox" at bounding box center [97, 264] width 12 height 12
checkbox input "false"
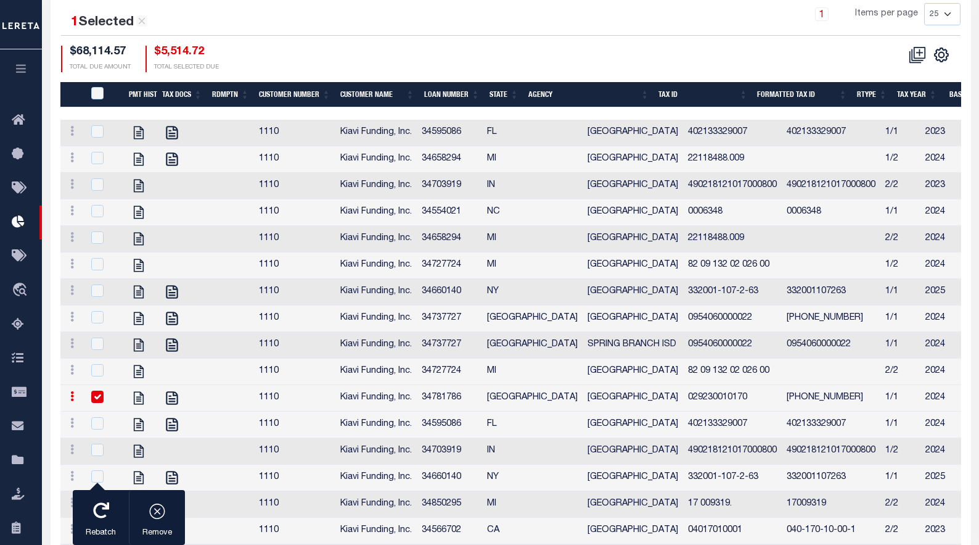
click at [93, 390] on input "checkbox" at bounding box center [97, 396] width 12 height 12
checkbox input "false"
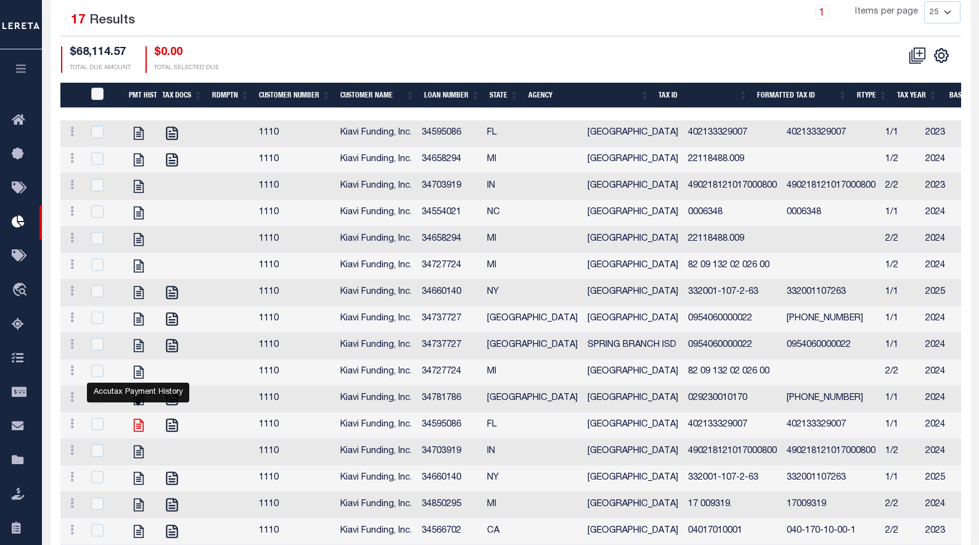
click at [143, 418] on icon "" at bounding box center [138, 424] width 10 height 13
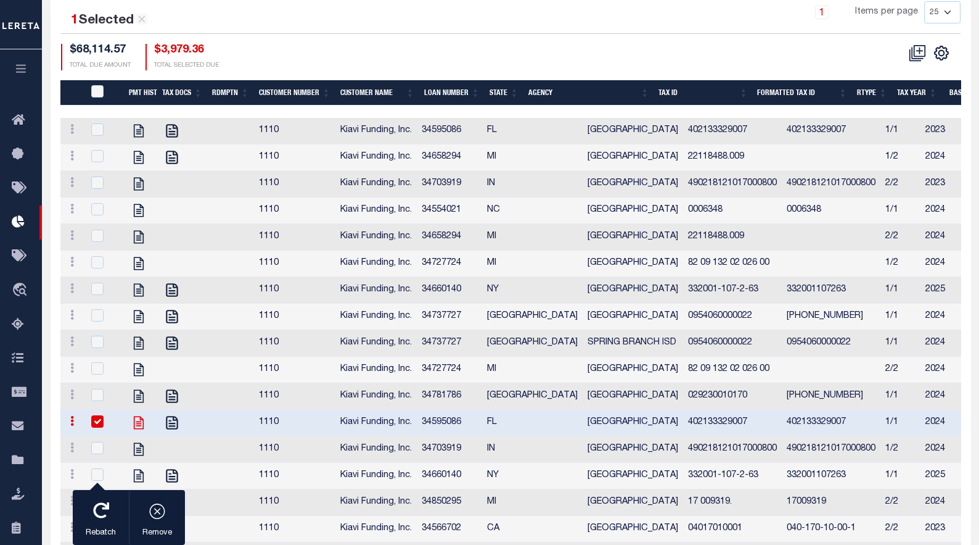
scroll to position [544, 0]
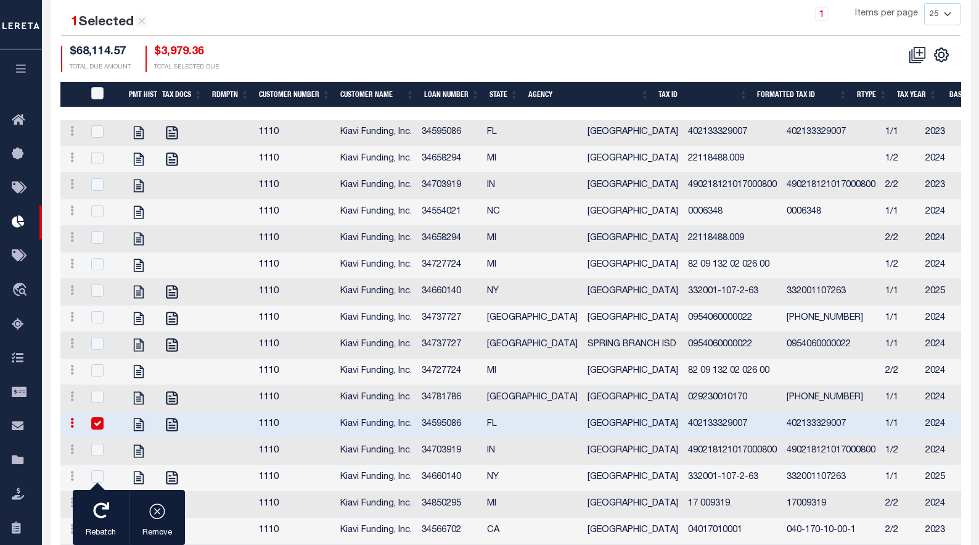
click at [102, 417] on input "checkbox" at bounding box center [97, 423] width 12 height 12
checkbox input "false"
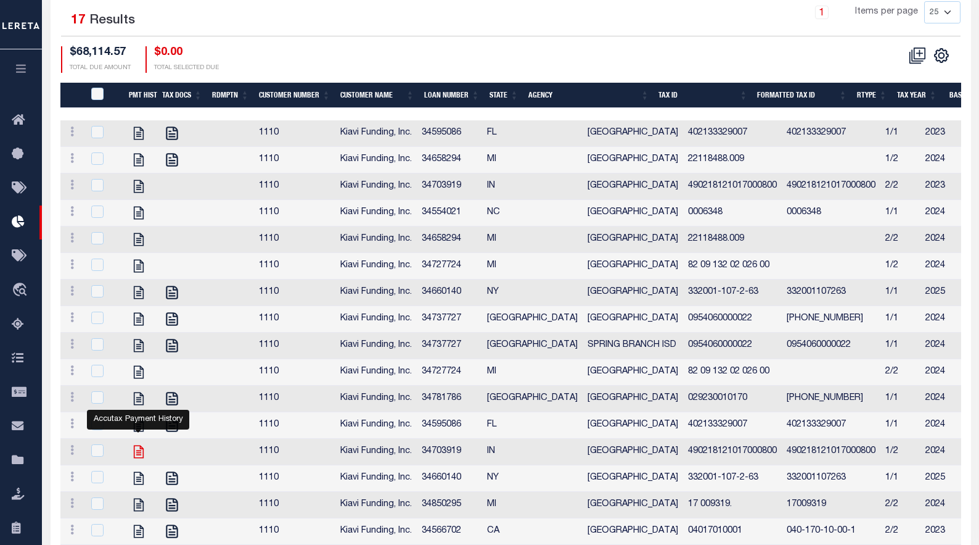
click at [140, 443] on icon "" at bounding box center [139, 451] width 16 height 16
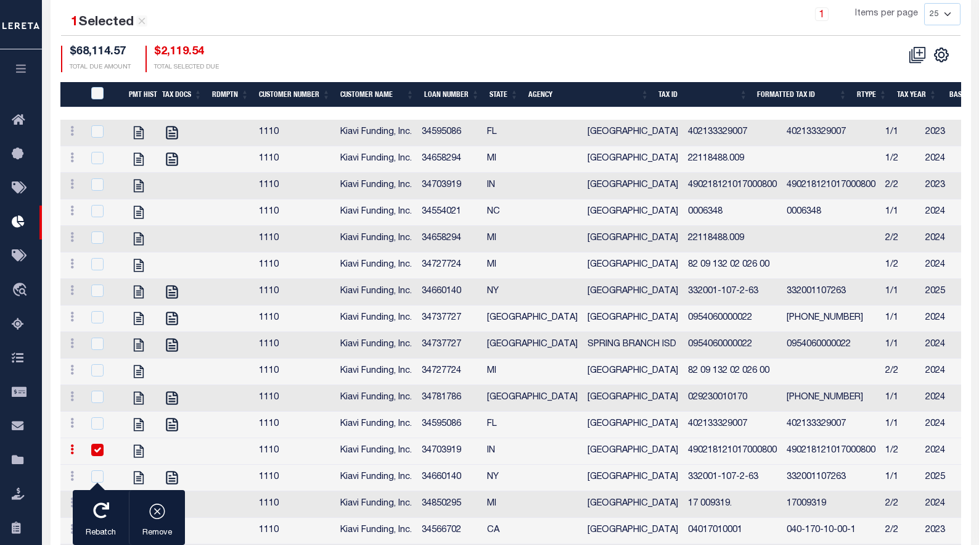
click at [101, 443] on input "checkbox" at bounding box center [97, 449] width 12 height 12
checkbox input "false"
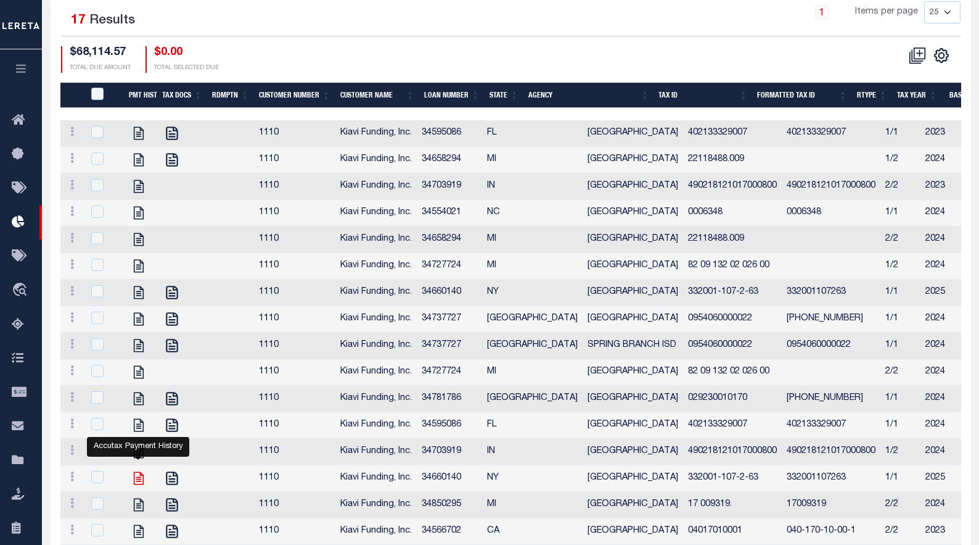
click at [141, 470] on icon "" at bounding box center [139, 478] width 16 height 16
checkbox input "true"
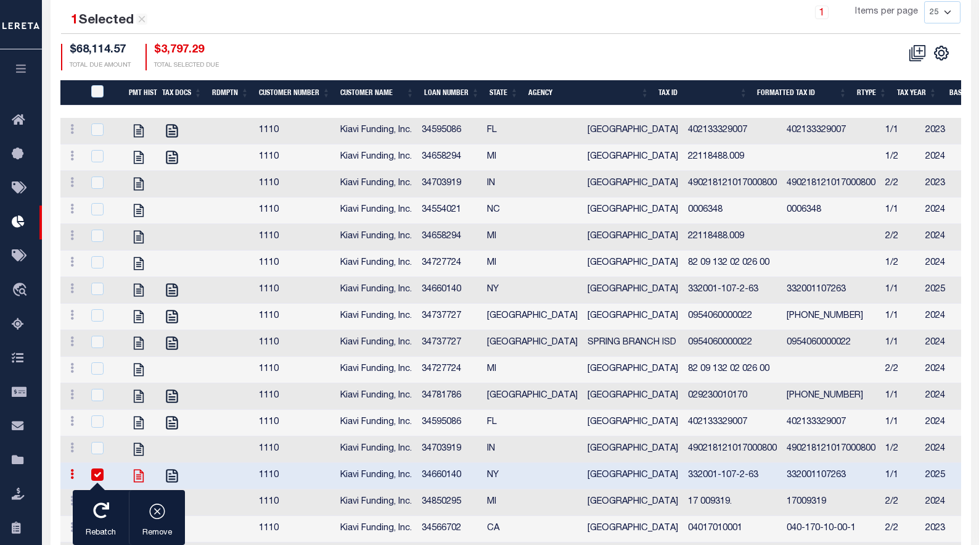
scroll to position [544, 0]
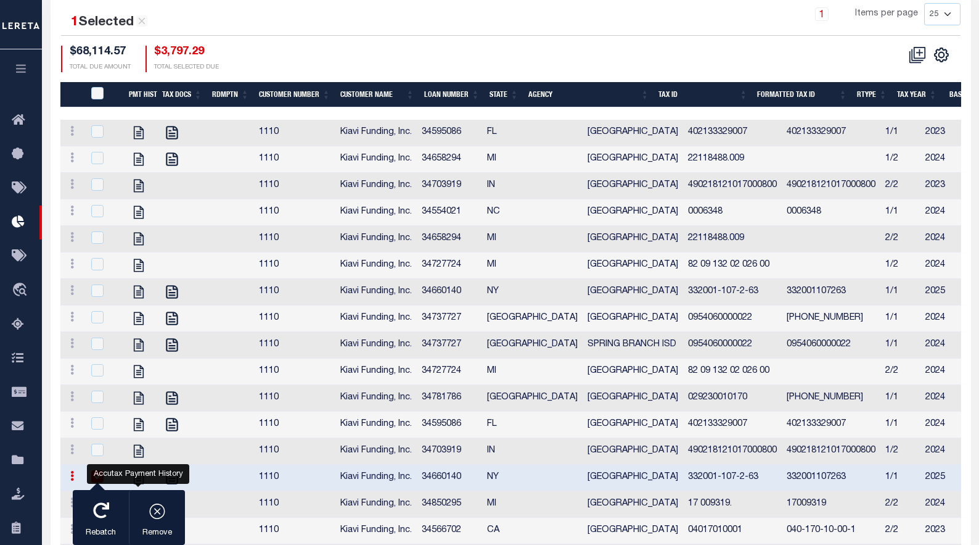
click at [143, 498] on icon "" at bounding box center [138, 504] width 10 height 13
checkbox input "true"
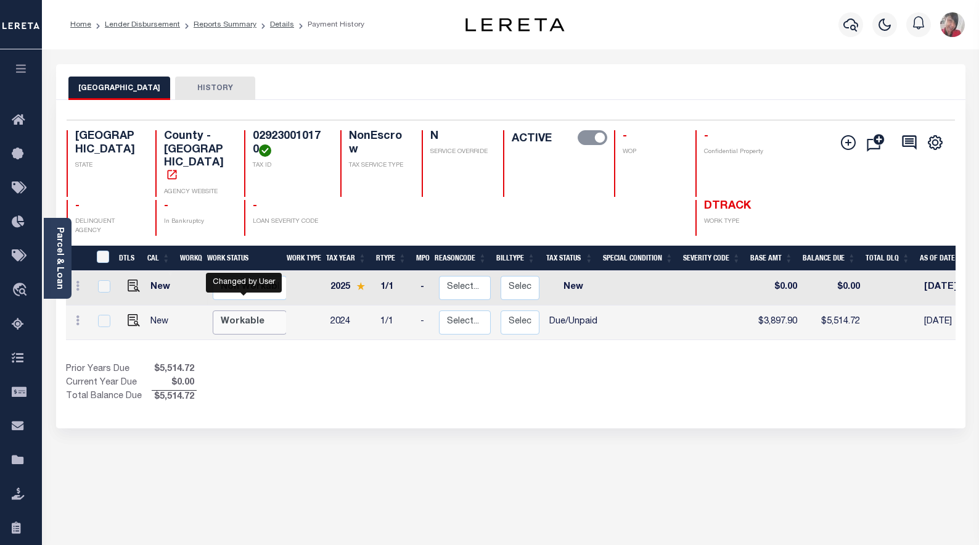
click at [250, 310] on select "Non Workable Workable" at bounding box center [250, 322] width 74 height 24
checkbox input "true"
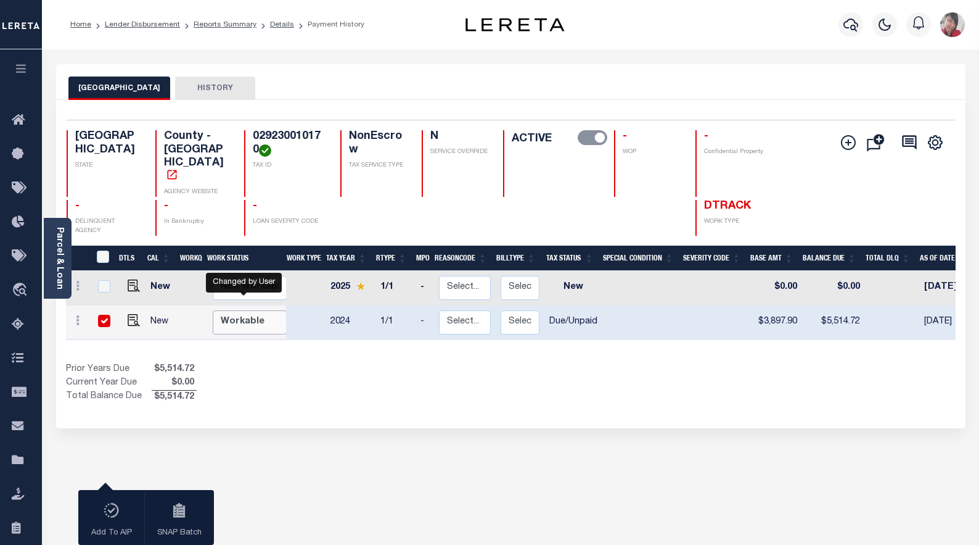
select select "true"
click at [213, 310] on select "Non Workable Workable" at bounding box center [250, 322] width 74 height 24
checkbox input "false"
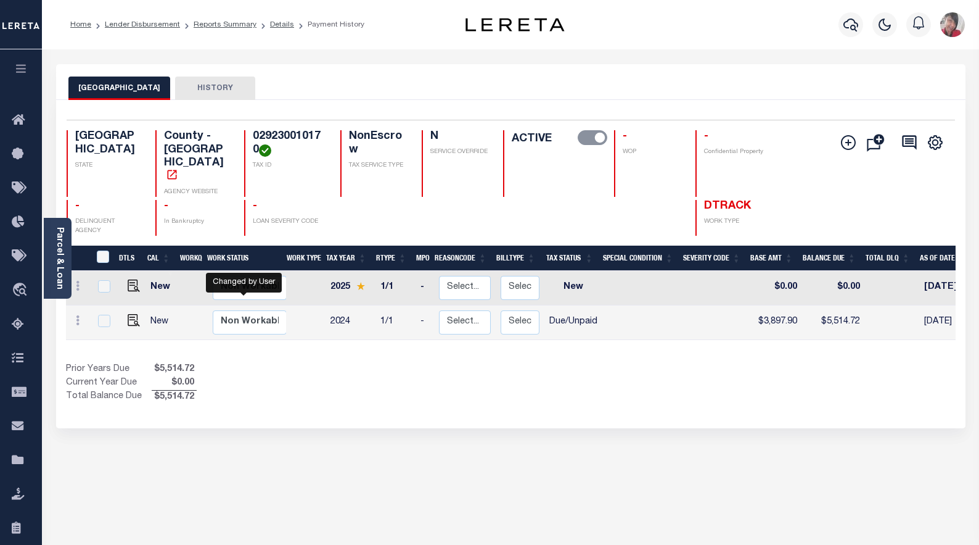
click at [316, 369] on div "Prior Years Due $5,514.72 Current Year Due $0.00 Total Balance Due $5,514.72" at bounding box center [288, 383] width 445 height 41
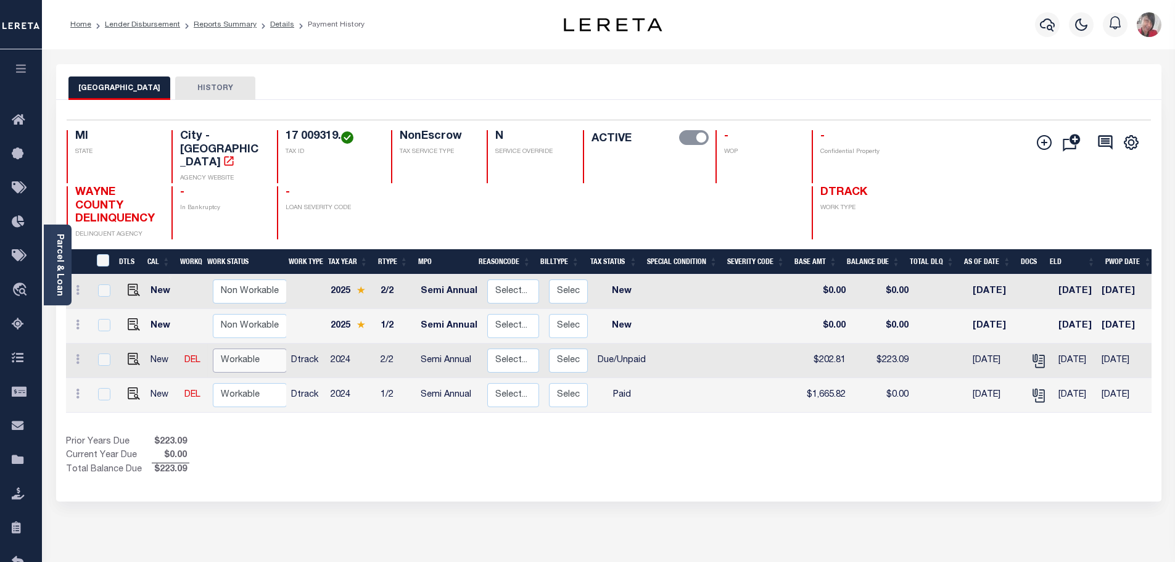
click at [234, 348] on select "Non Workable Workable" at bounding box center [250, 360] width 74 height 24
checkbox input "true"
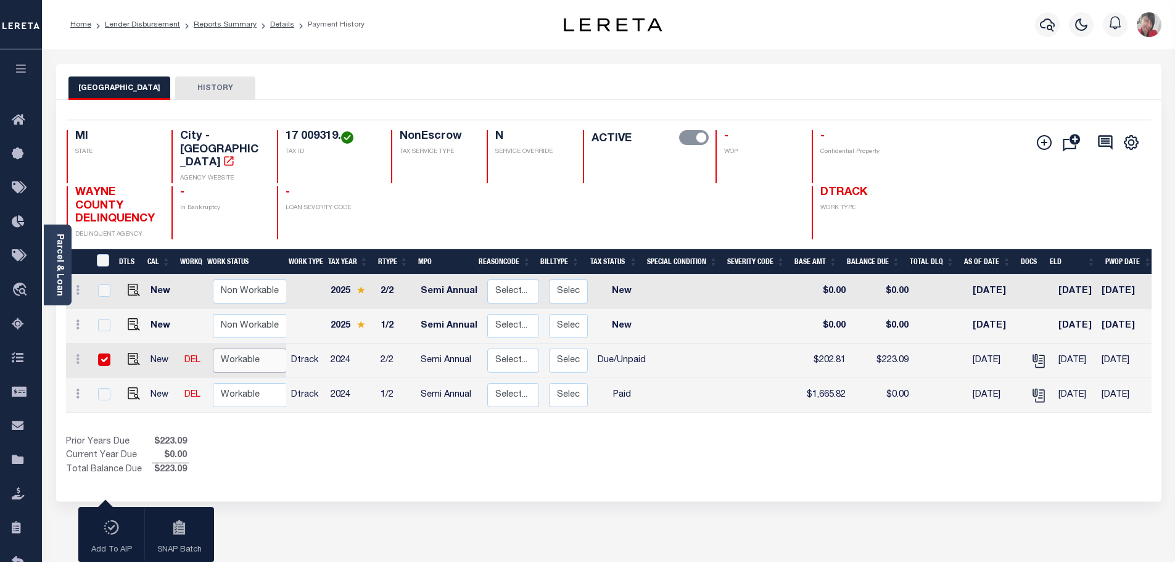
select select "true"
click at [213, 348] on select "Non Workable Workable" at bounding box center [250, 360] width 74 height 24
checkbox input "false"
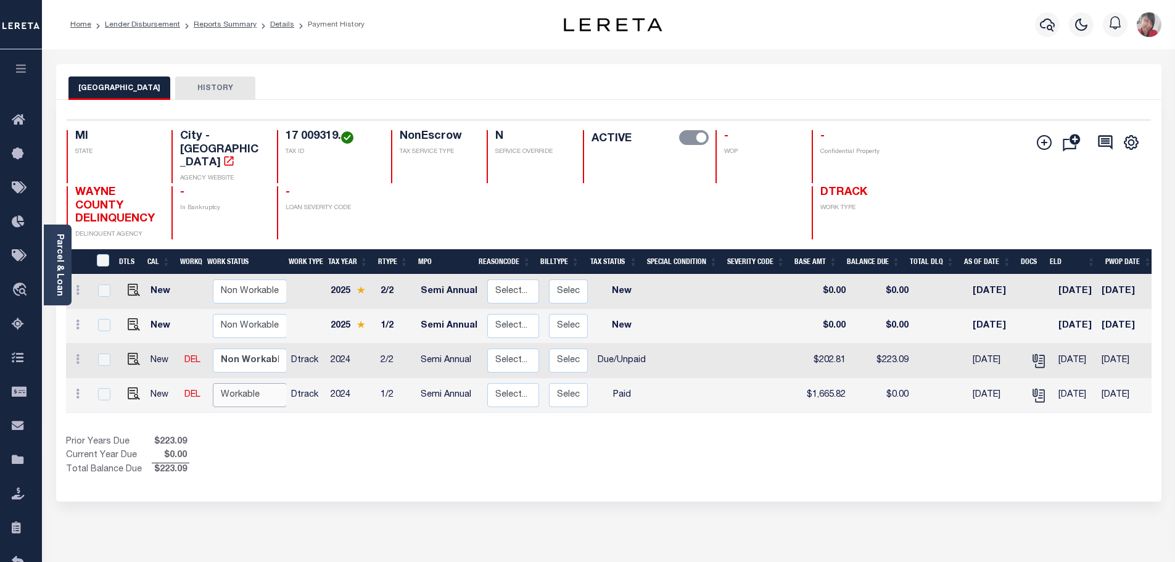
click at [236, 383] on select "Non Workable Workable" at bounding box center [250, 395] width 74 height 24
checkbox input "true"
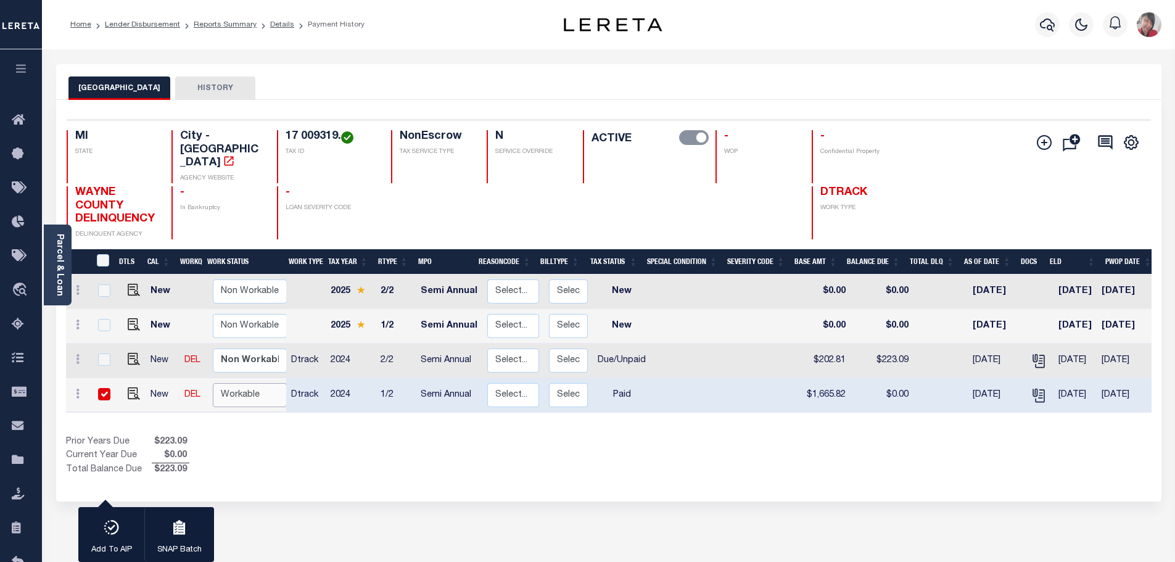
select select "true"
click at [213, 383] on select "Non Workable Workable" at bounding box center [250, 395] width 74 height 24
checkbox input "false"
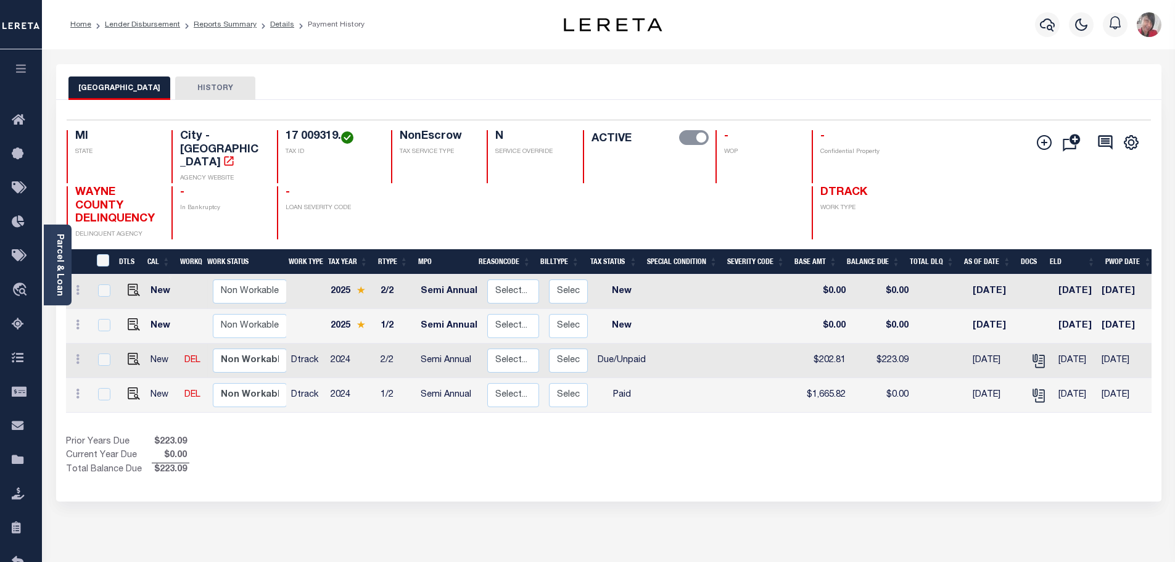
click at [24, 68] on icon "button" at bounding box center [21, 68] width 14 height 11
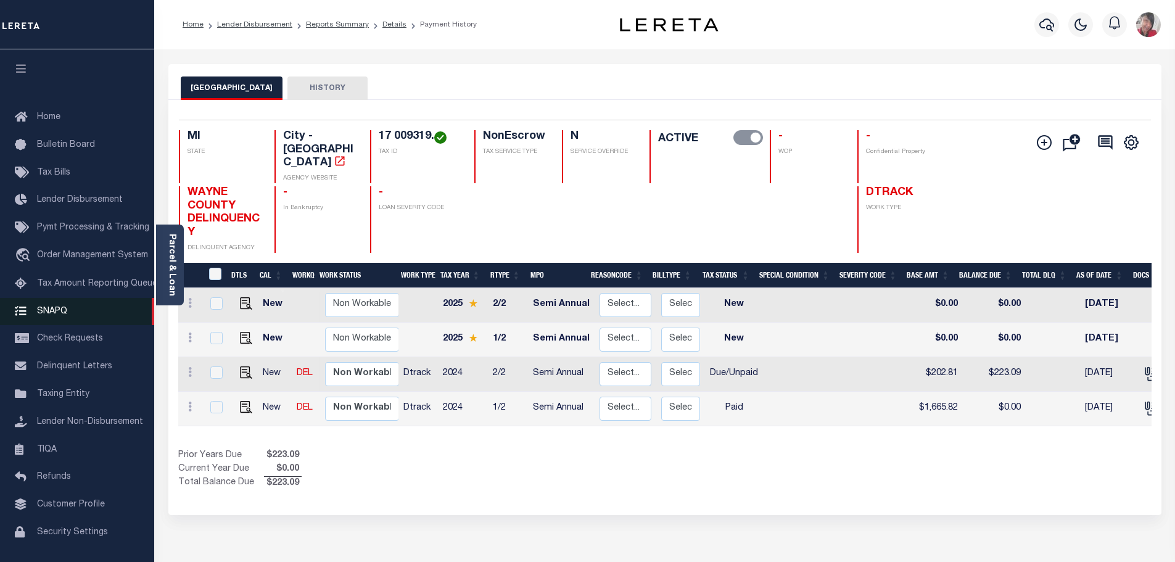
click at [65, 315] on span "SNAPQ" at bounding box center [52, 310] width 30 height 9
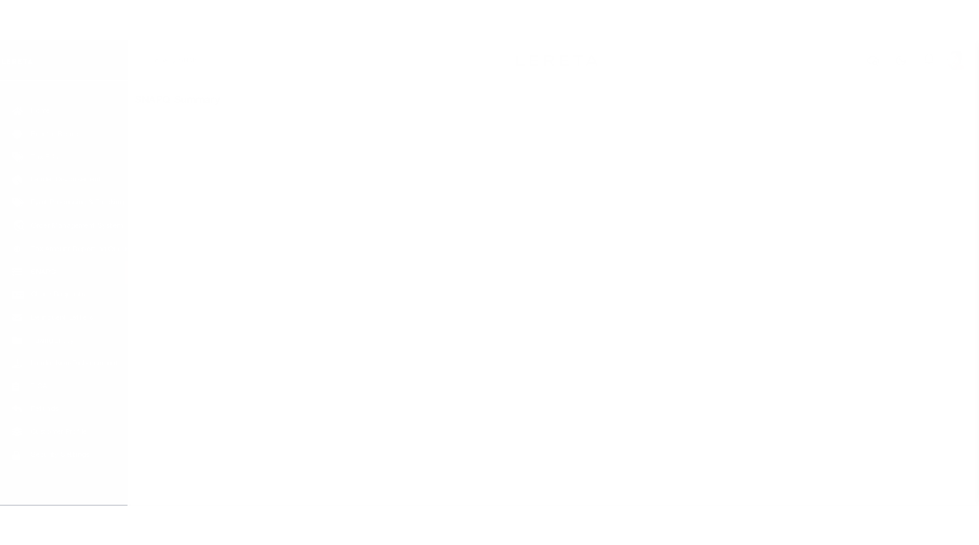
scroll to position [39, 0]
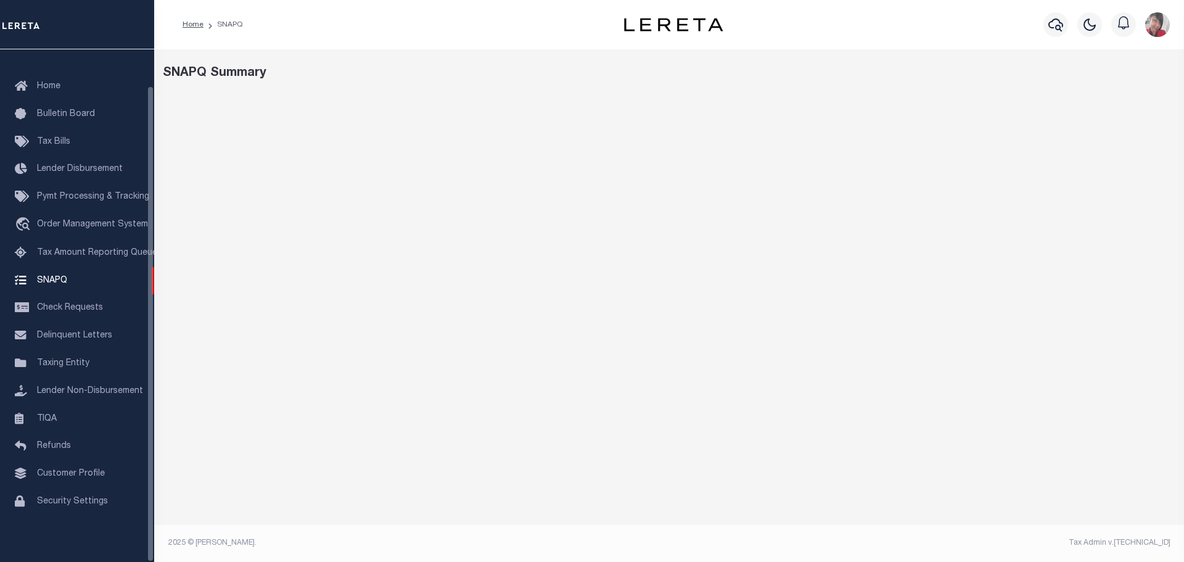
select select "50"
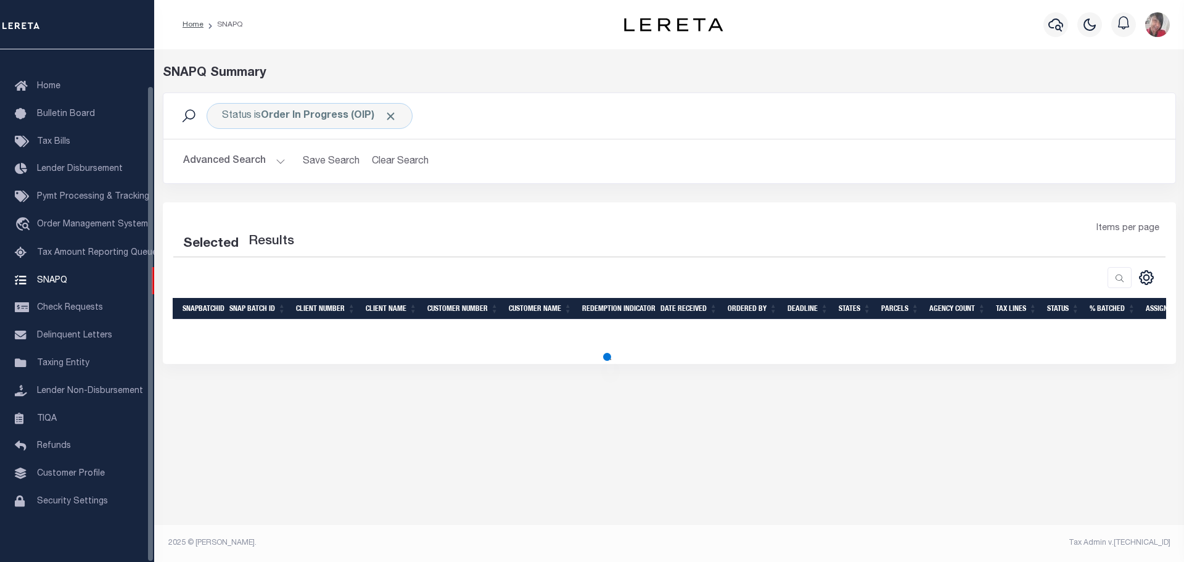
select select "50"
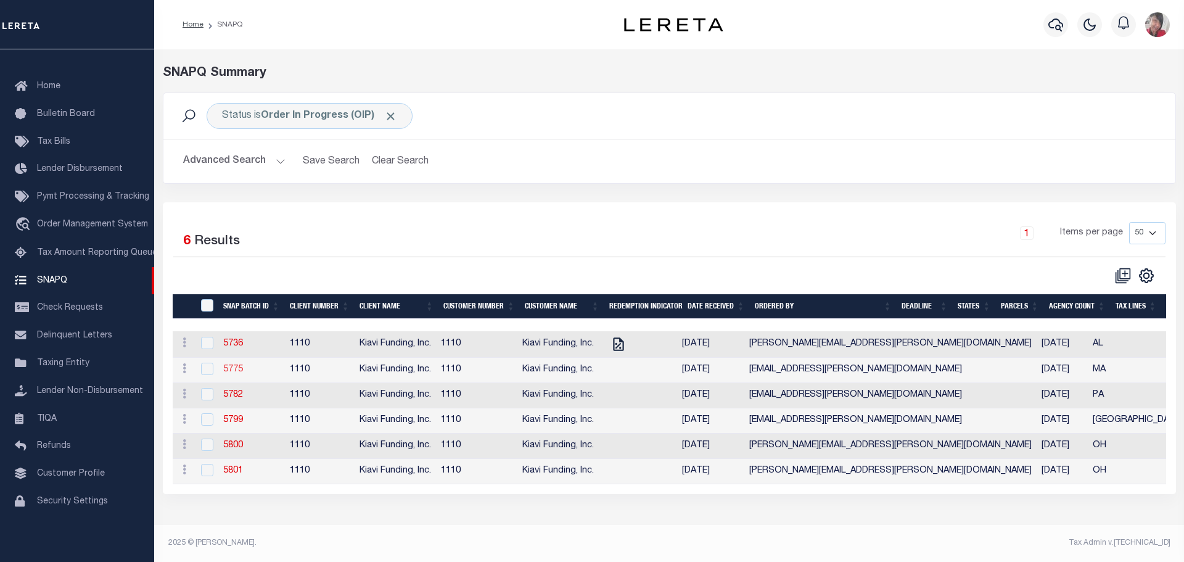
click at [232, 374] on link "5775" at bounding box center [233, 369] width 20 height 9
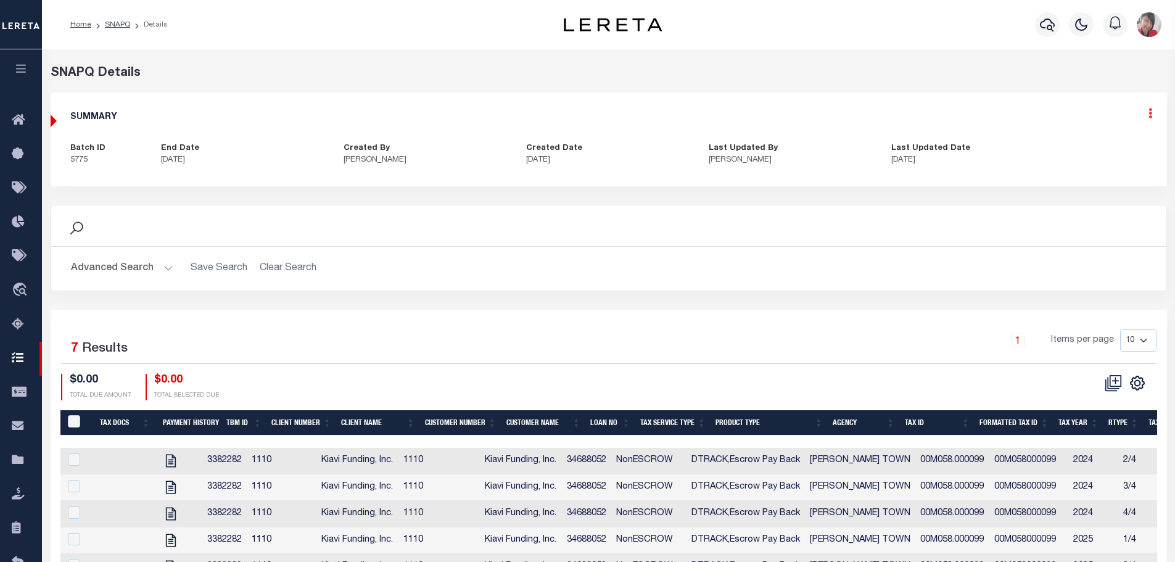
click at [1150, 115] on icon at bounding box center [1150, 113] width 4 height 10
click at [1084, 147] on link "Edit" at bounding box center [1117, 149] width 97 height 20
select select "OIP"
type textarea "[DATE] - Sent email to tax office at [EMAIL_ADDRESS][DOMAIN_NAME][PERSON_NAME]?…"
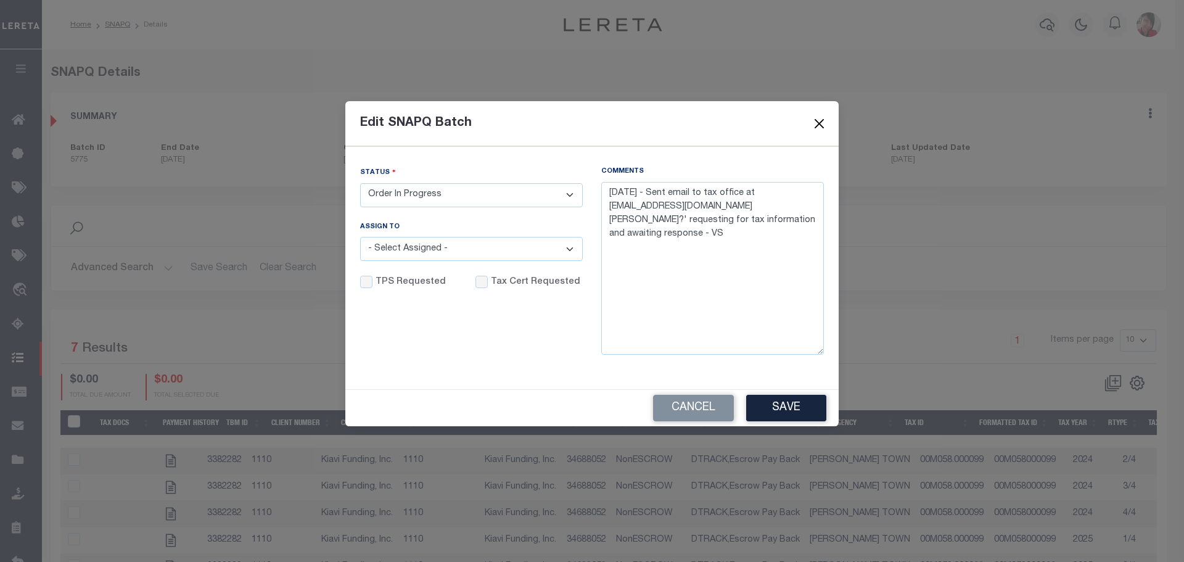
click at [822, 124] on button "Close" at bounding box center [820, 124] width 16 height 16
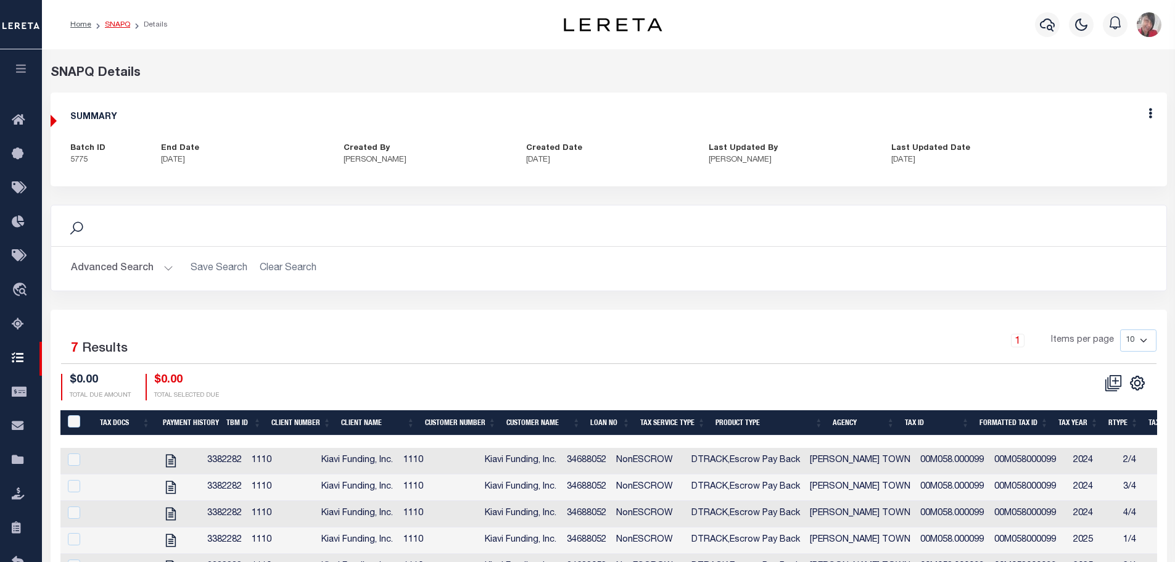
click at [114, 25] on link "SNAPQ" at bounding box center [117, 24] width 25 height 7
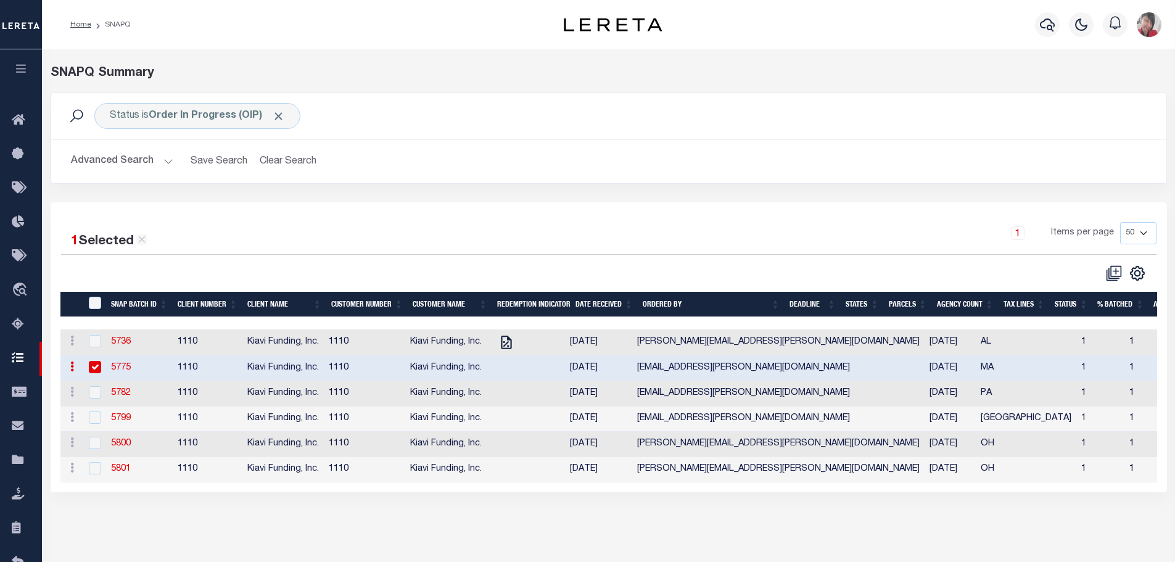
click at [92, 370] on input "checkbox" at bounding box center [95, 367] width 12 height 12
checkbox input "false"
